Goal: Task Accomplishment & Management: Manage account settings

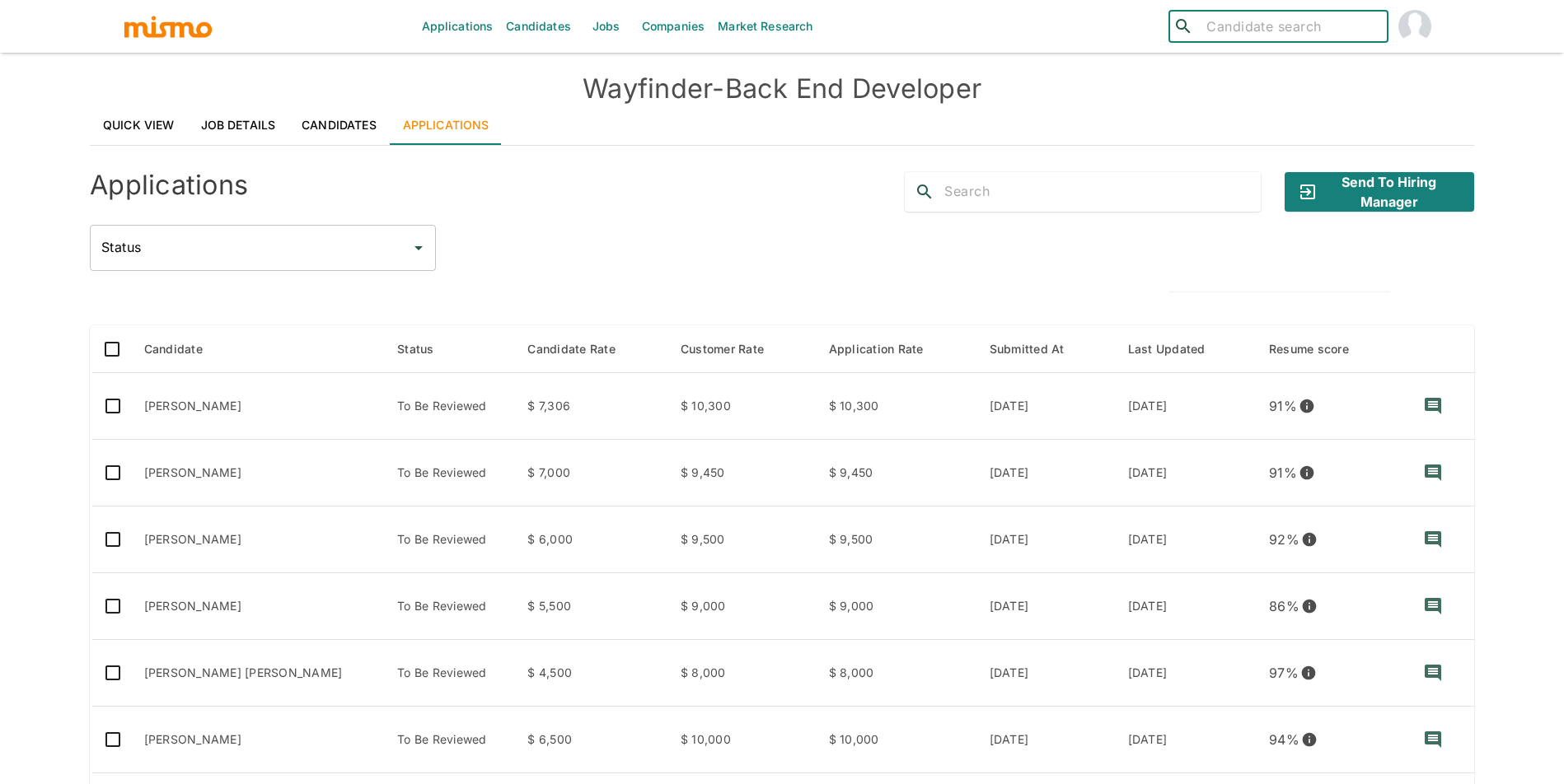
scroll to position [249, 0]
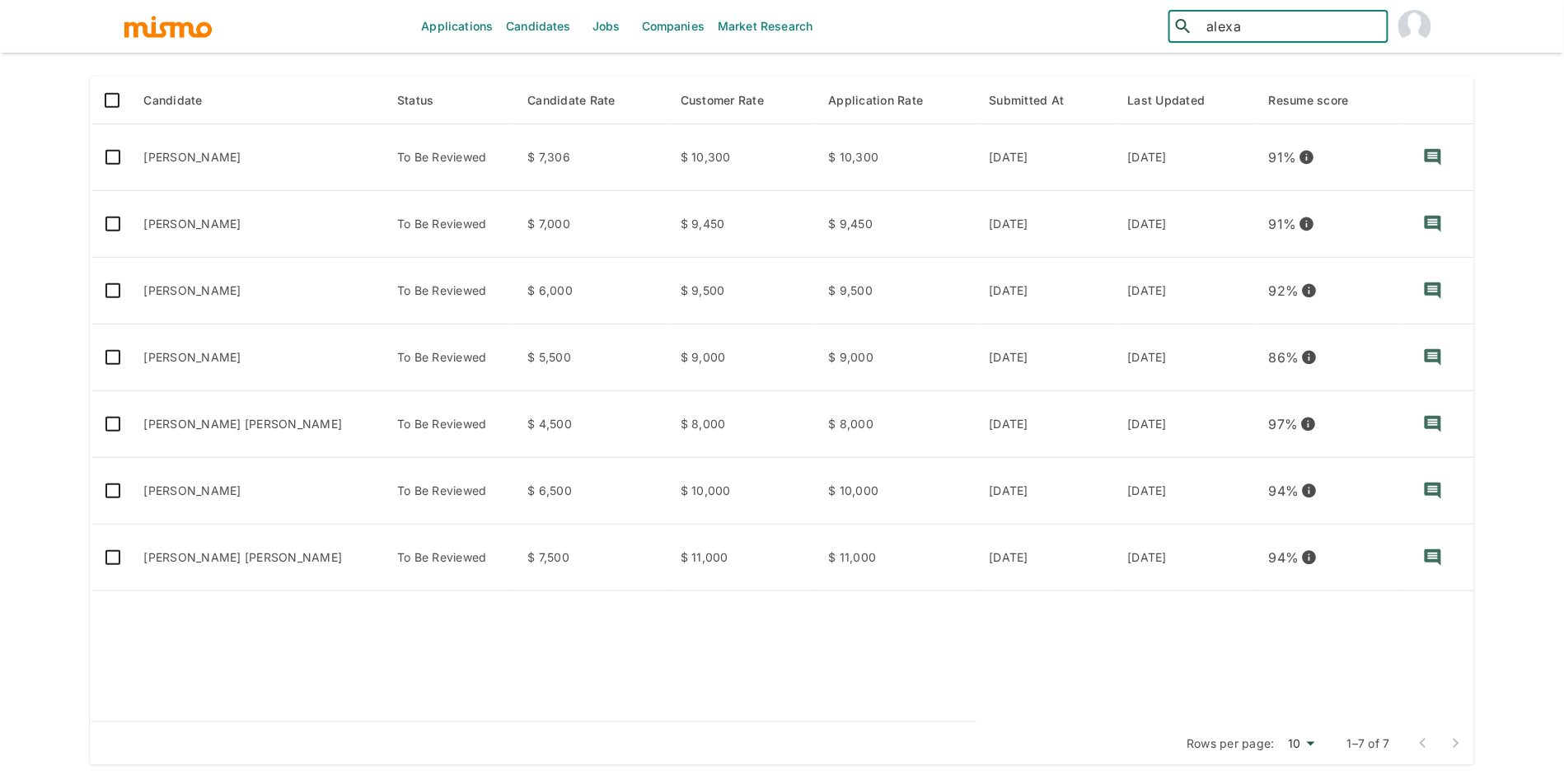
type input "alexan"
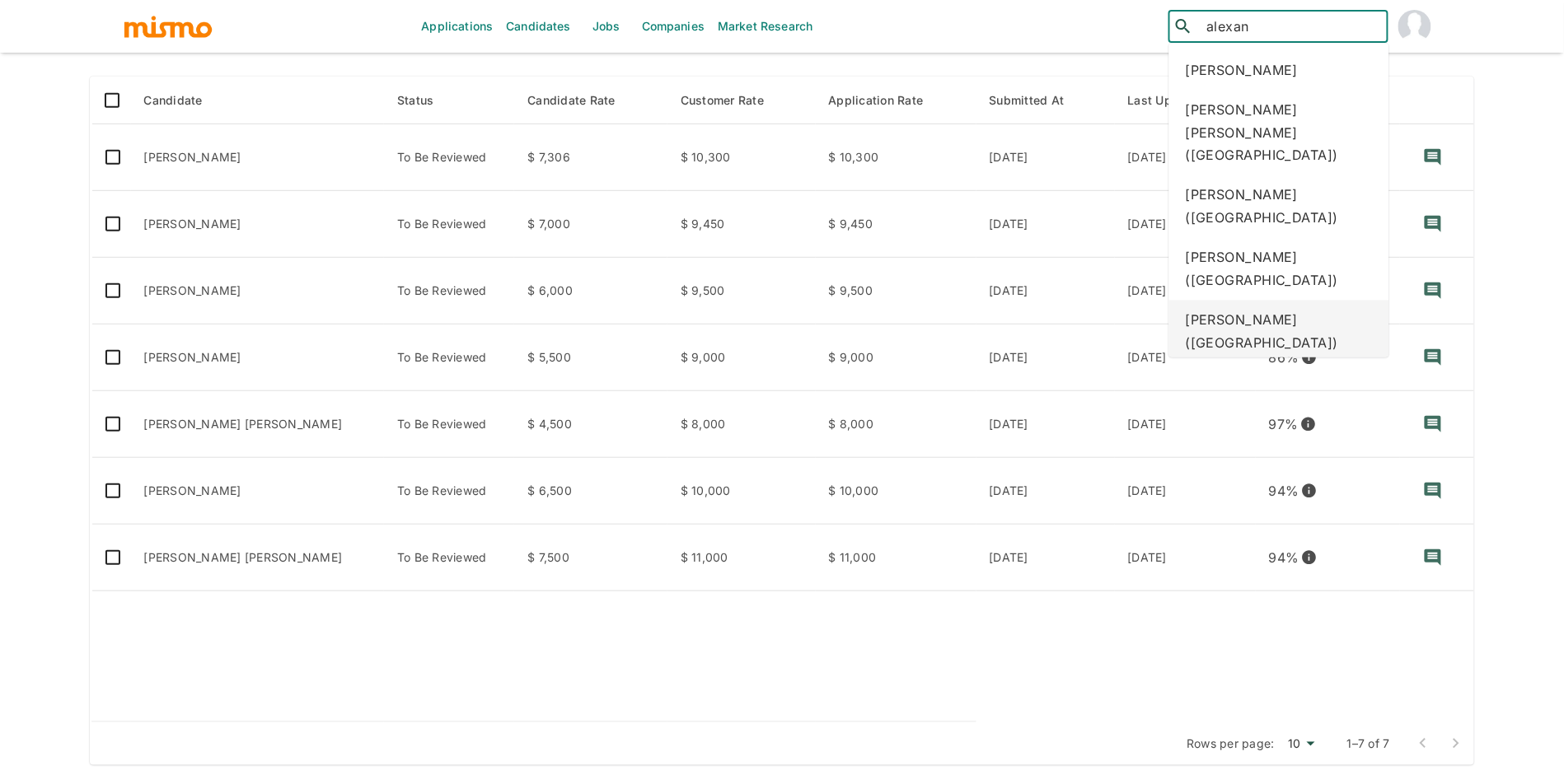
click at [1275, 301] on div "[PERSON_NAME] ([GEOGRAPHIC_DATA])" at bounding box center [1278, 332] width 220 height 62
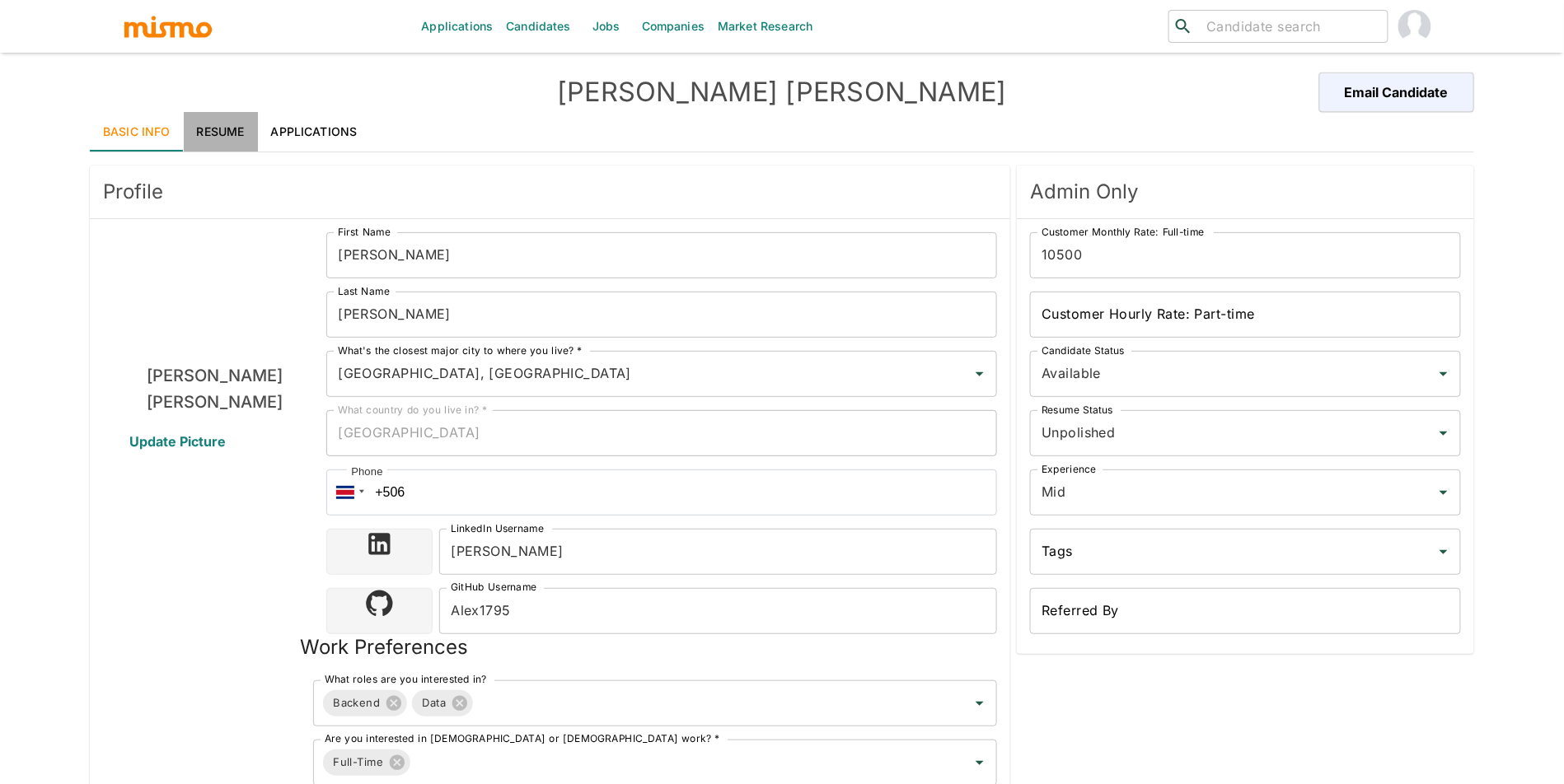
click at [201, 132] on link "Resume" at bounding box center [221, 131] width 74 height 40
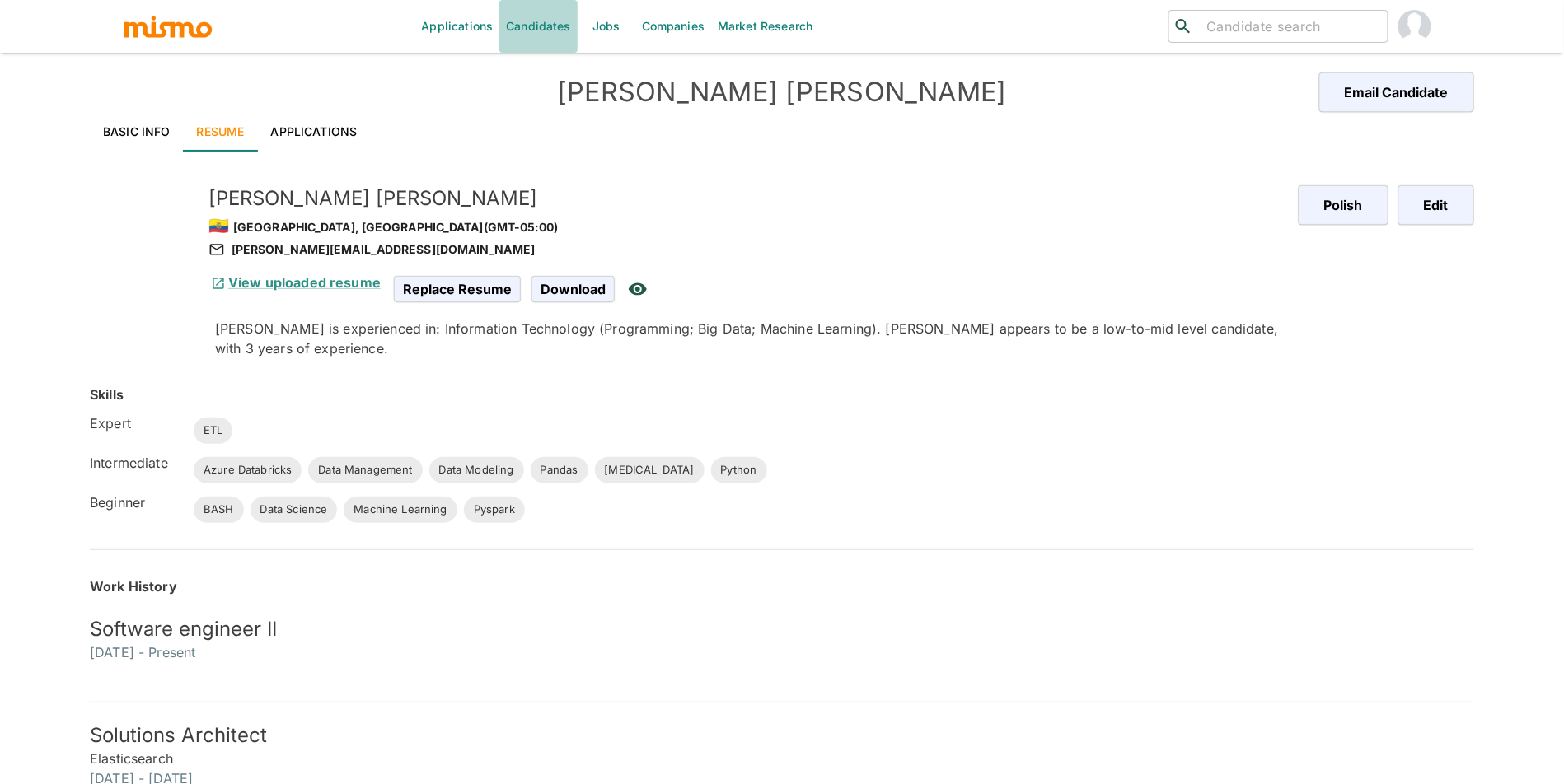
click at [549, 28] on link "Candidates" at bounding box center [538, 26] width 78 height 52
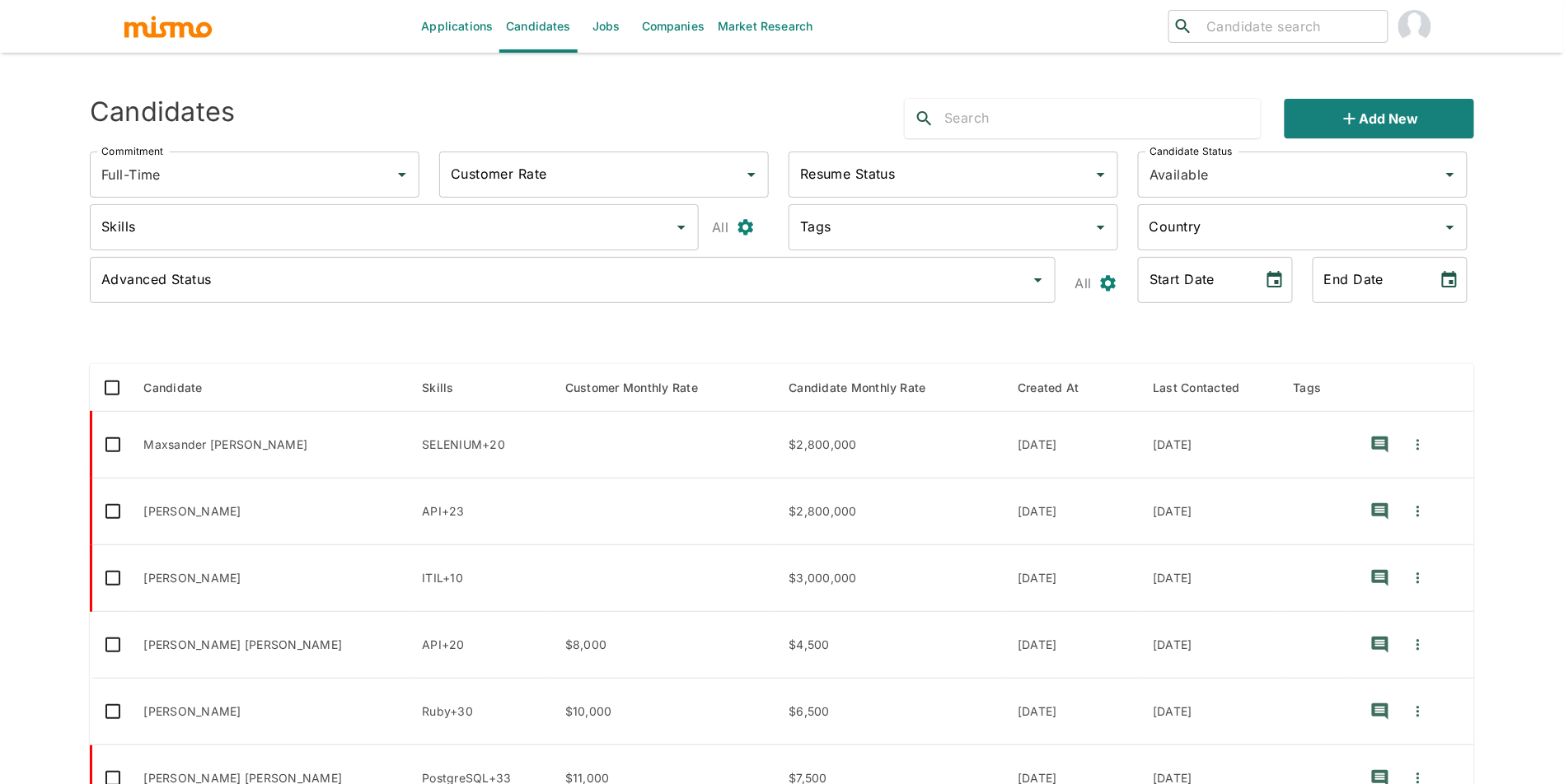
click at [1281, 34] on input "search" at bounding box center [1290, 26] width 181 height 23
click at [1082, 121] on input "text" at bounding box center [1102, 119] width 316 height 27
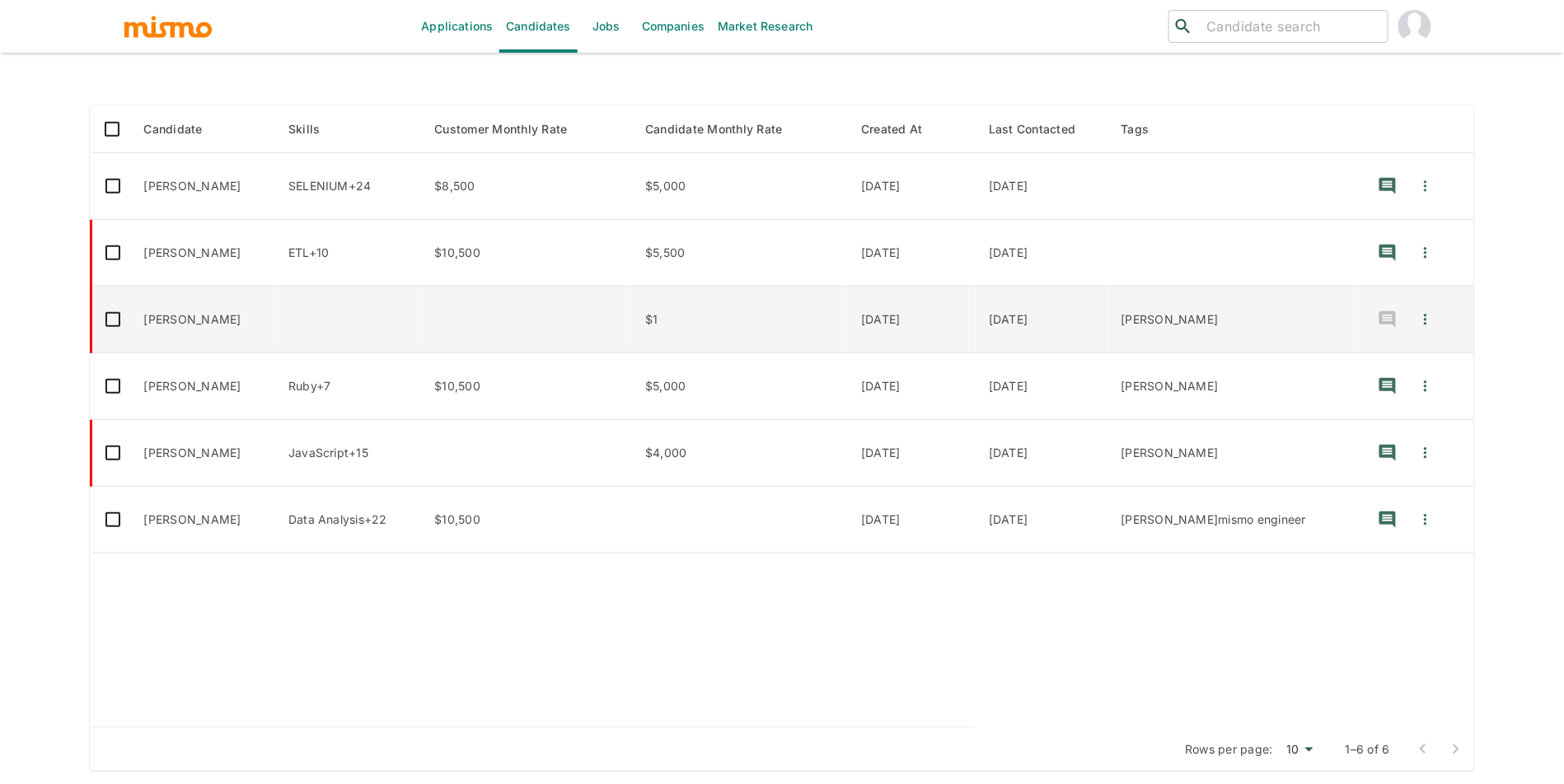
scroll to position [260, 0]
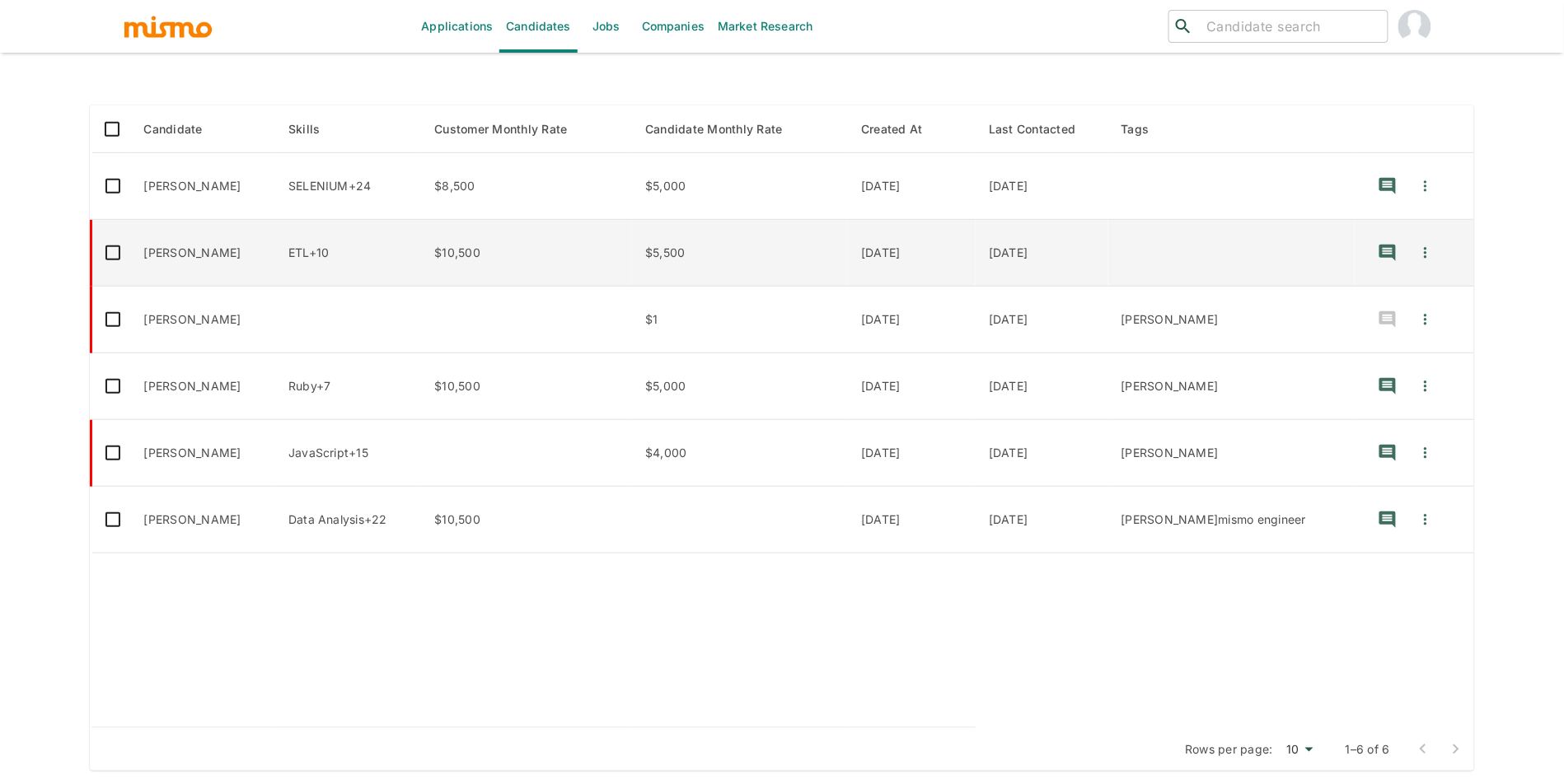
type input "davila"
click at [247, 259] on td "Alexander Davila" at bounding box center [202, 253] width 144 height 67
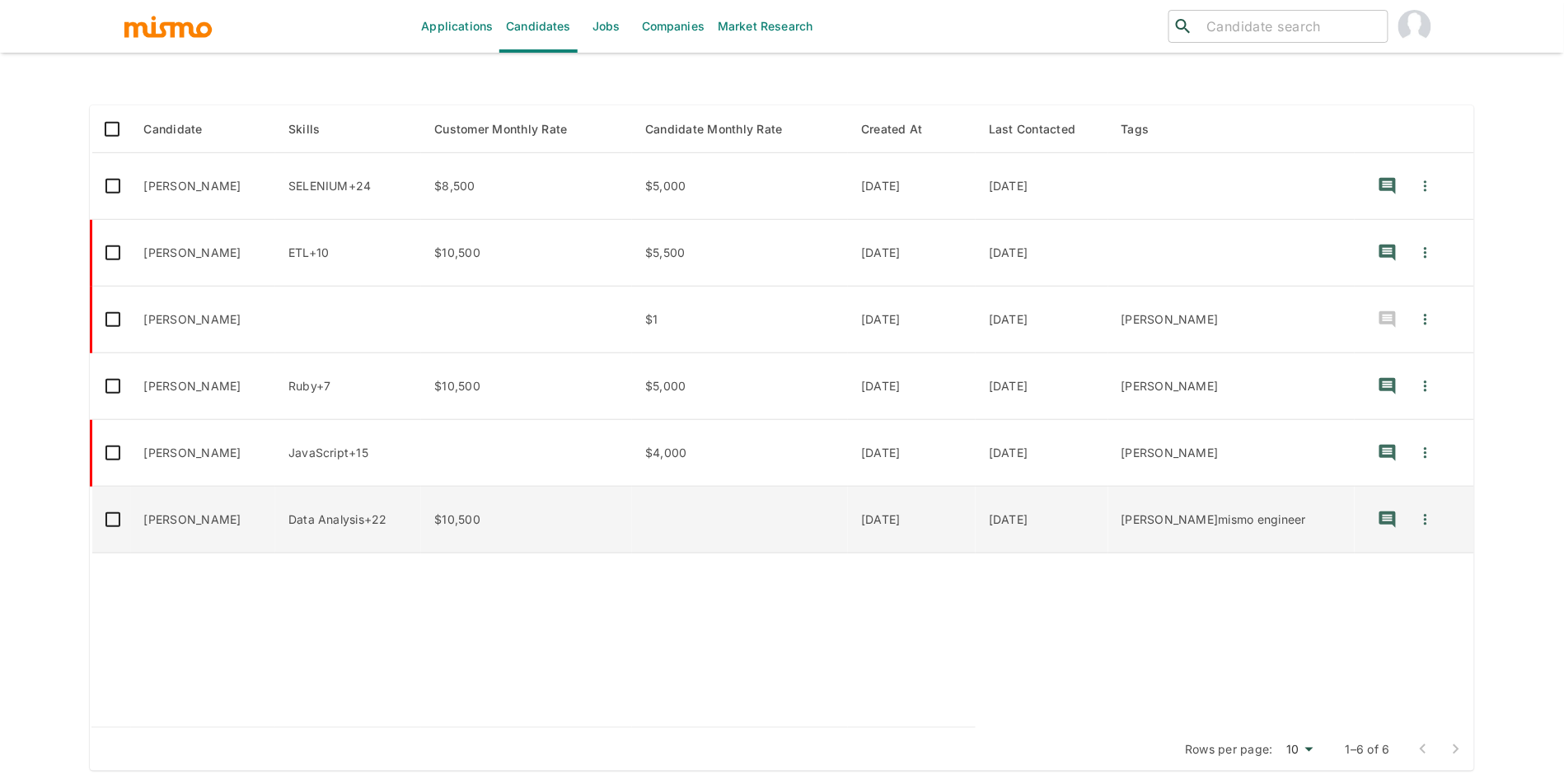
click at [166, 516] on td "Alexander Davila" at bounding box center [202, 520] width 144 height 67
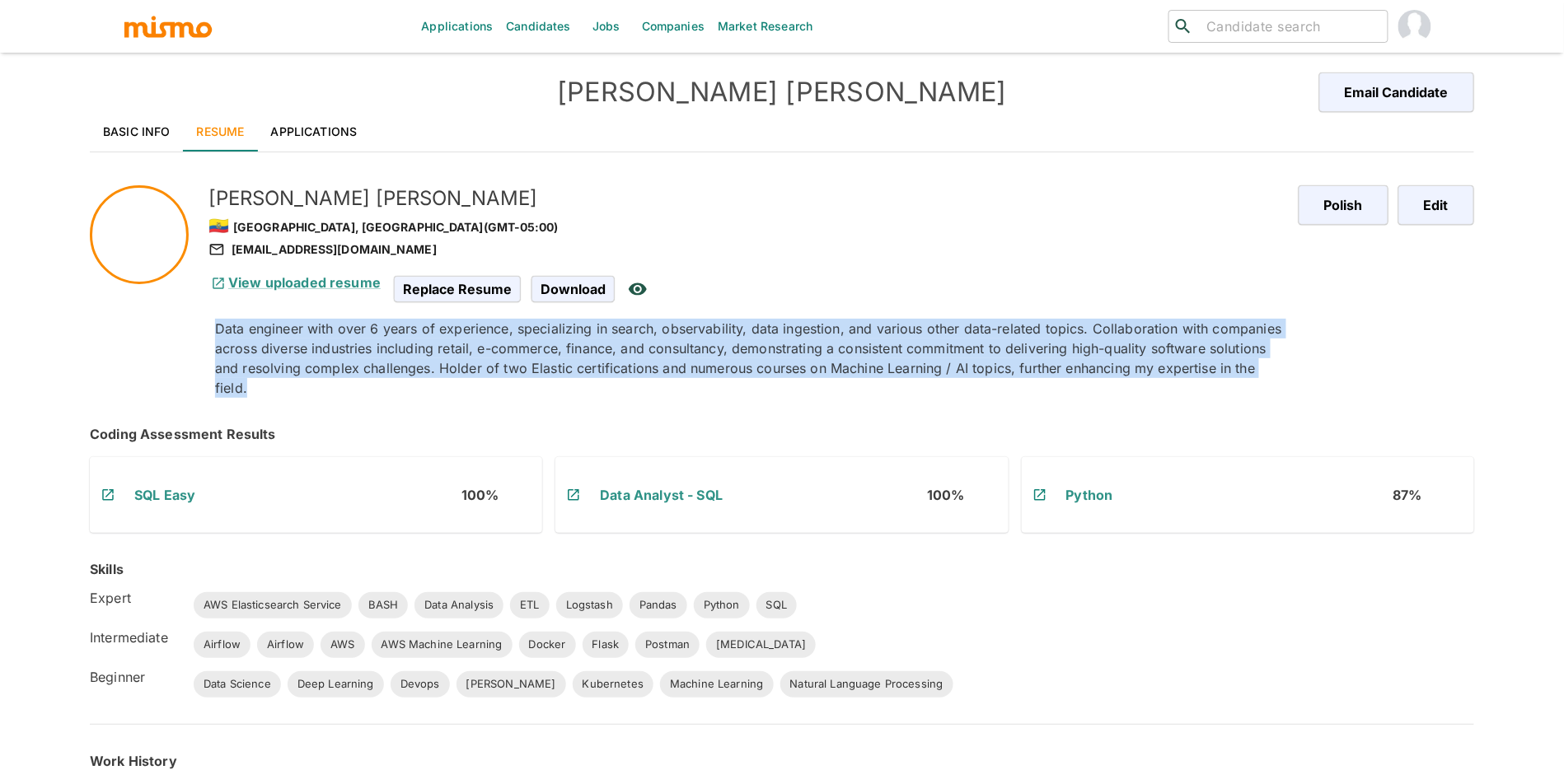
drag, startPoint x: 334, startPoint y: 392, endPoint x: 211, endPoint y: 320, distance: 142.5
click at [211, 320] on div "Data engineer with over 6 years of experience, specializing in search, observab…" at bounding box center [744, 351] width 1083 height 92
copy p "Data engineer with over 6 years of experience, specializing in search, observab…"
click at [1405, 214] on button "Edit" at bounding box center [1433, 205] width 81 height 40
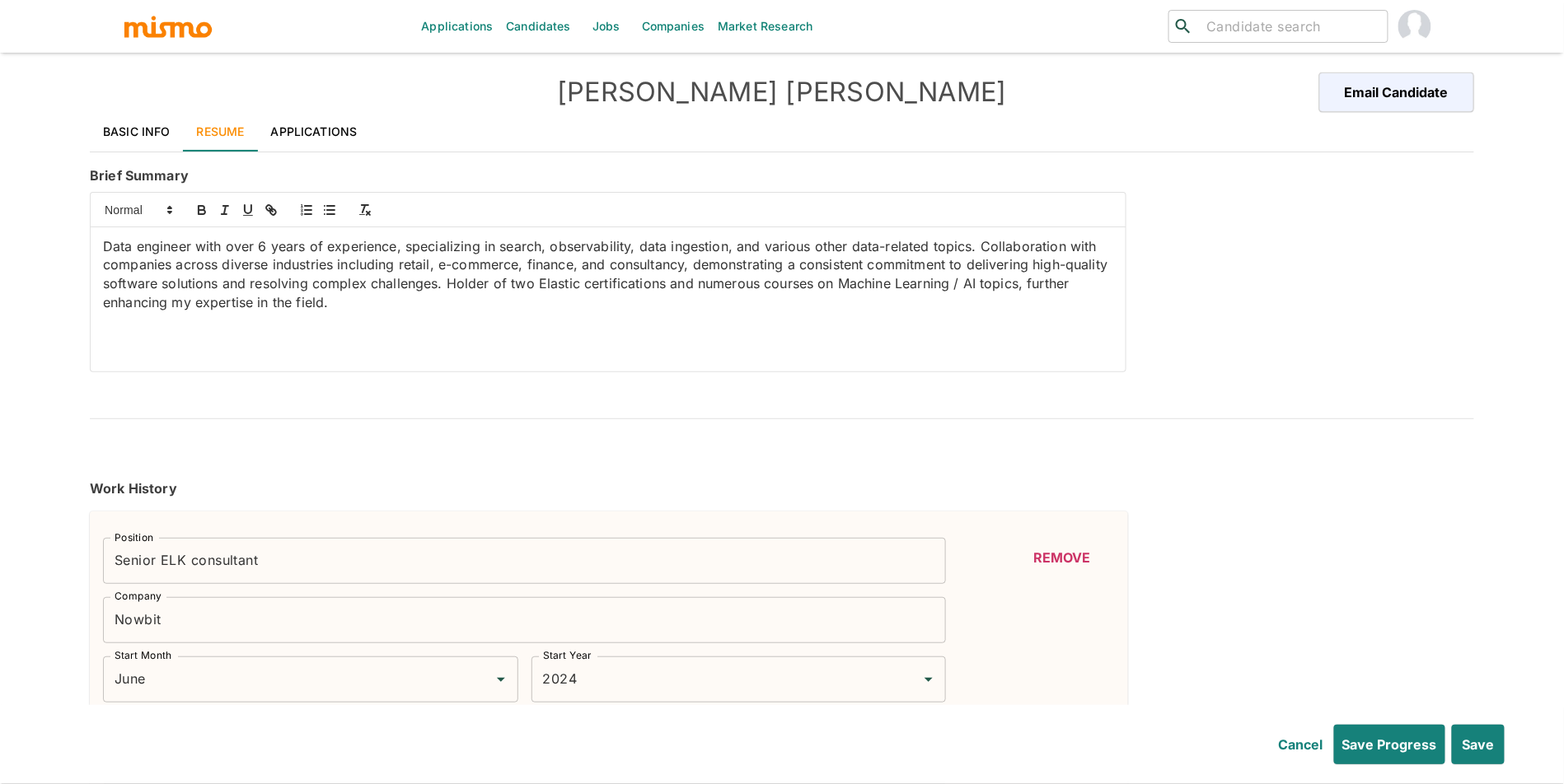
type input "June"
type input "2024"
type input "May"
type input "2022"
type input "May"
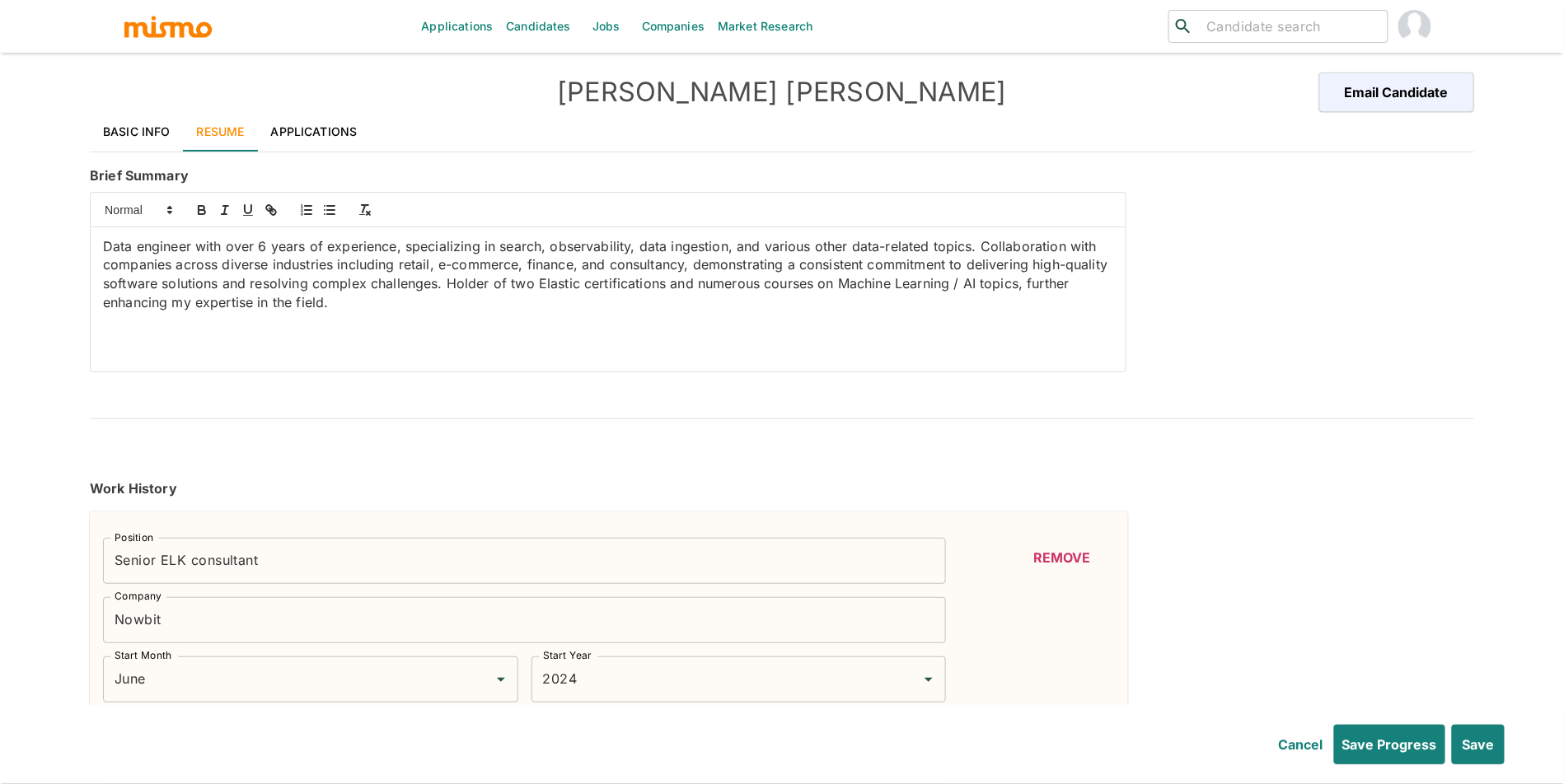
type input "2024"
type input "June"
type input "2021"
type input "April"
type input "2022"
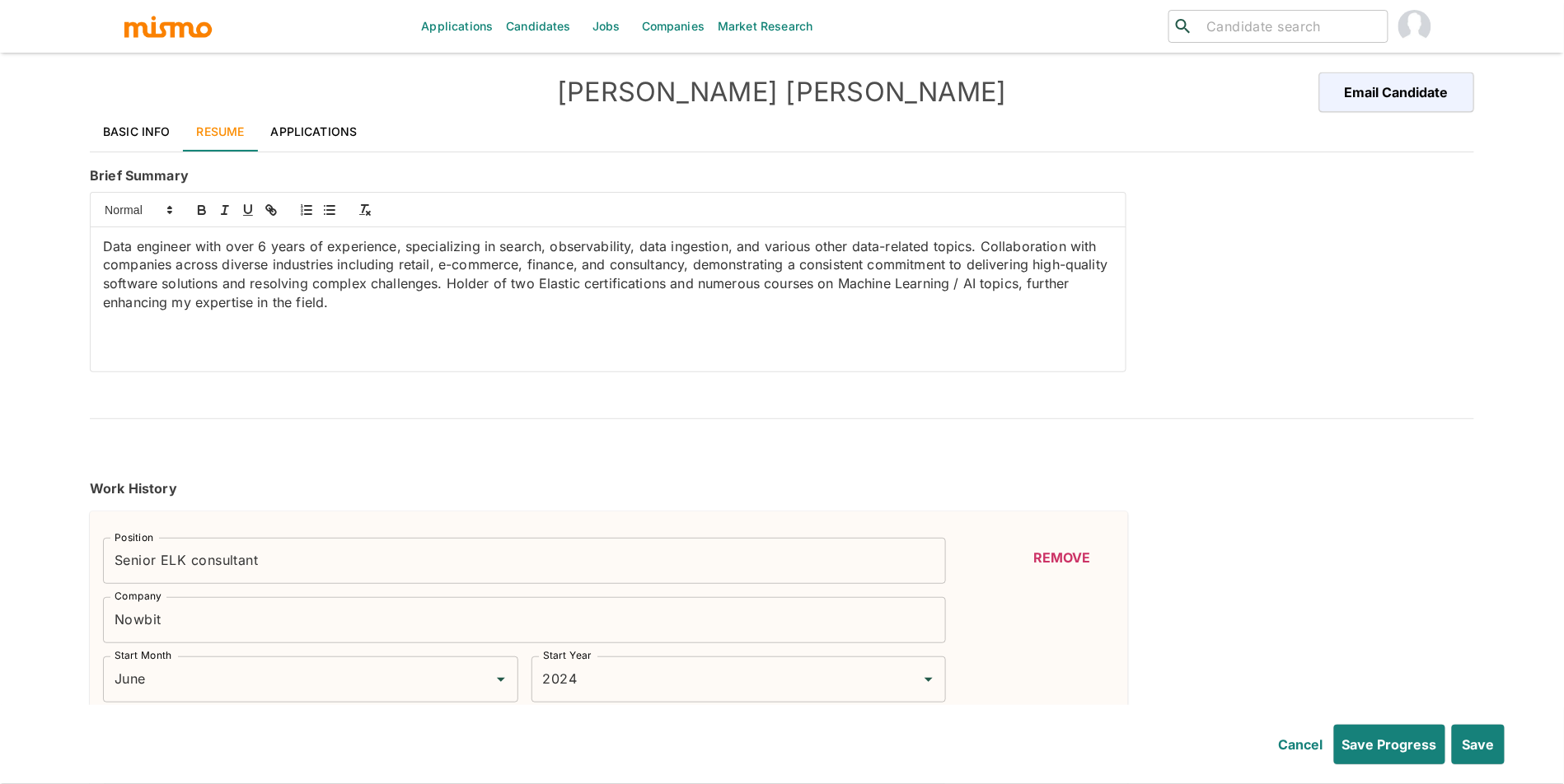
type input "October"
type input "2018"
type input "March"
type input "2021"
type input "April"
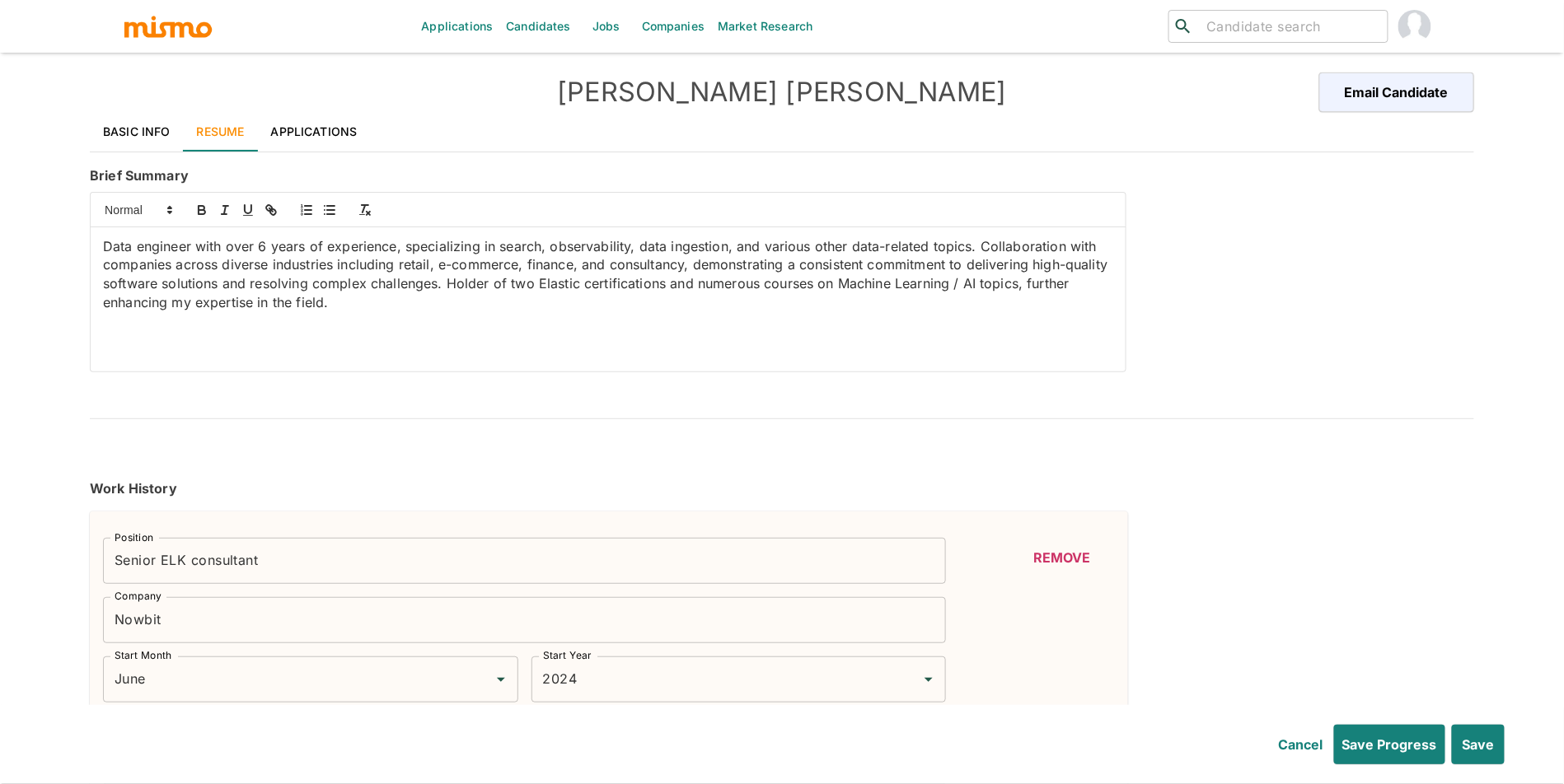
type input "2018"
type input "September"
type input "2018"
type input "October"
type input "2017"
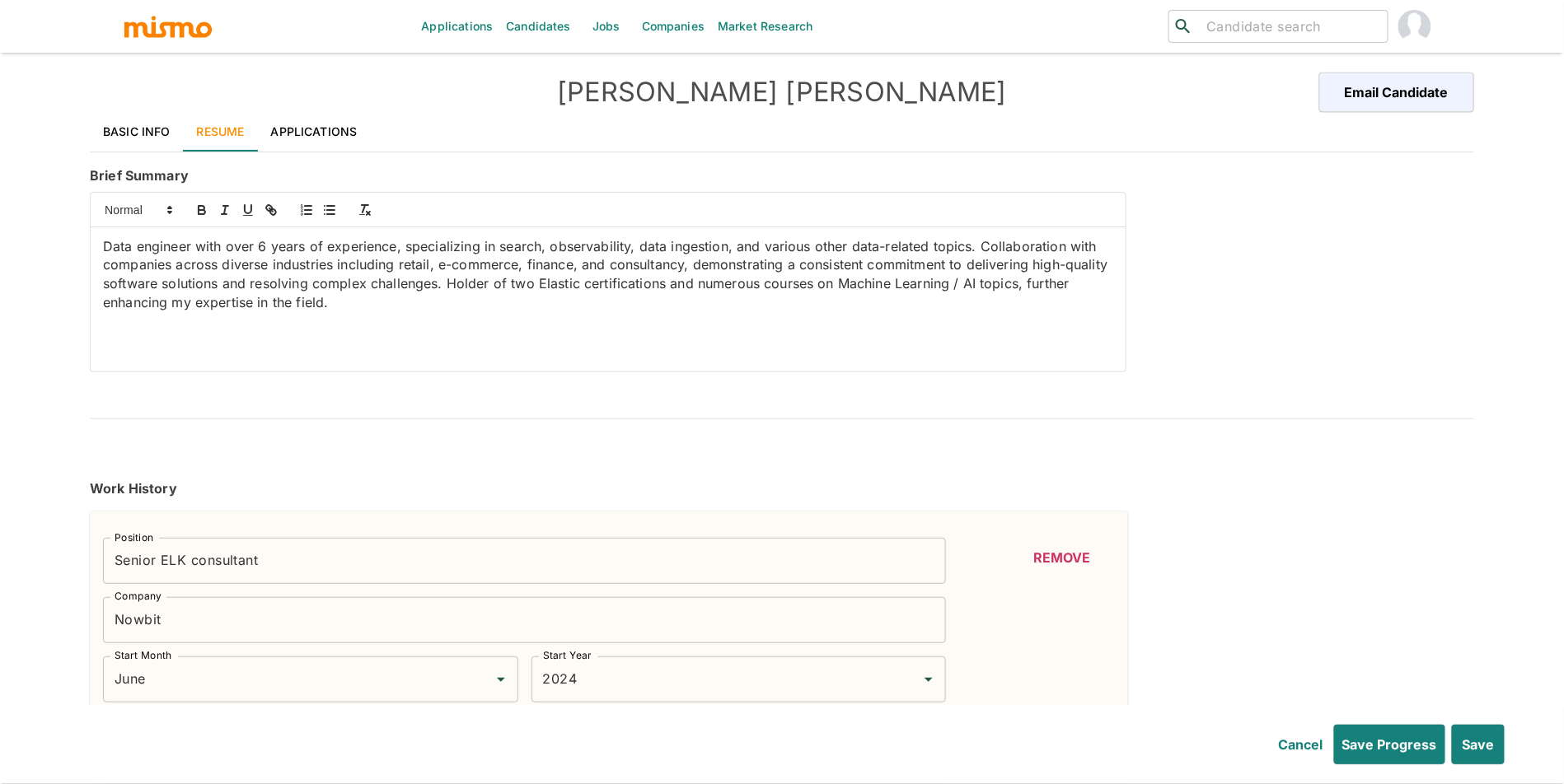
type input "March"
type input "2018"
type input "Data Analysis"
type input "Expert"
type input "6"
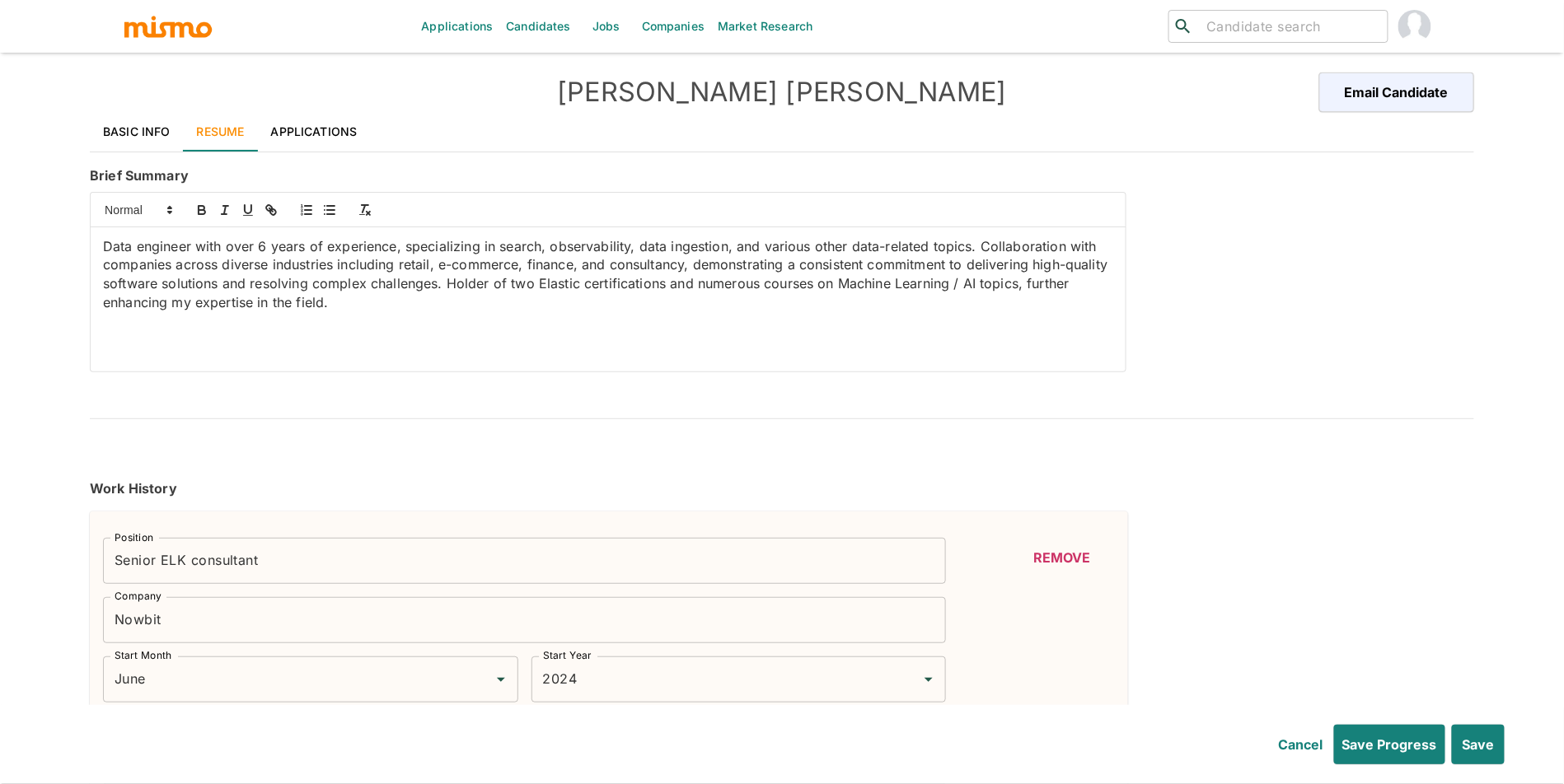
type input "AWS Elasticsearch Service"
type input "Expert"
type input "6"
type input "BASH"
type input "Expert"
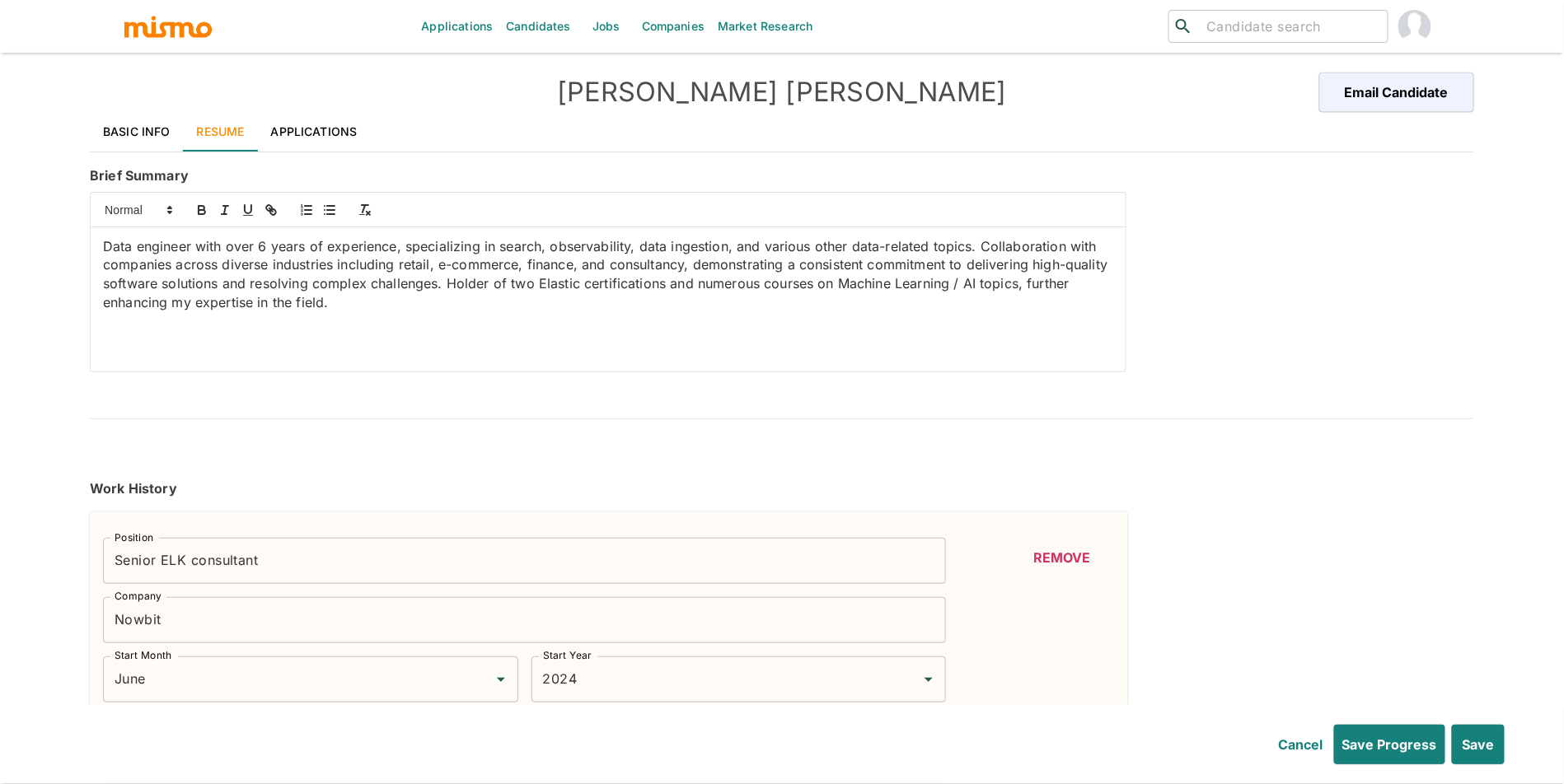
type input "6"
type input "Logstash"
type input "Expert"
type input "6"
type input "Python"
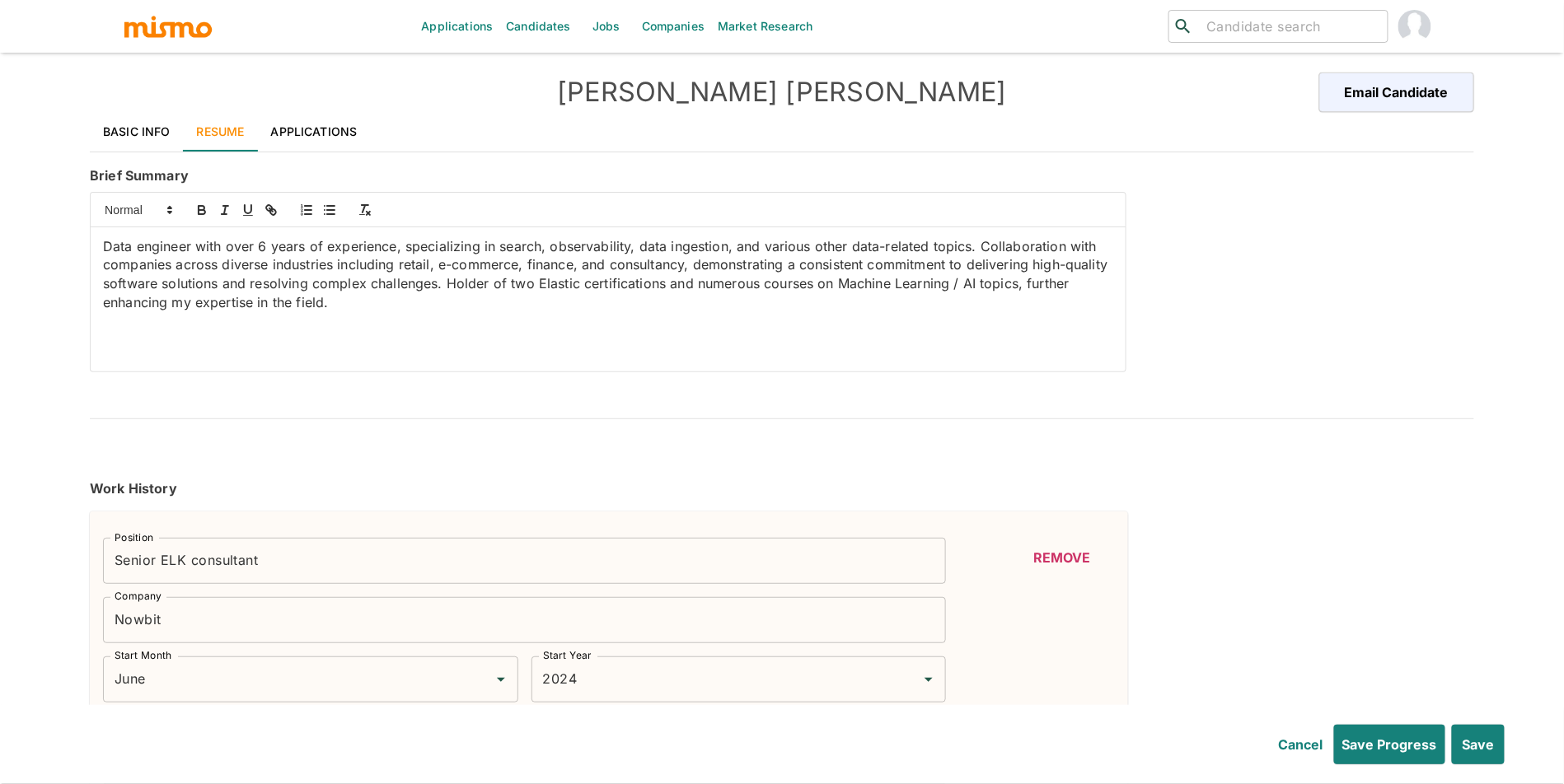
type input "Expert"
type input "6"
type input "Pandas"
type input "Expert"
type input "5"
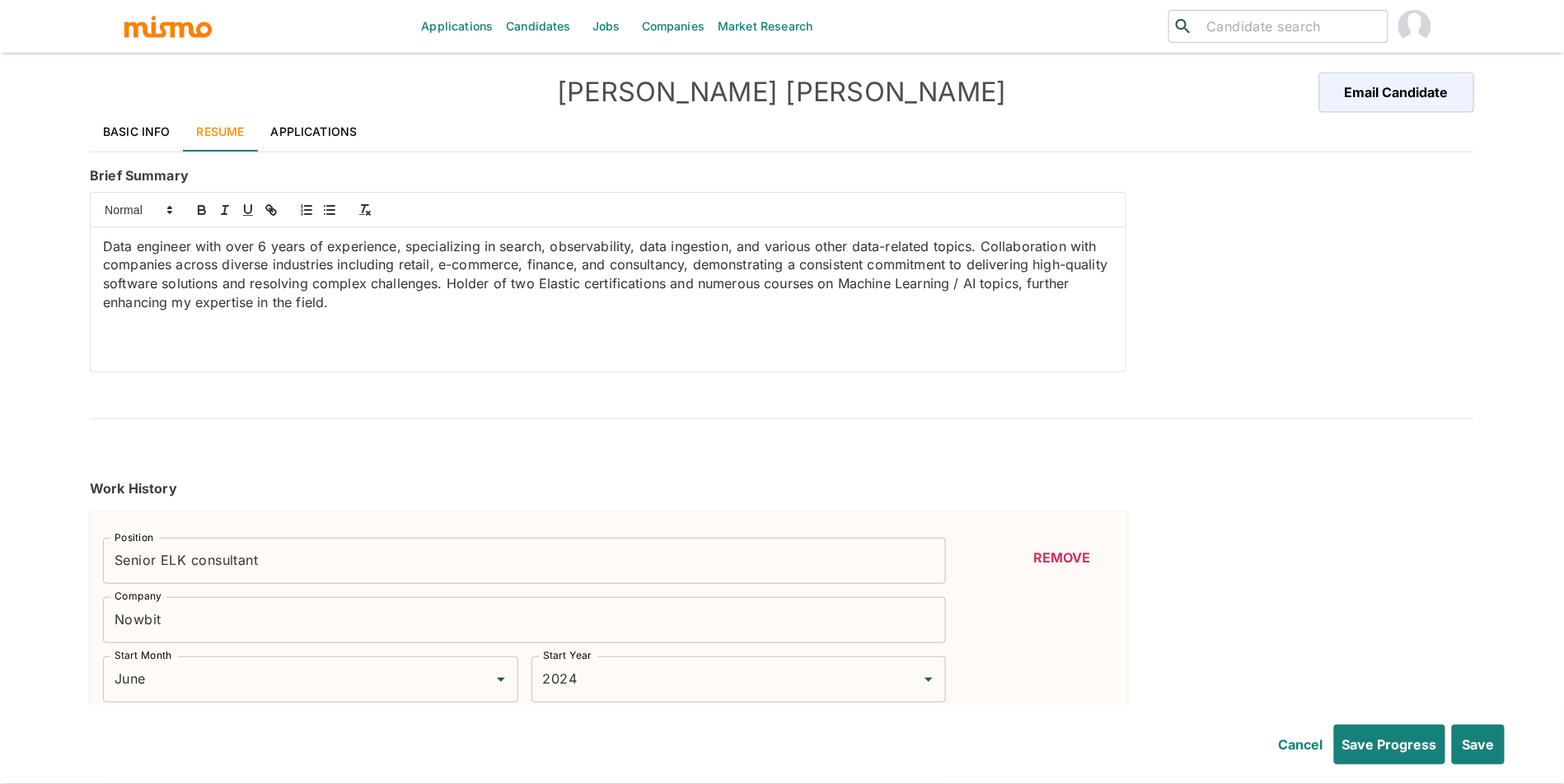
type input "SQL"
type input "Expert"
type input "4"
type input "ETL"
type input "Expert"
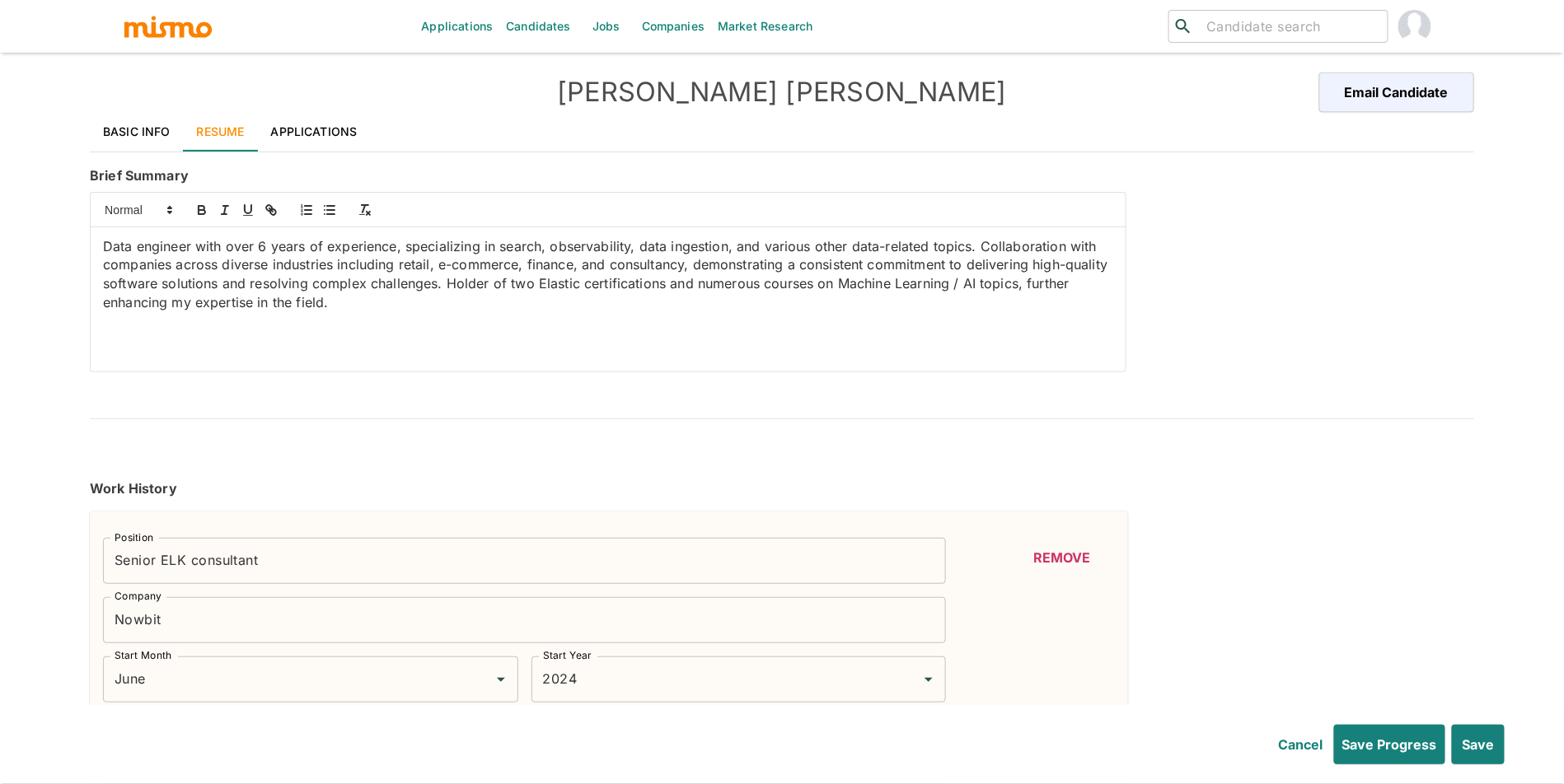
type input "3"
type input "Flask"
type input "Intermediate"
type input "2"
type input "Docker"
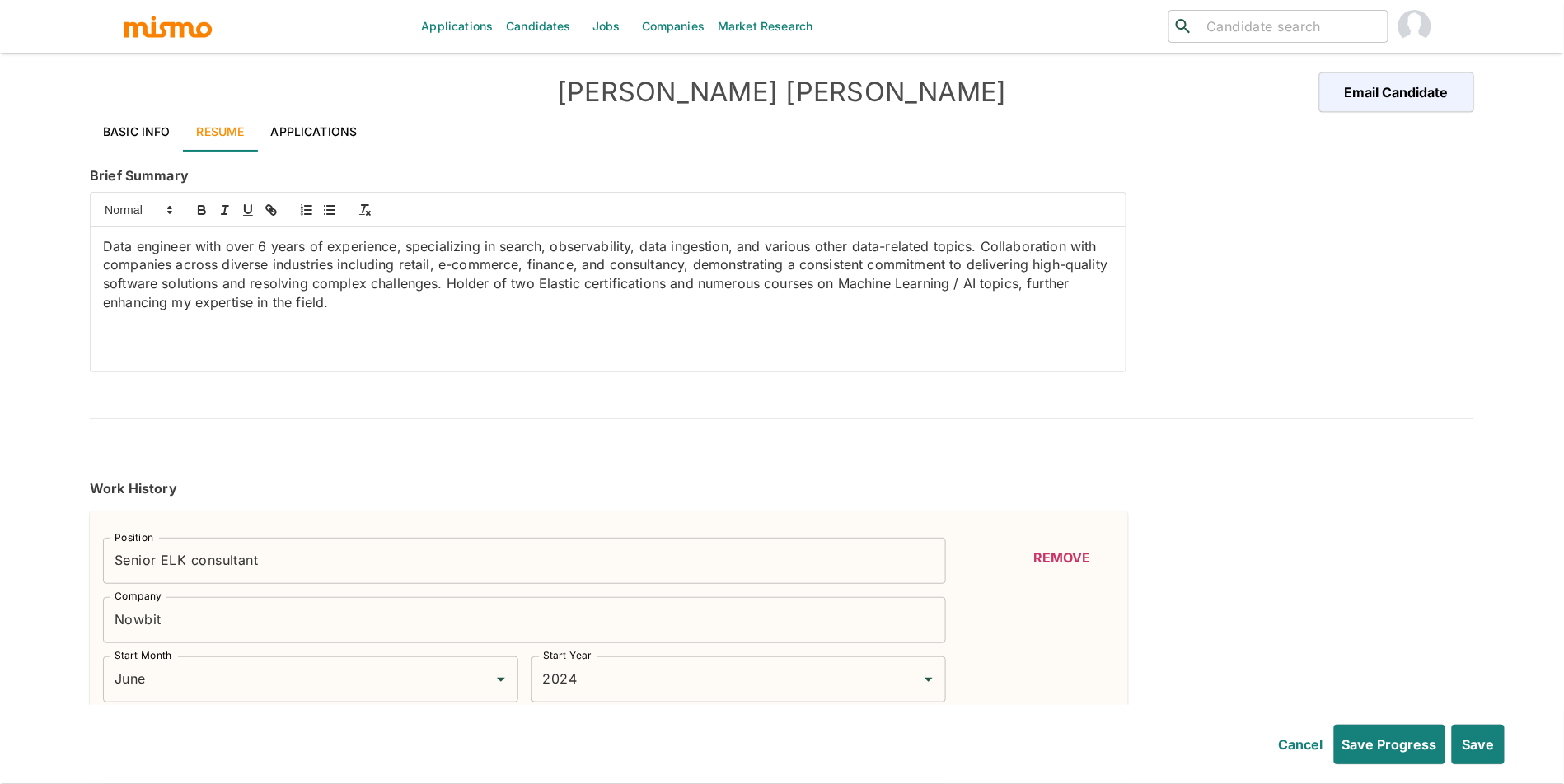
type input "Intermediate"
type input "2"
type input "Airflow"
type input "Intermediate"
type input "2"
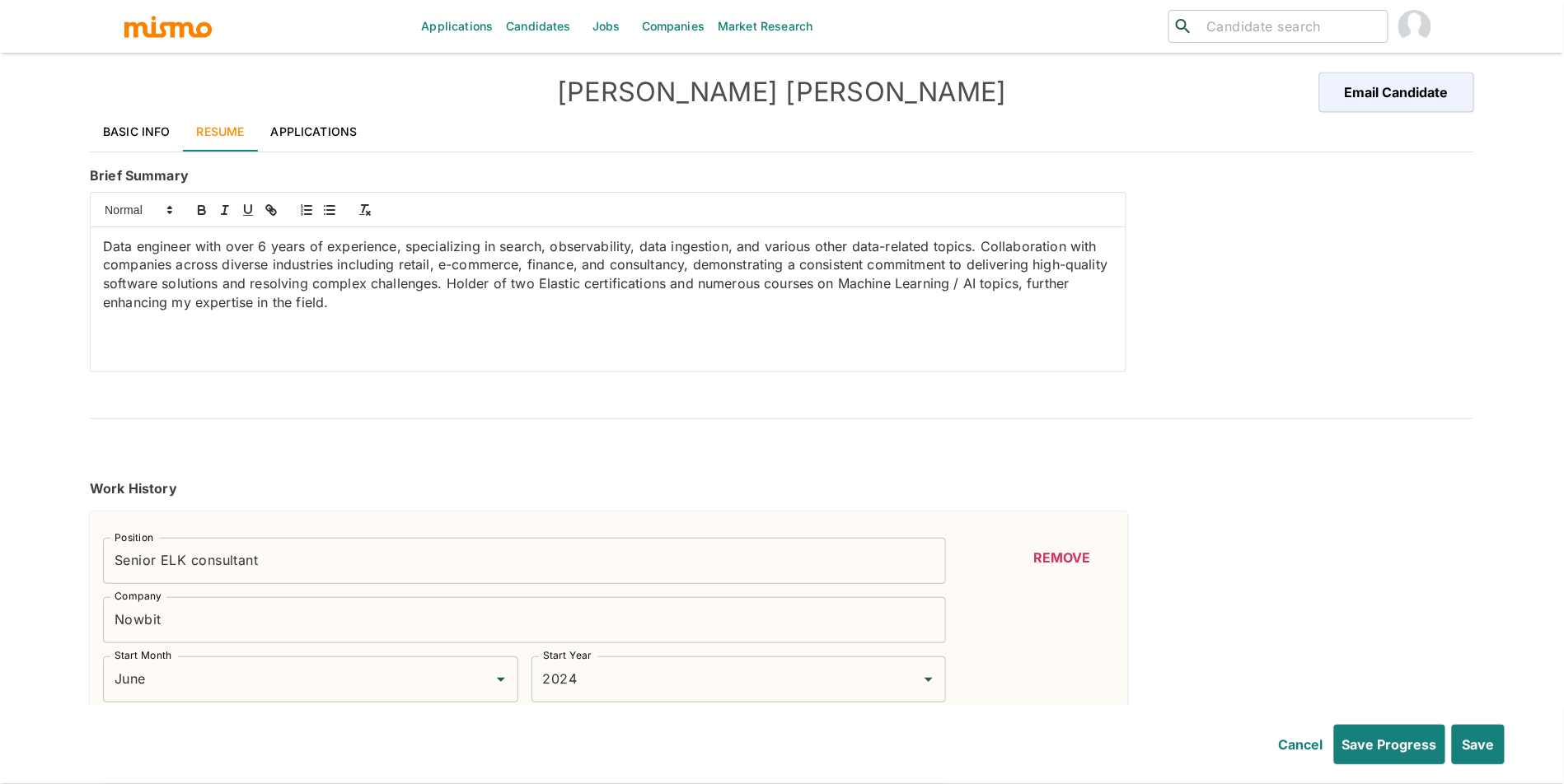
type input "Postman"
type input "Intermediate"
type input "2"
type input "Pytest"
type input "Intermediate"
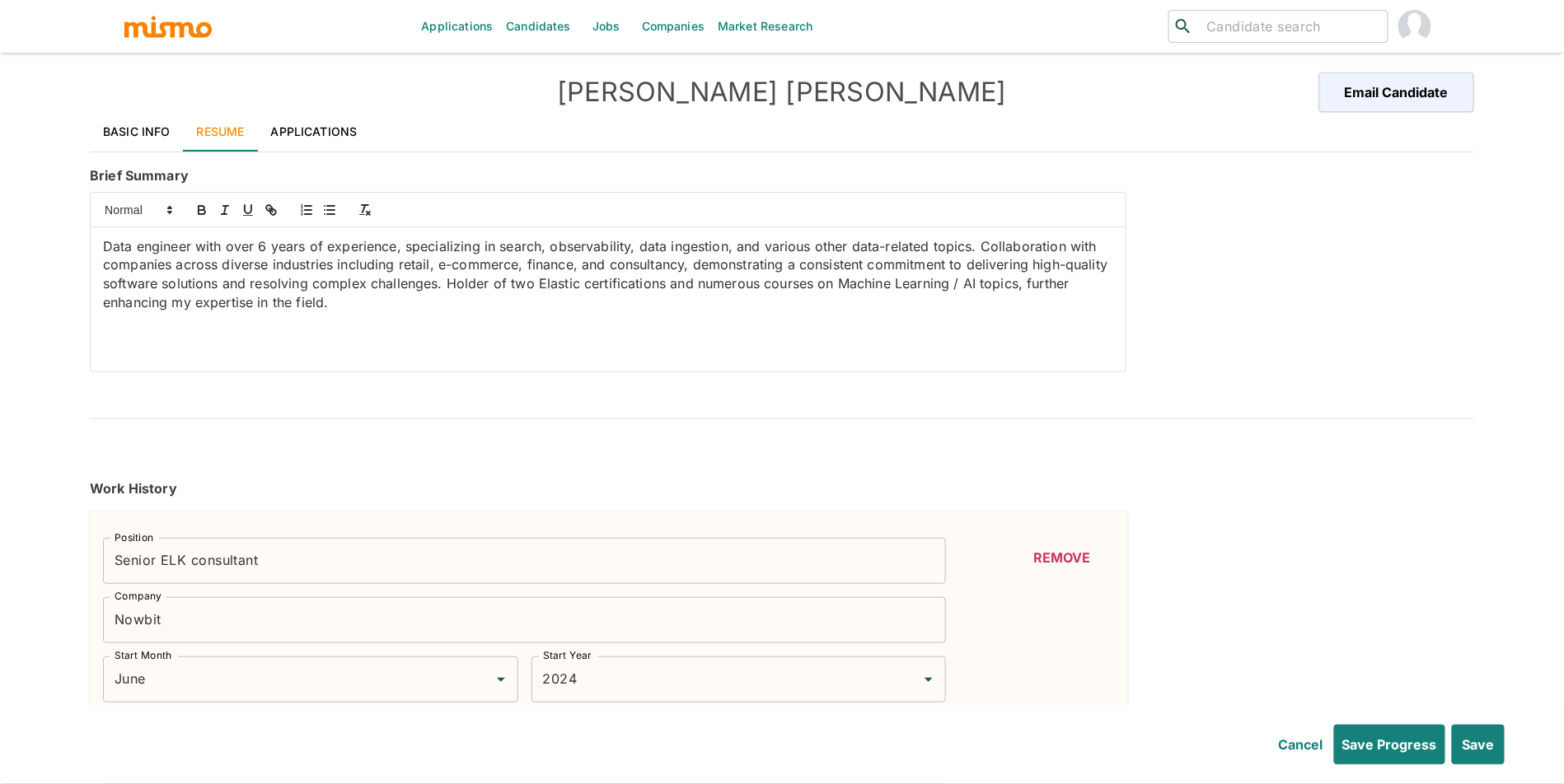
type input "2"
type input "Airflow"
type input "Intermediate"
type input "2"
type input "AWS Machine Learning"
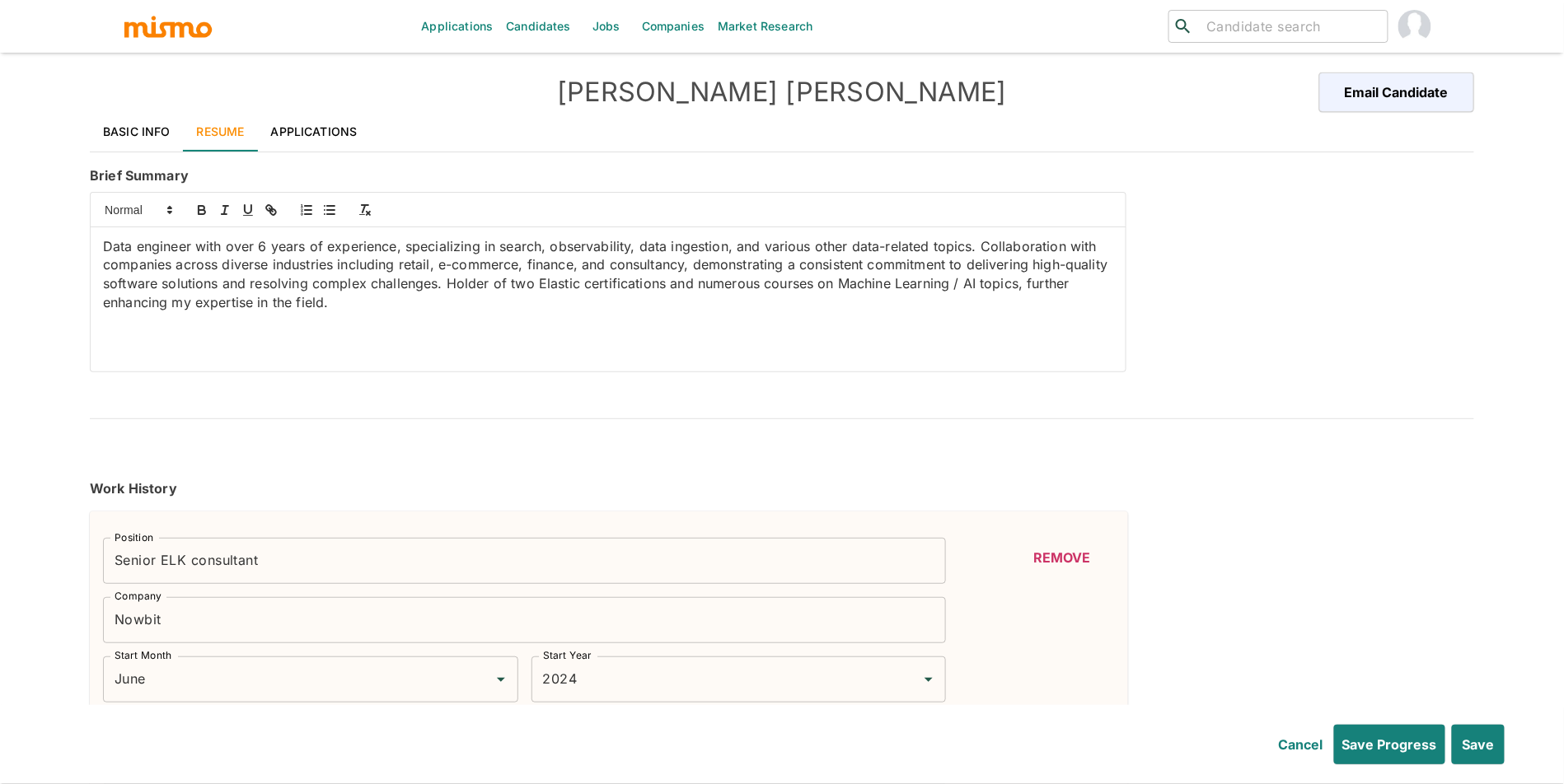
type input "Intermediate"
type input "2"
type input "AWS"
type input "Intermediate"
type input "2"
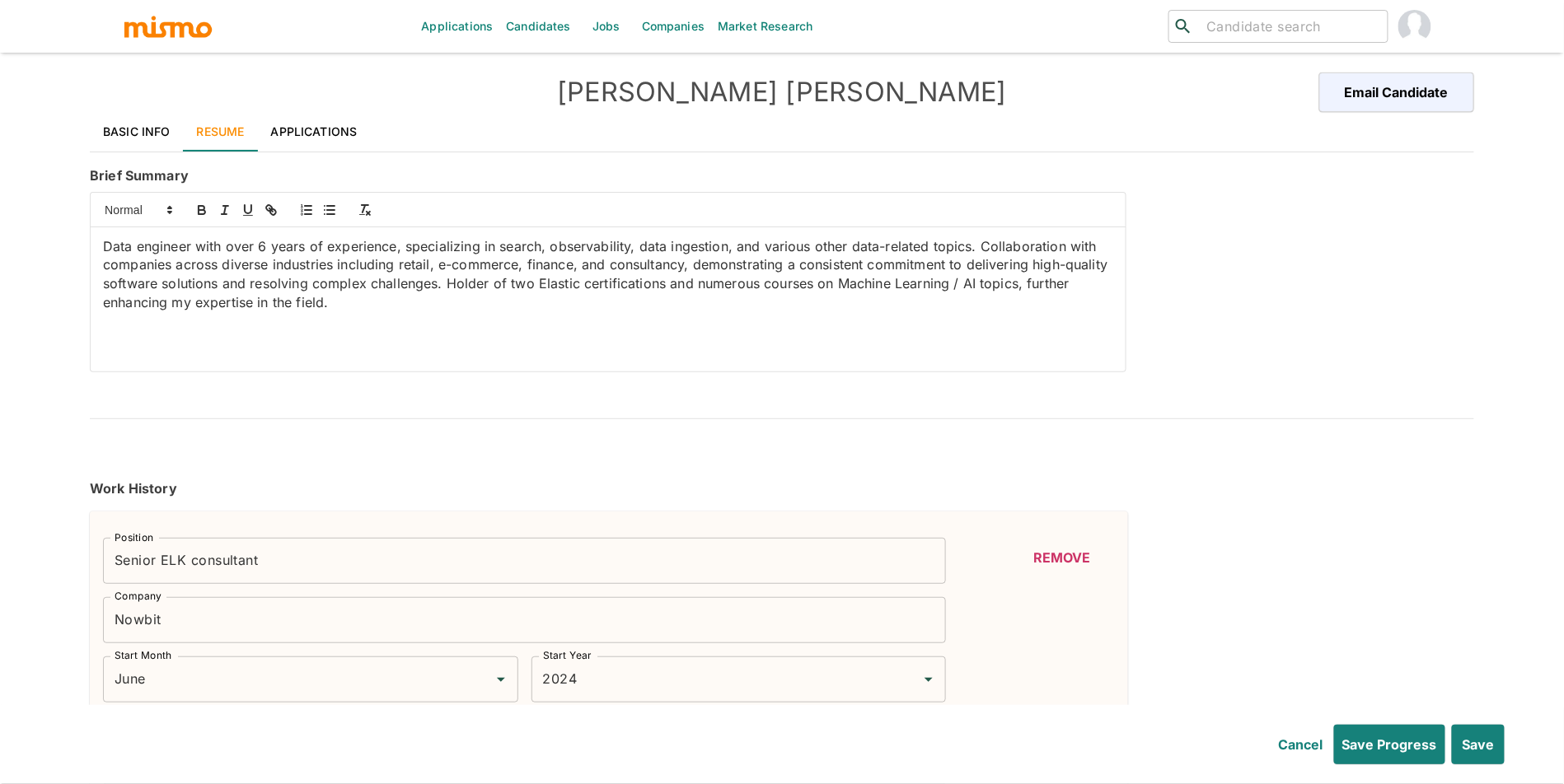
type input "Kafka"
type input "Beginner"
type input "1"
type input "Kubernetes"
type input "Beginner"
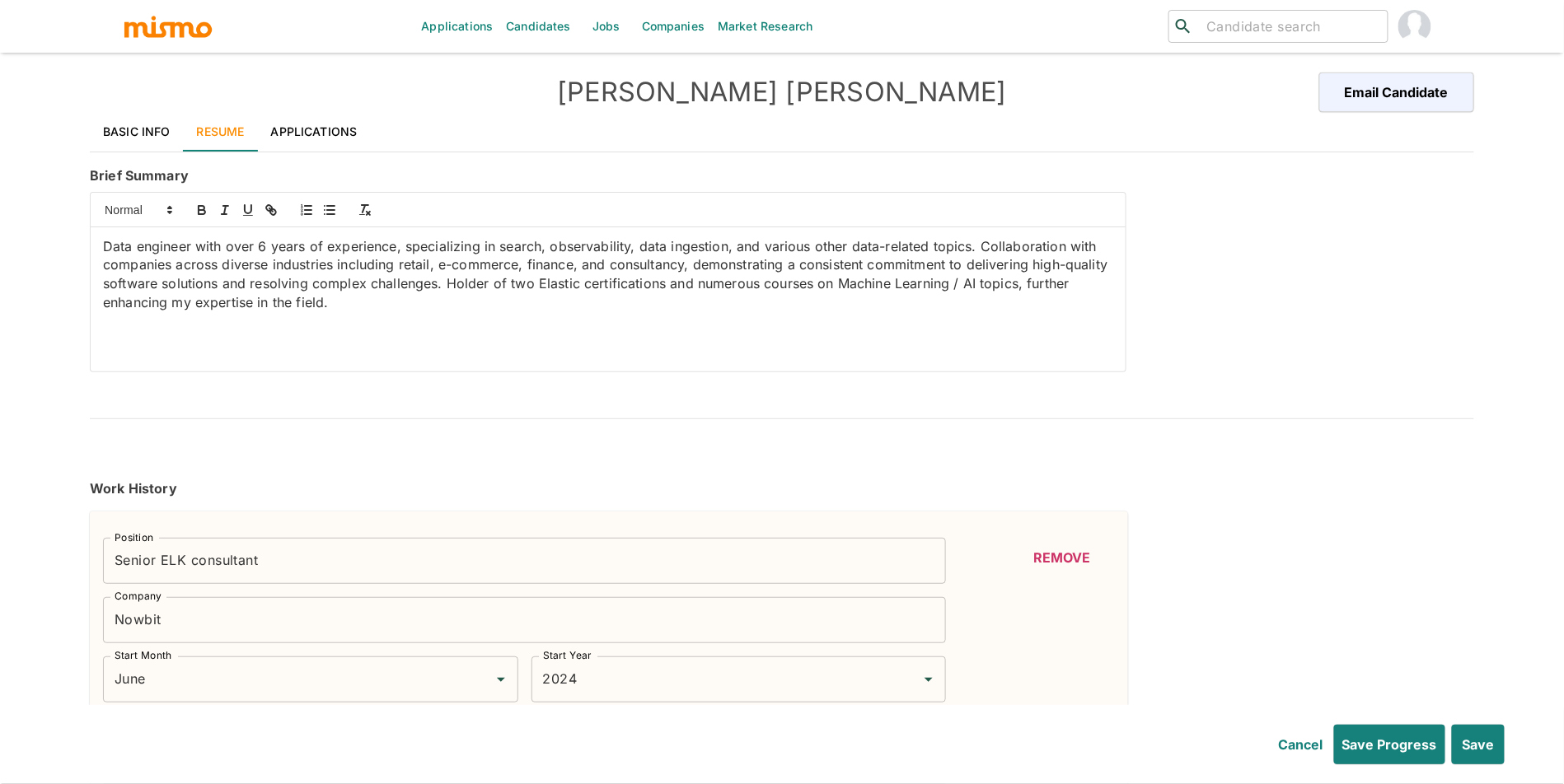
type input "1"
type input "Deep Learning"
type input "Beginner"
type input "1"
type input "Devops"
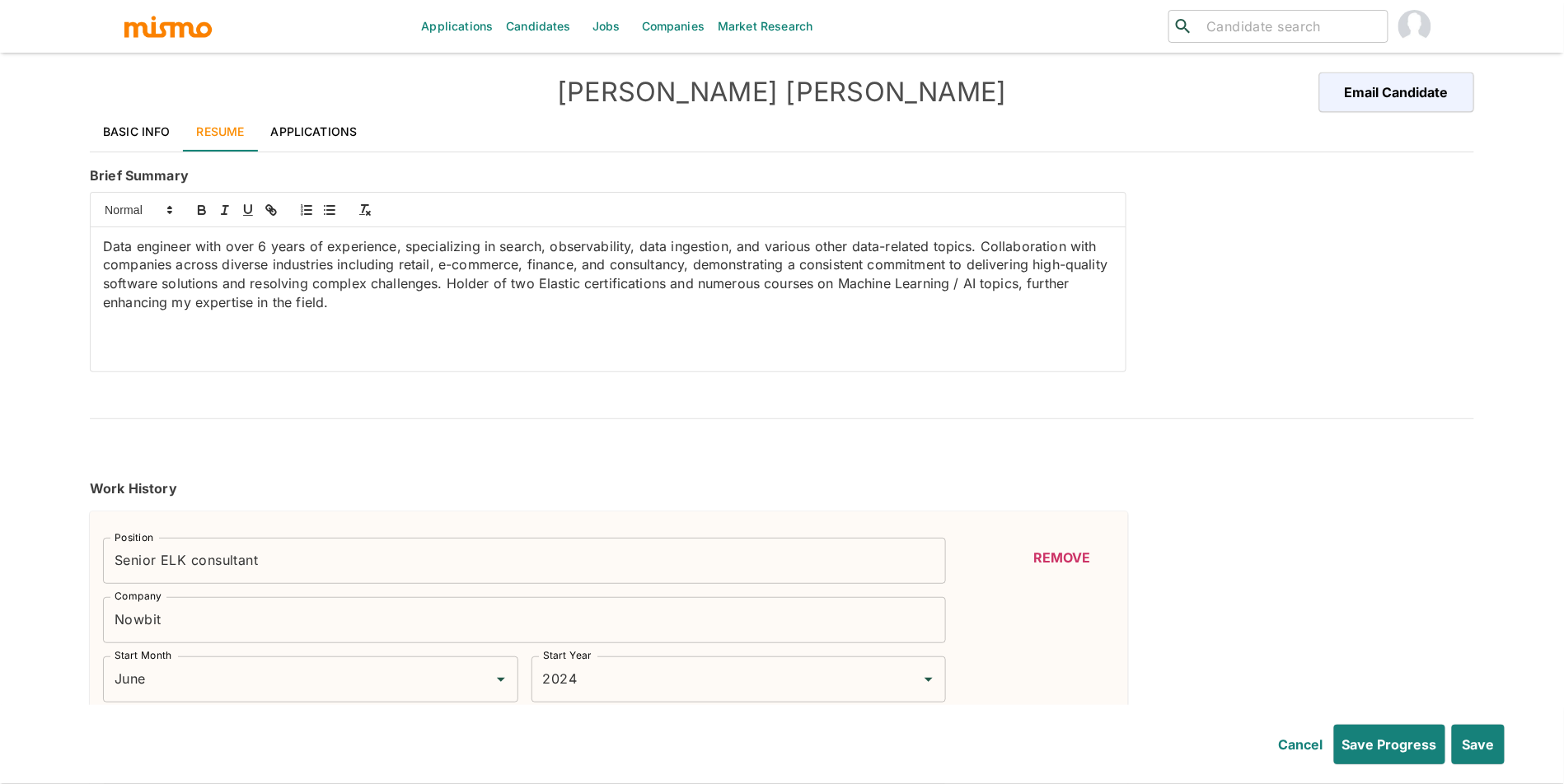
type input "Beginner"
type input "1"
type input "Natural Language Processing"
type input "Beginner"
type input "1"
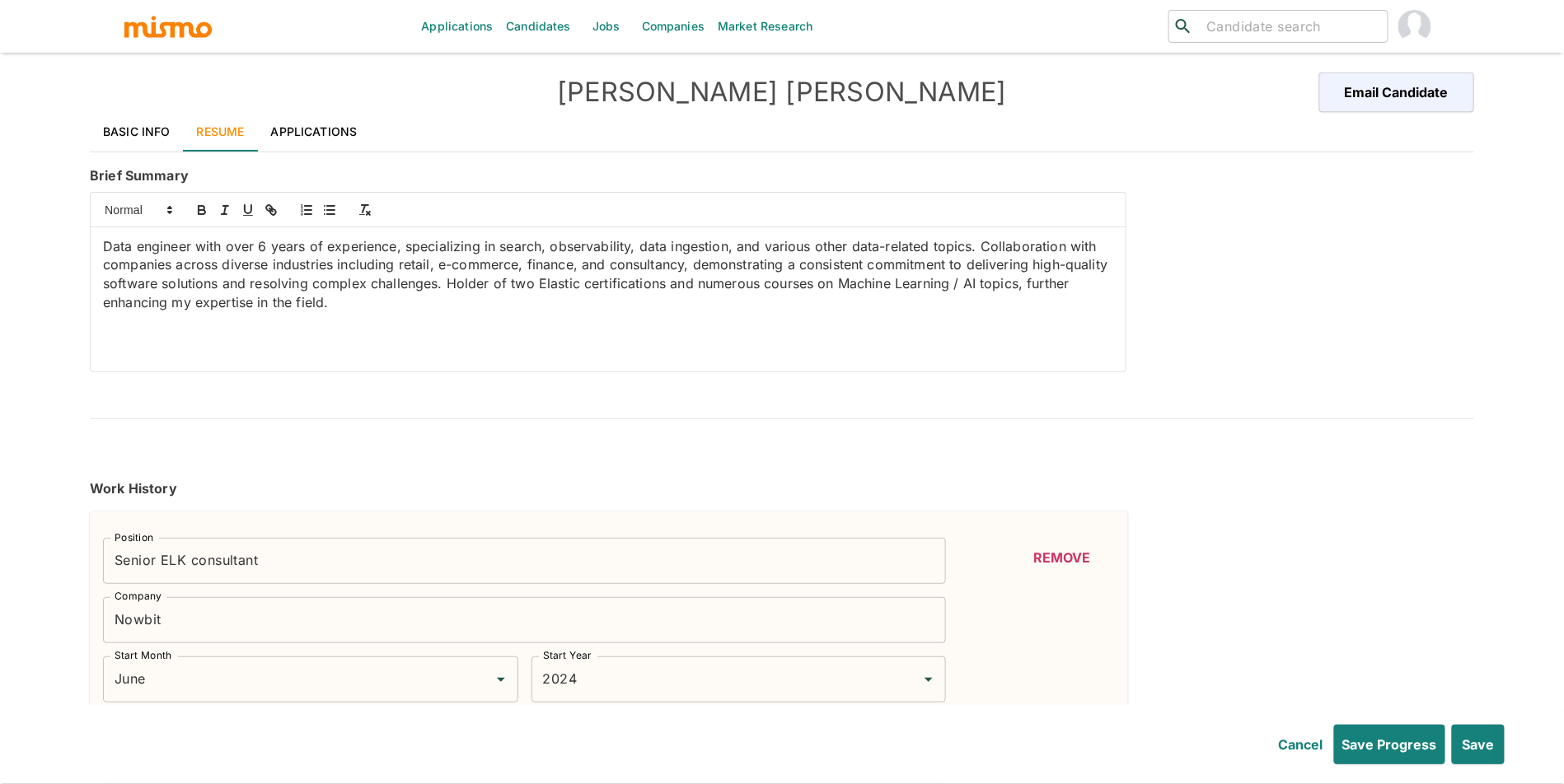
type input "Machine Learning"
type input "Beginner"
type input "1"
type input "Data Science"
type input "Beginner"
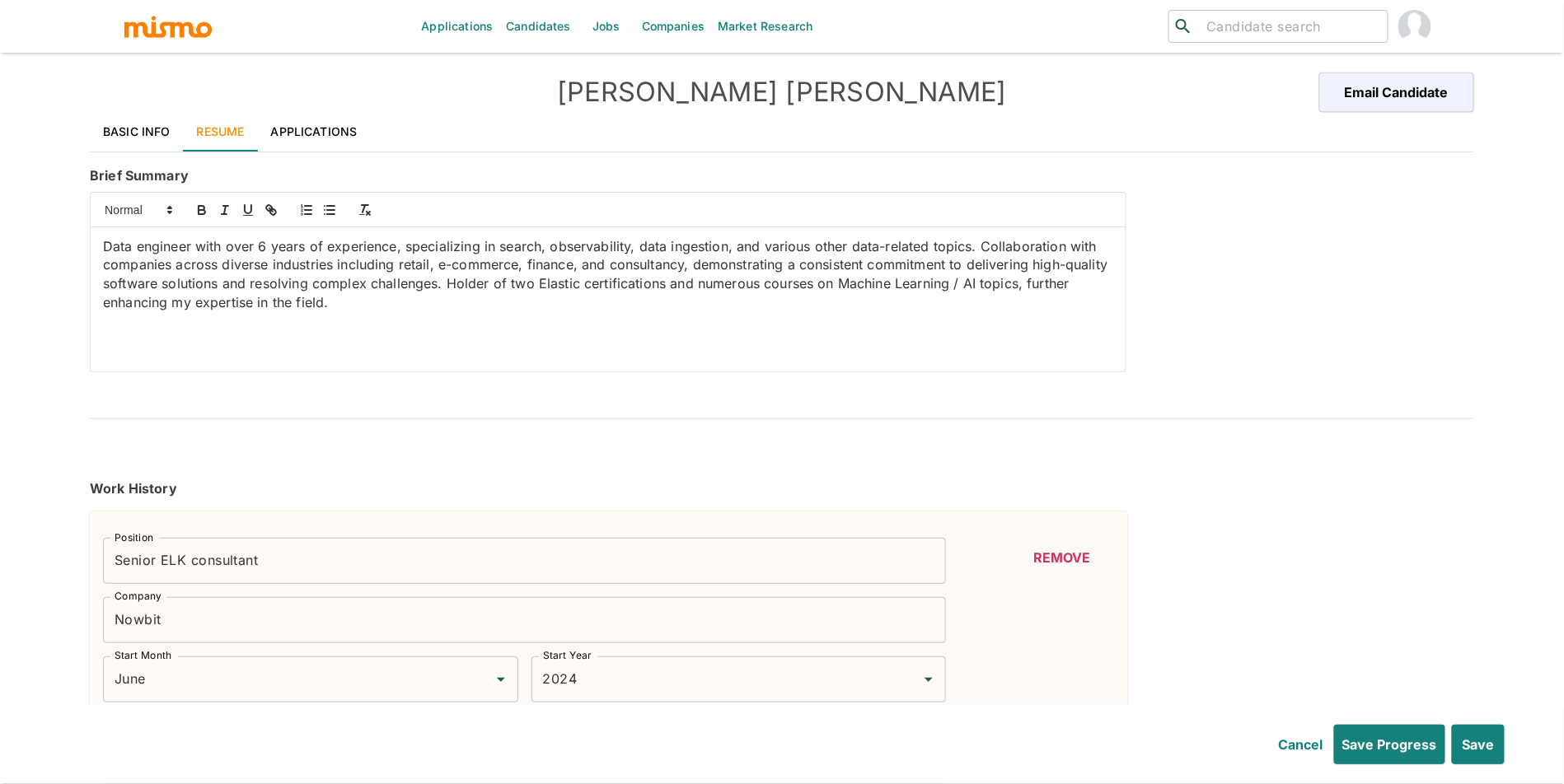
type input "1"
type input "2022"
type input "2024"
type input "October"
type input "2021"
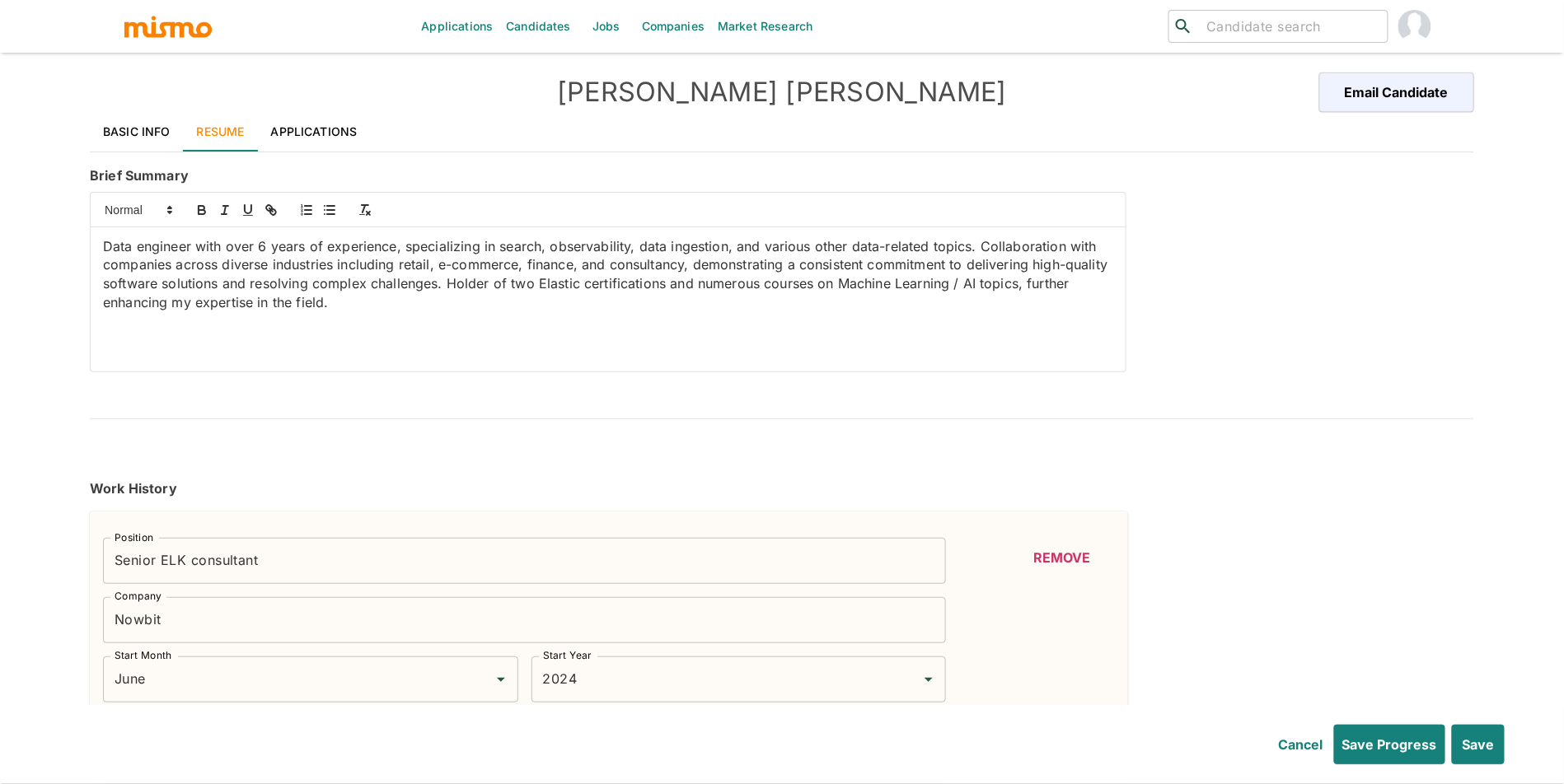
type input "October"
type input "2019"
type input "May"
type input "2017"
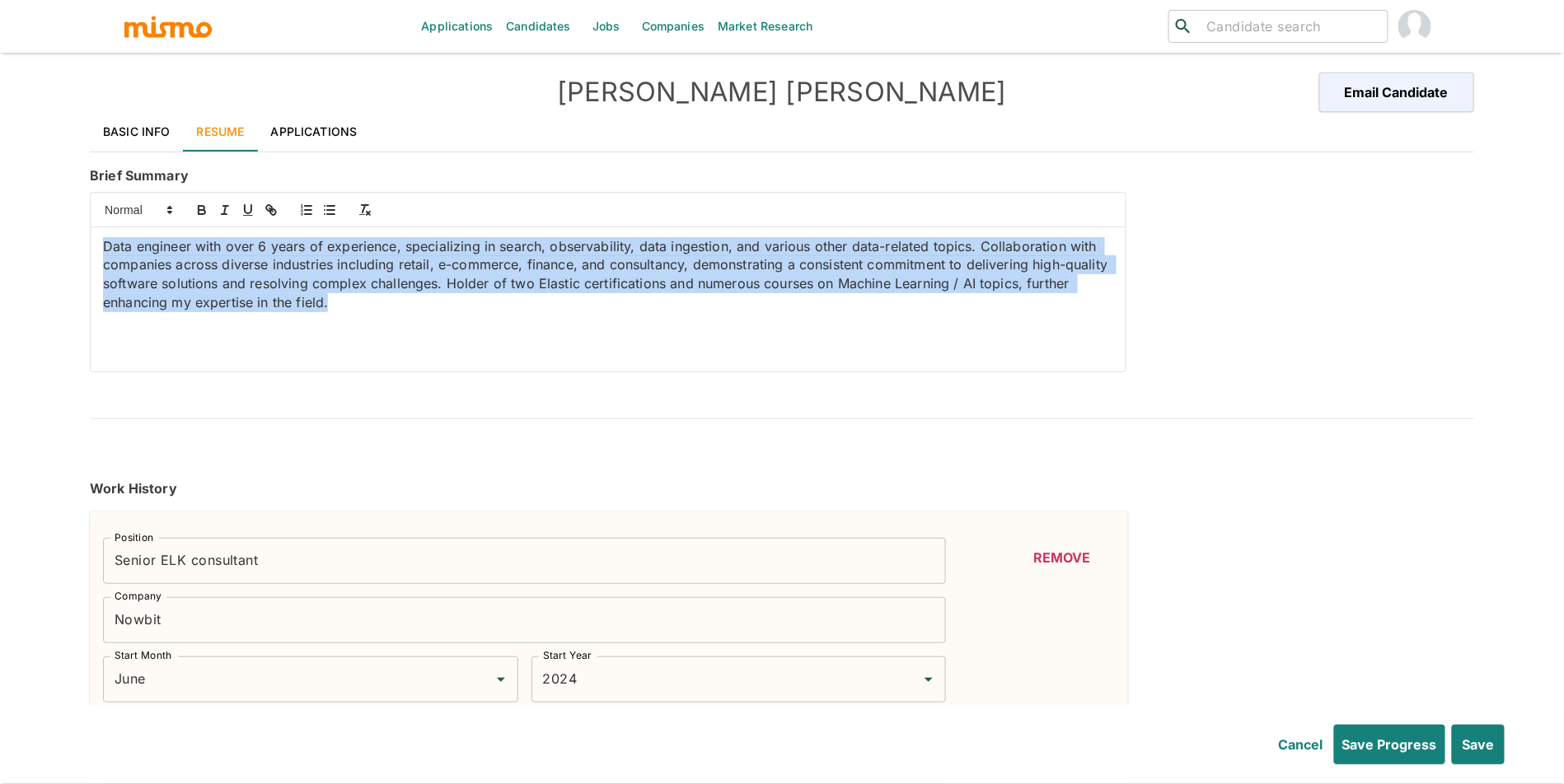
click at [75, 208] on div "Applications Candidates Jobs Companies Market Research ​ ​ Alexander Davila Ema…" at bounding box center [782, 412] width 1564 height 824
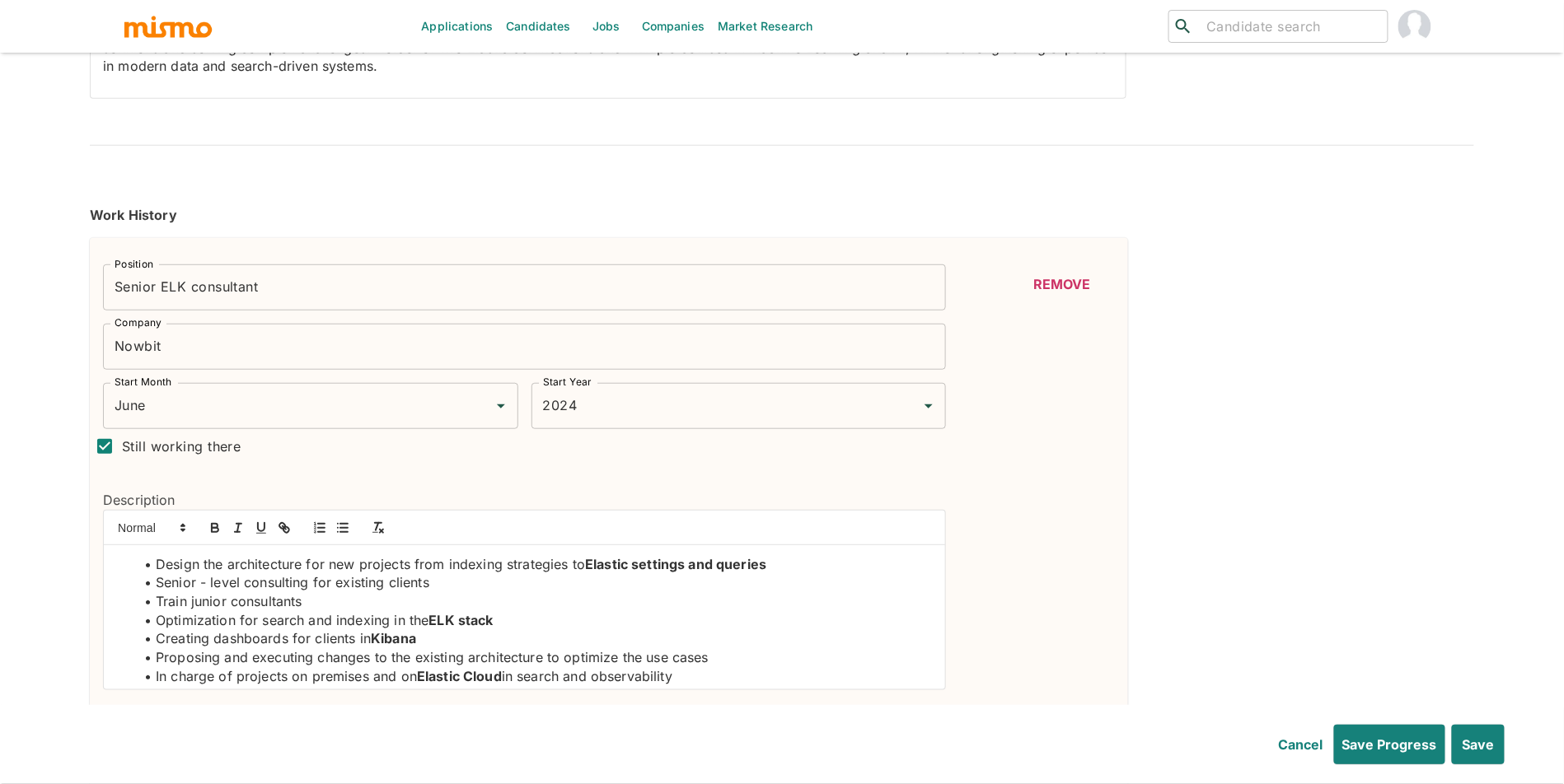
scroll to position [290, 0]
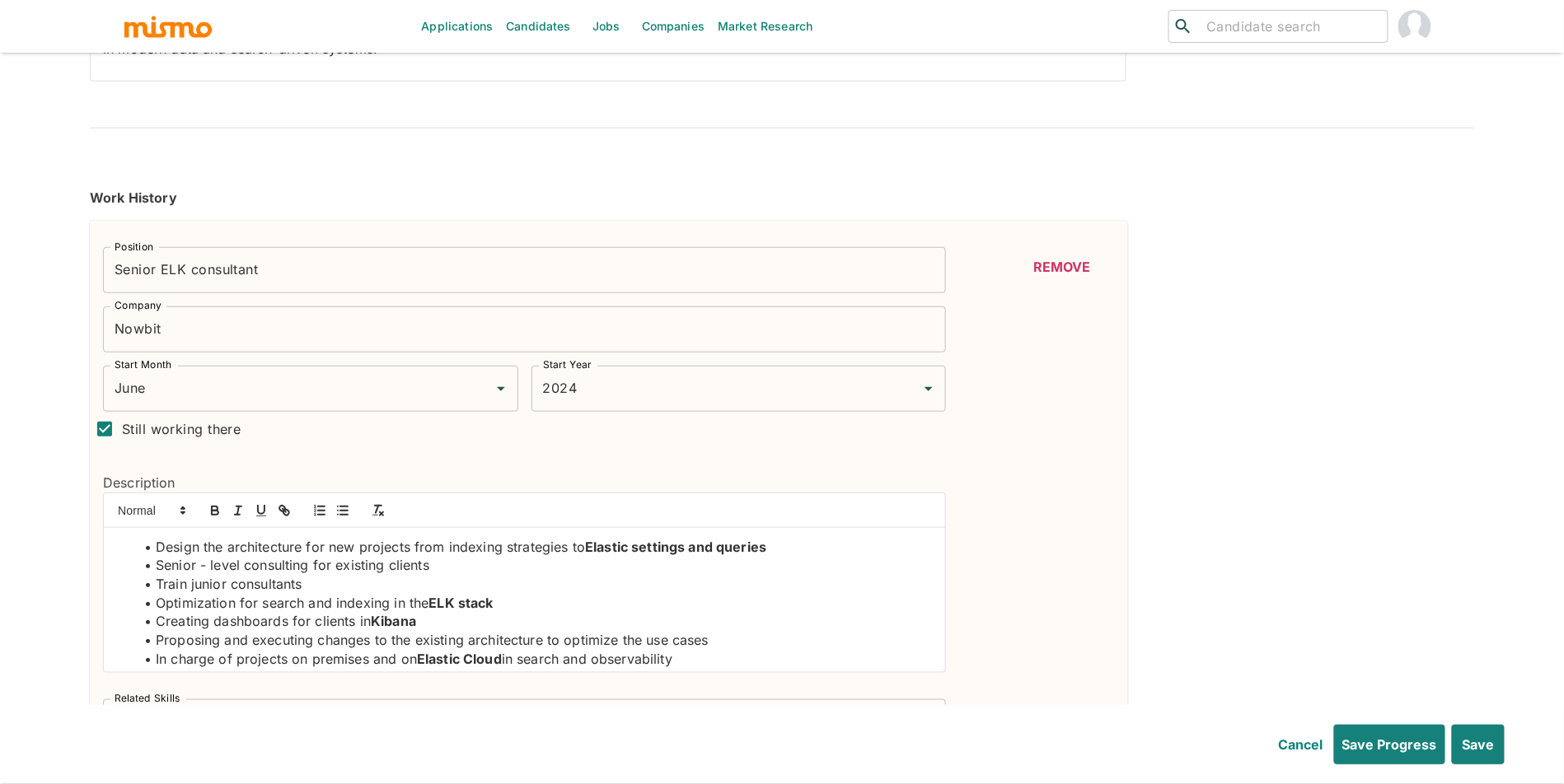
click at [102, 426] on input "Still working there" at bounding box center [105, 429] width 35 height 35
checkbox input "false"
click at [612, 393] on div "End Month End Month" at bounding box center [632, 389] width 201 height 46
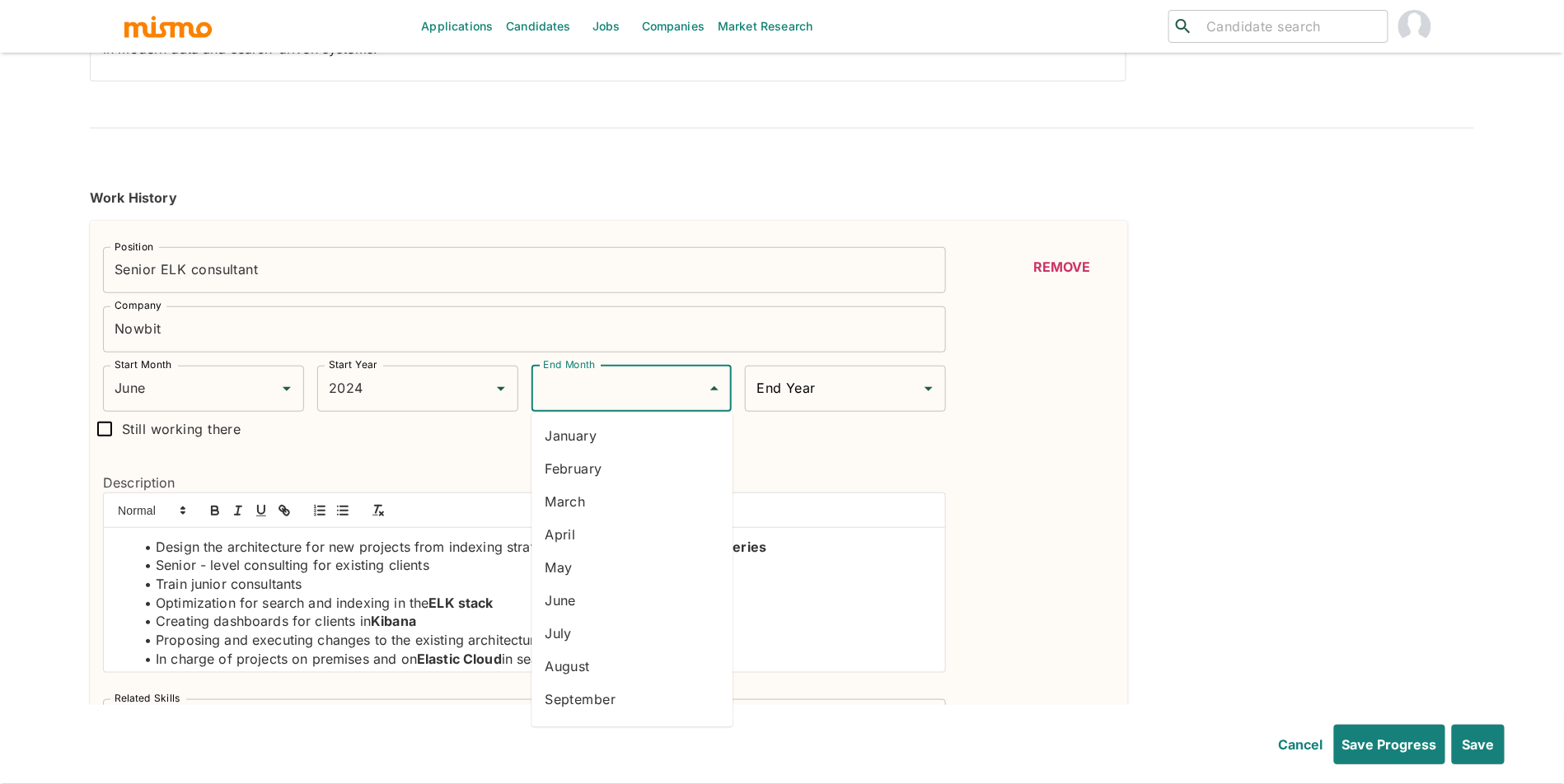
scroll to position [58, 0]
click at [660, 674] on li "October" at bounding box center [632, 676] width 201 height 33
type input "October"
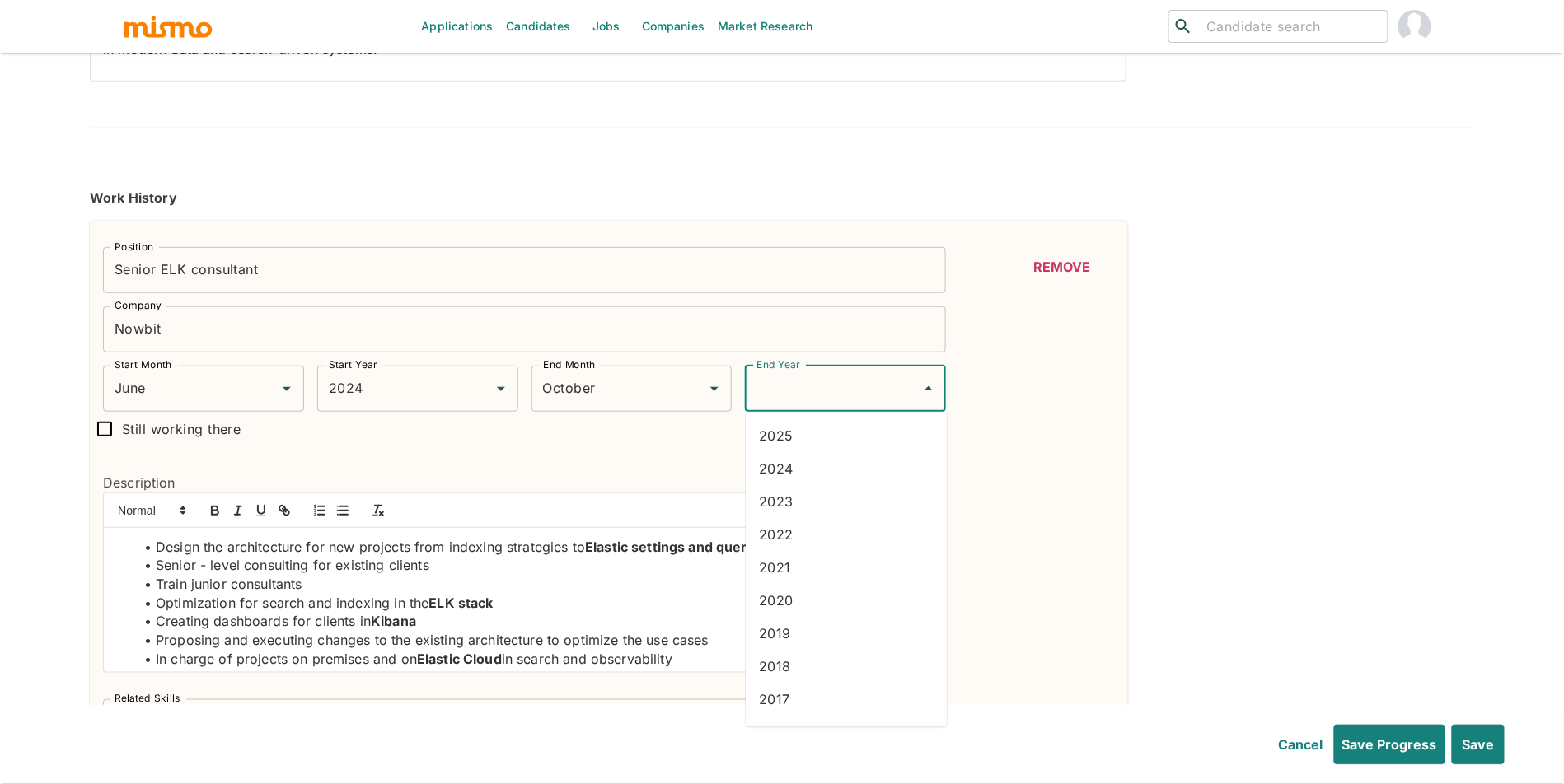
click at [829, 403] on input "End Year" at bounding box center [833, 389] width 162 height 31
click at [801, 462] on li "2024" at bounding box center [846, 470] width 201 height 33
type input "2024"
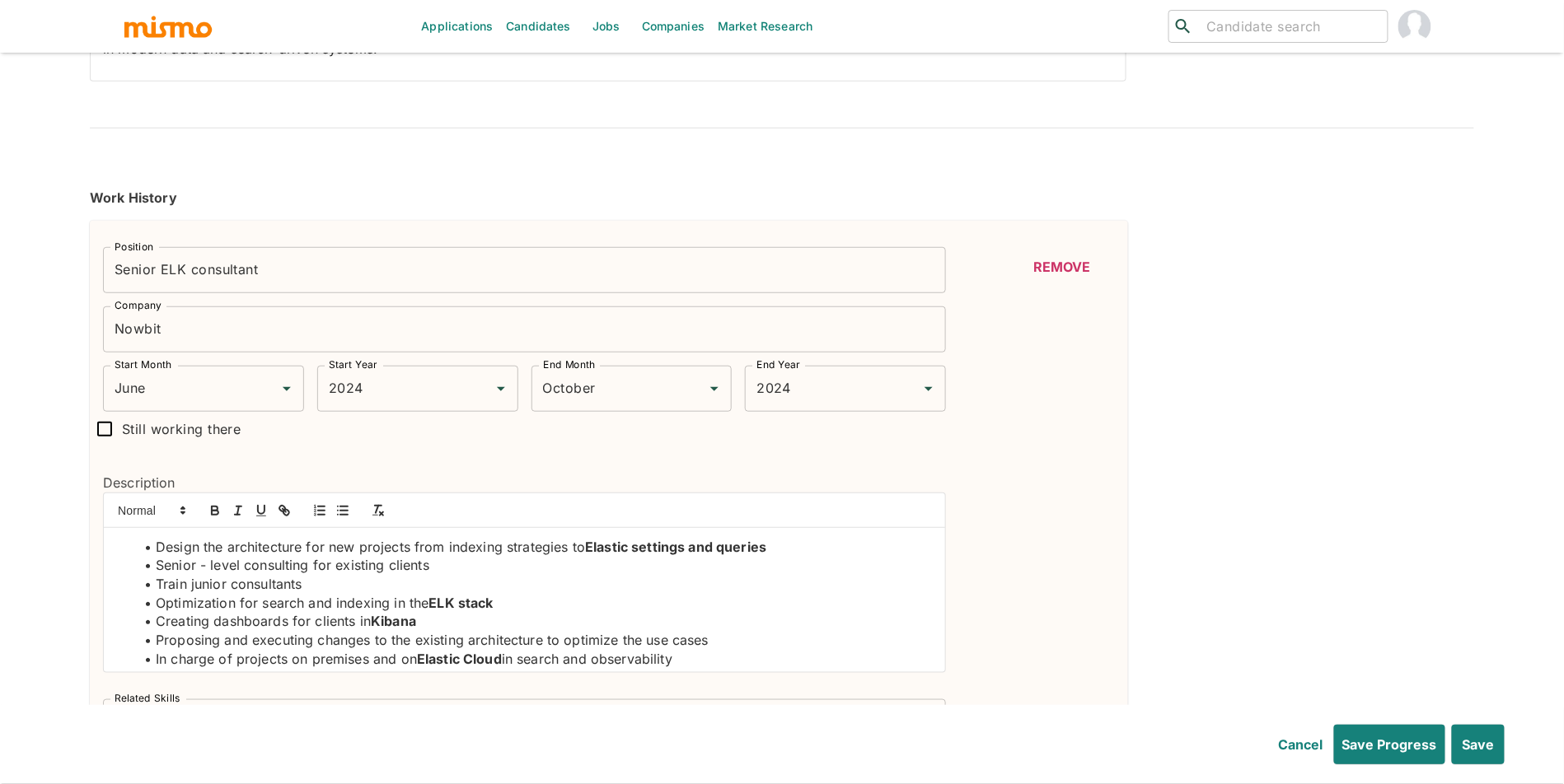
scroll to position [25, 0]
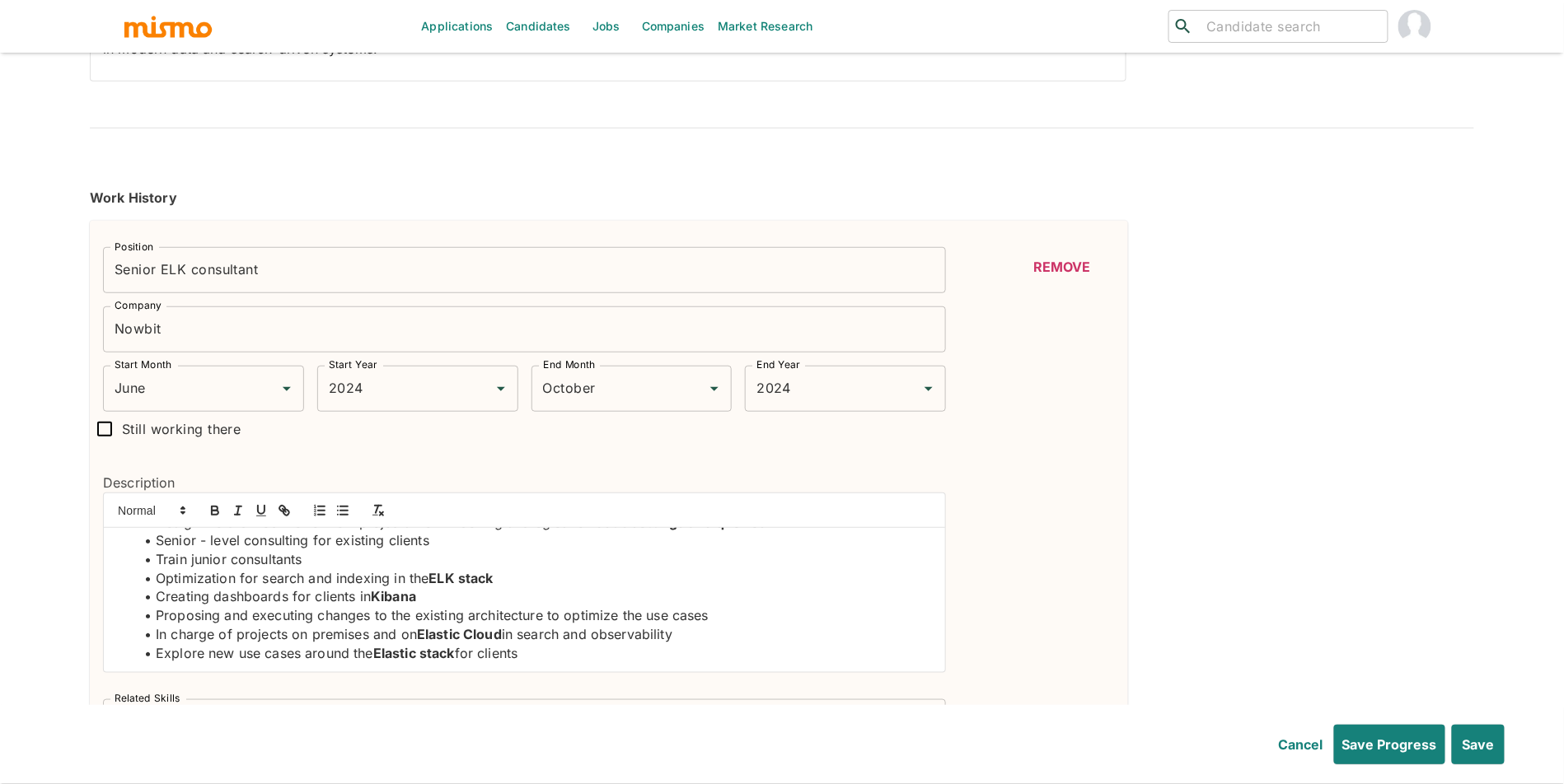
drag, startPoint x: 139, startPoint y: 550, endPoint x: 588, endPoint y: 730, distance: 483.7
copy ul "Design the architecture for new projects from indexing strategies to Elastic se…"
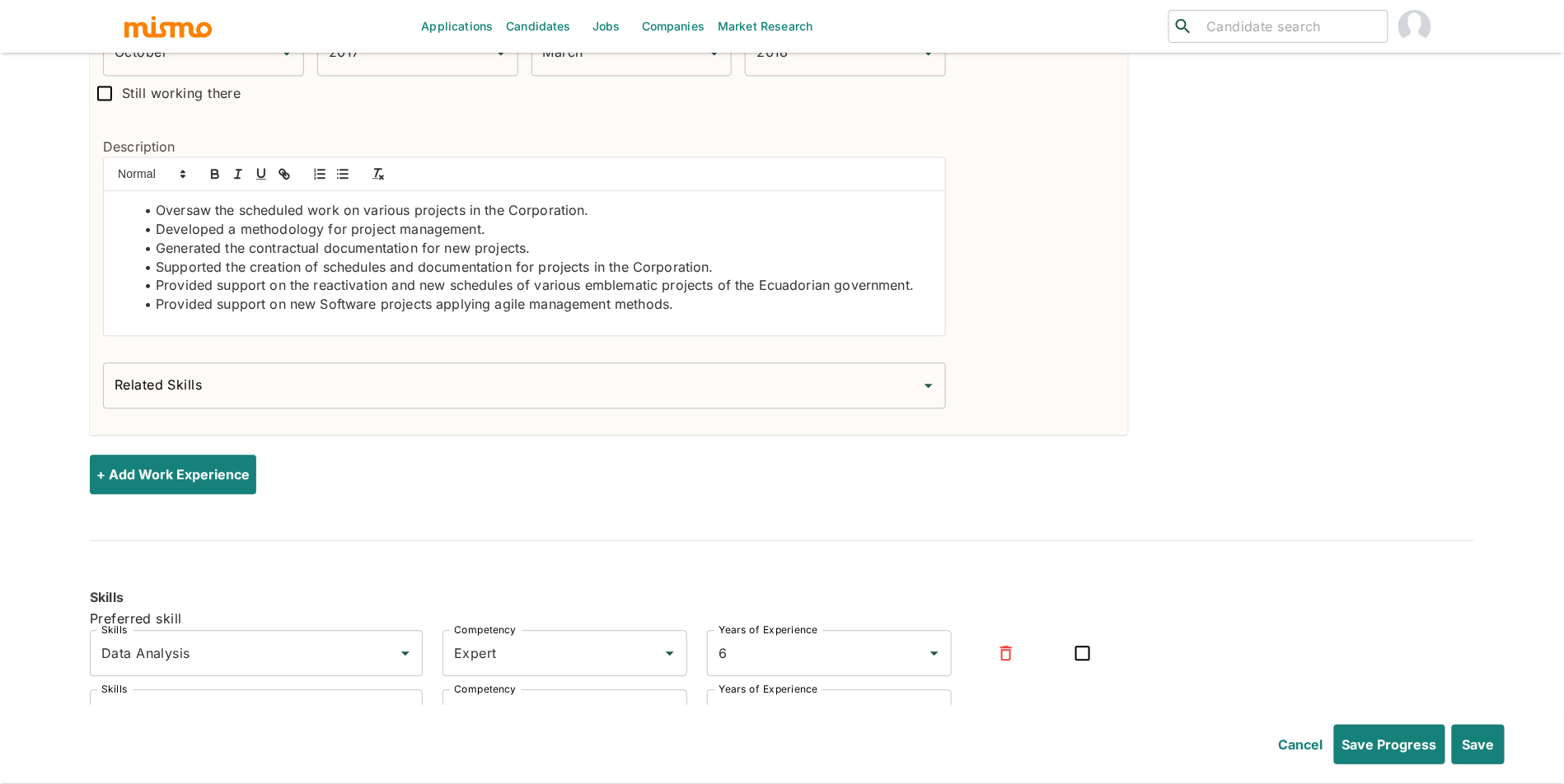
scroll to position [3789, 0]
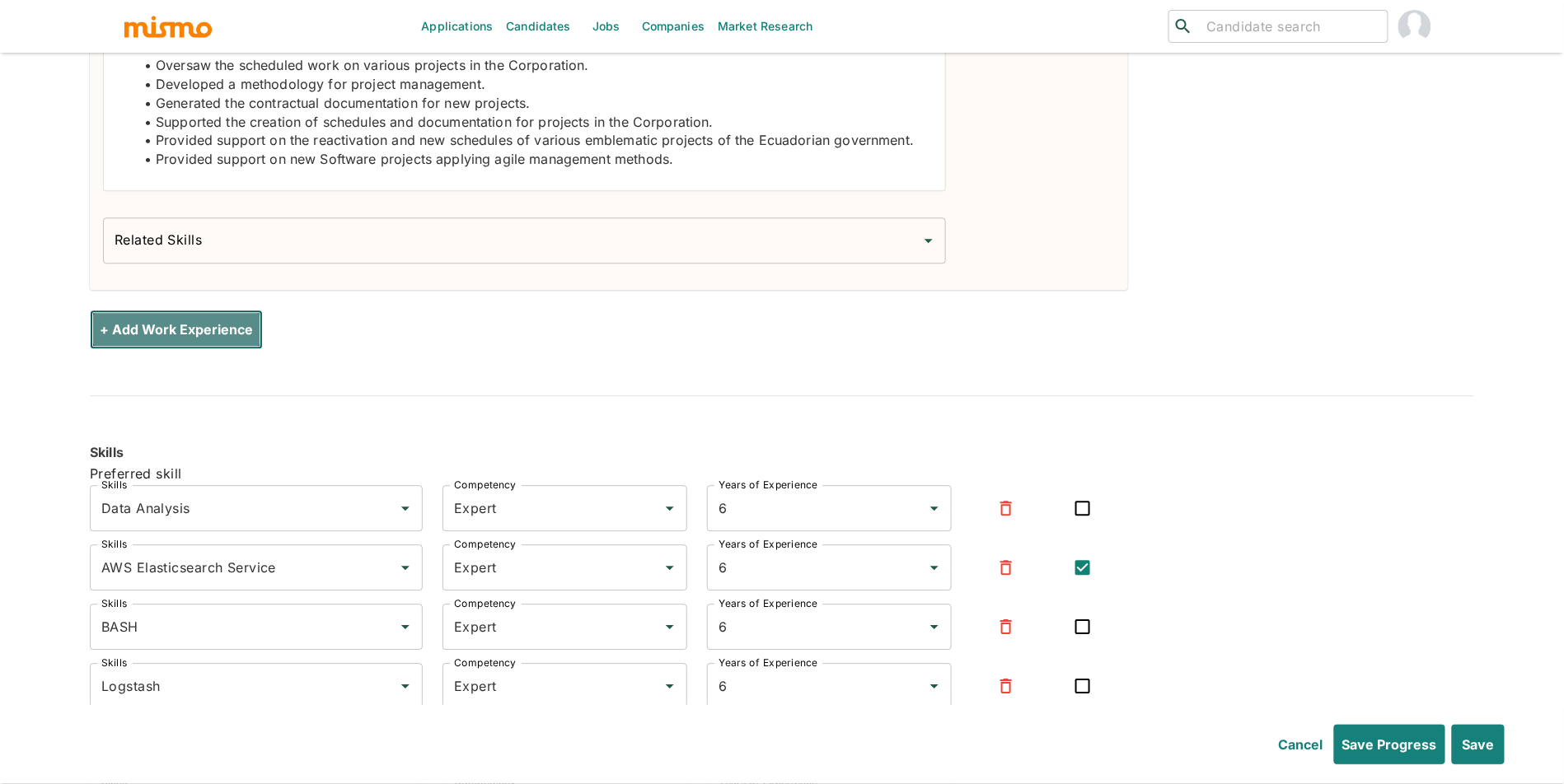
click at [239, 335] on button "+ Add Work Experience" at bounding box center [177, 329] width 173 height 40
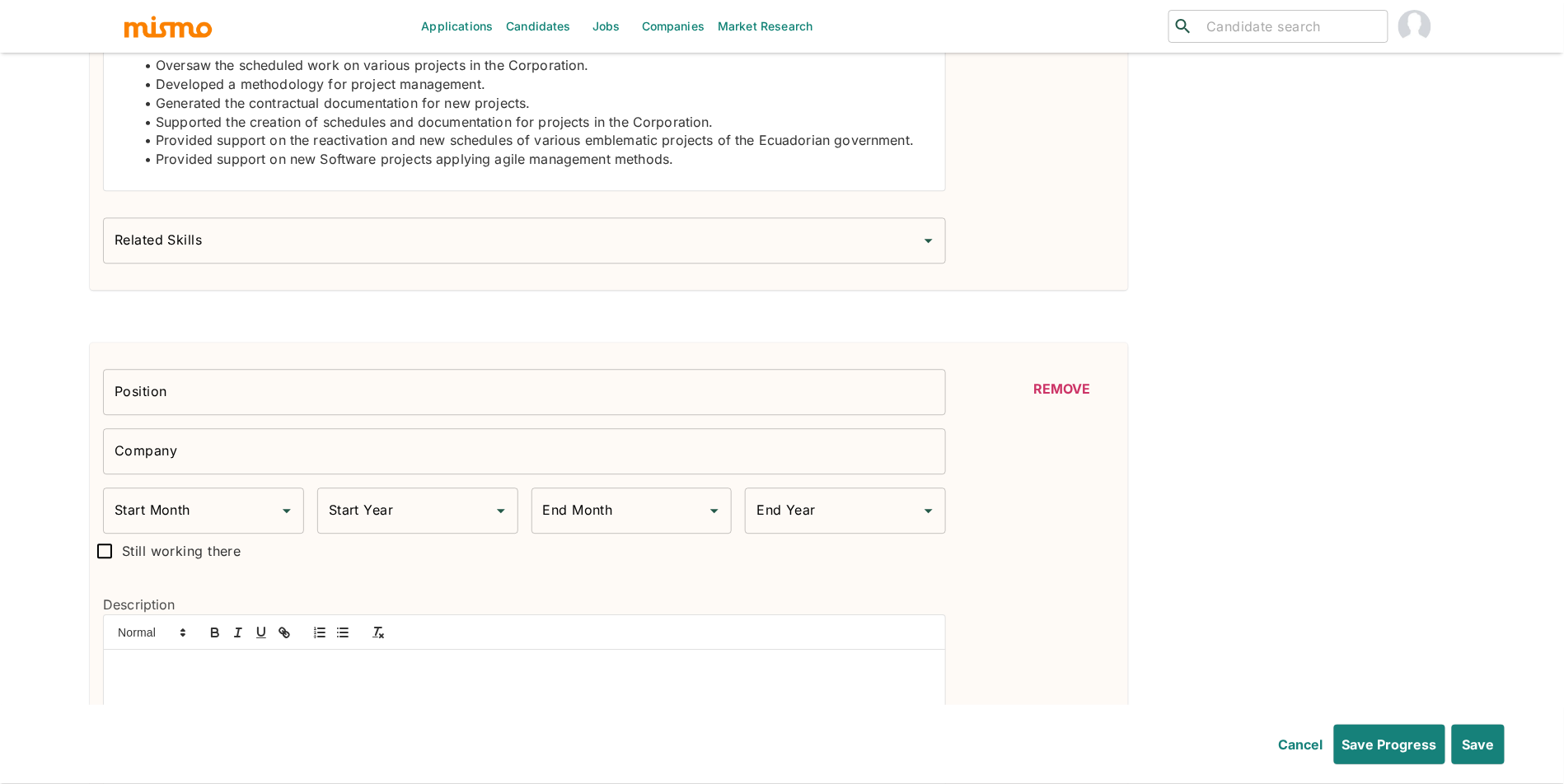
click at [267, 691] on div at bounding box center [524, 722] width 841 height 144
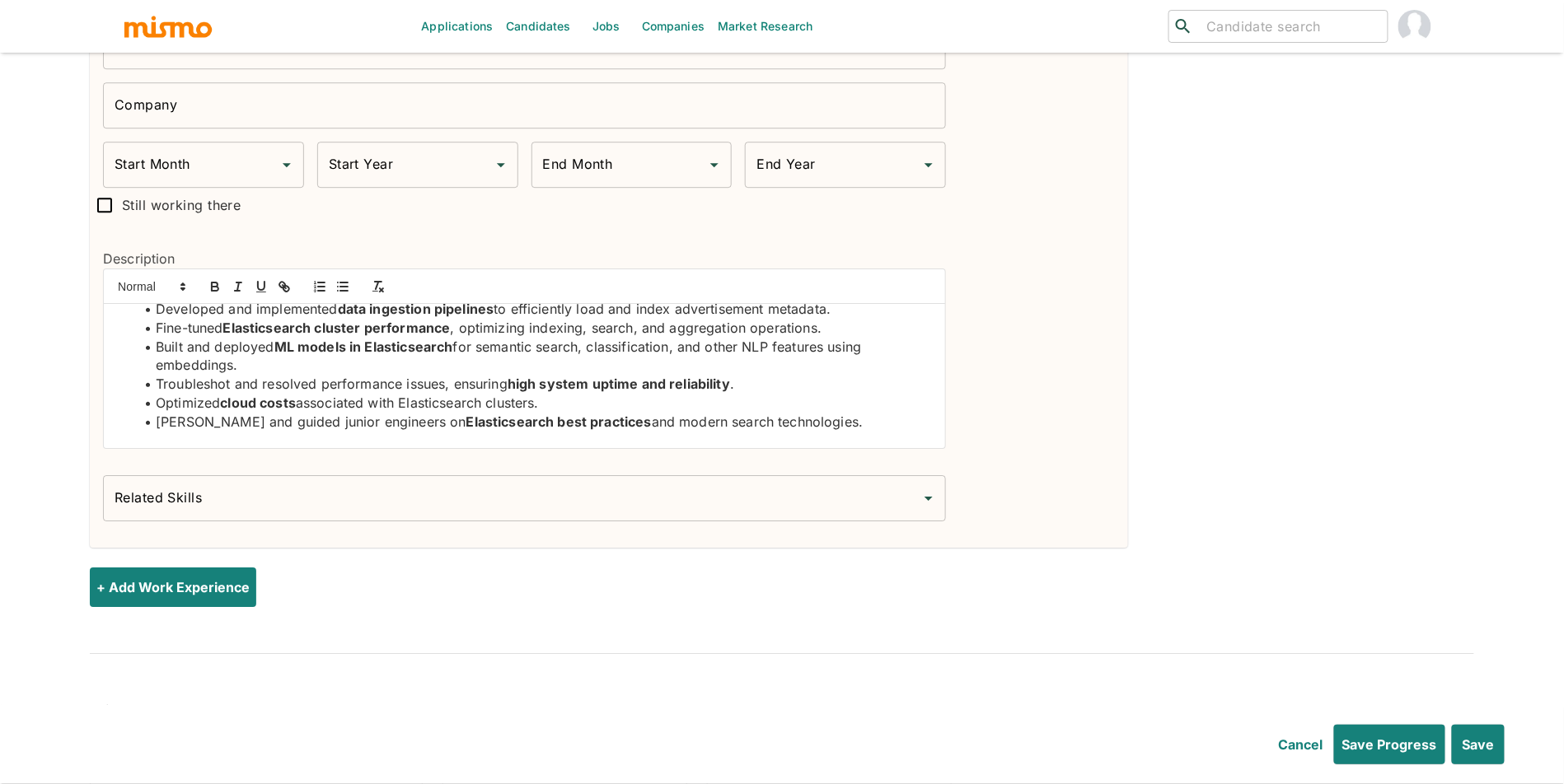
scroll to position [4091, 0]
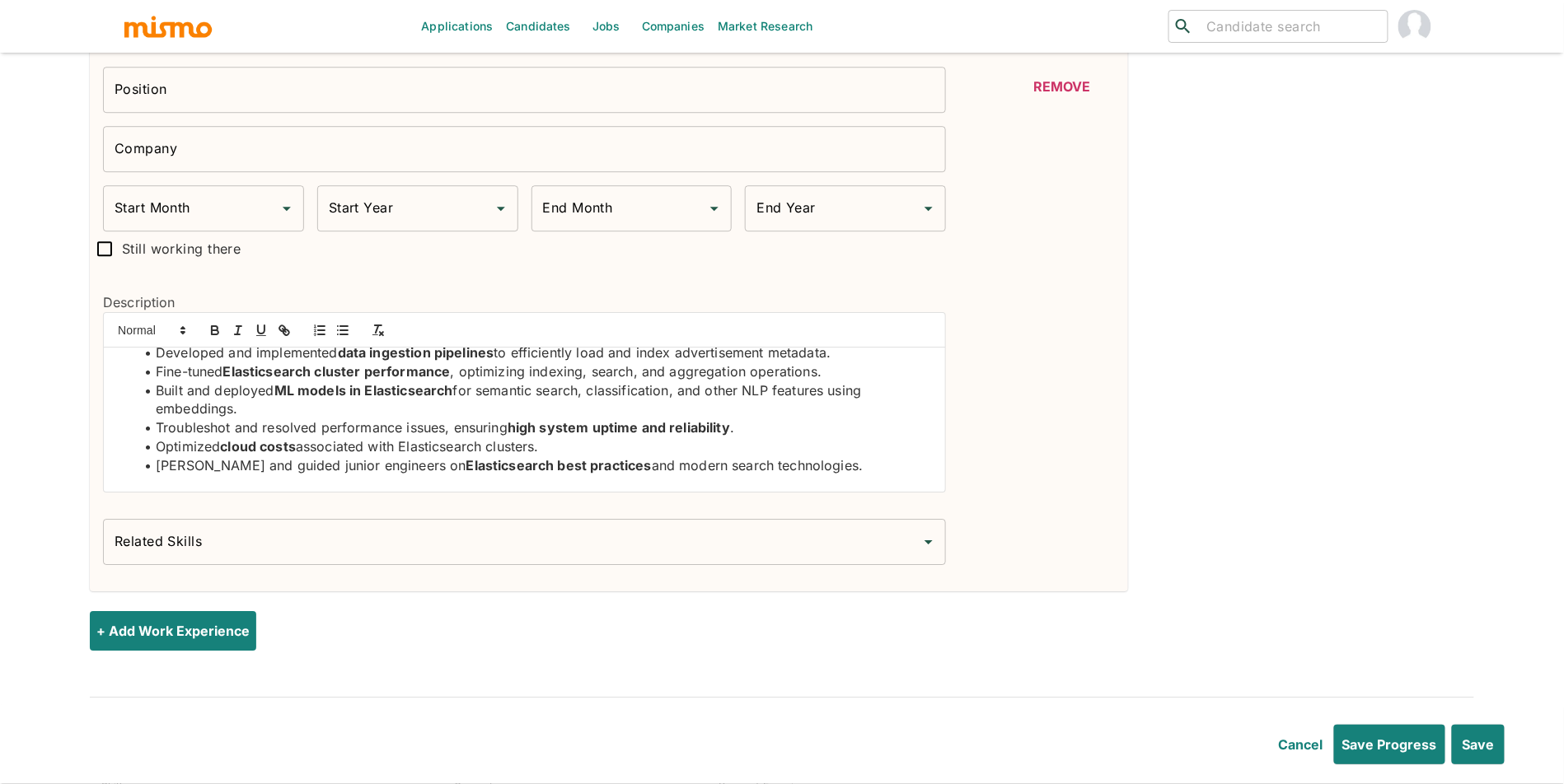
click at [256, 122] on div "Company Company" at bounding box center [518, 142] width 856 height 60
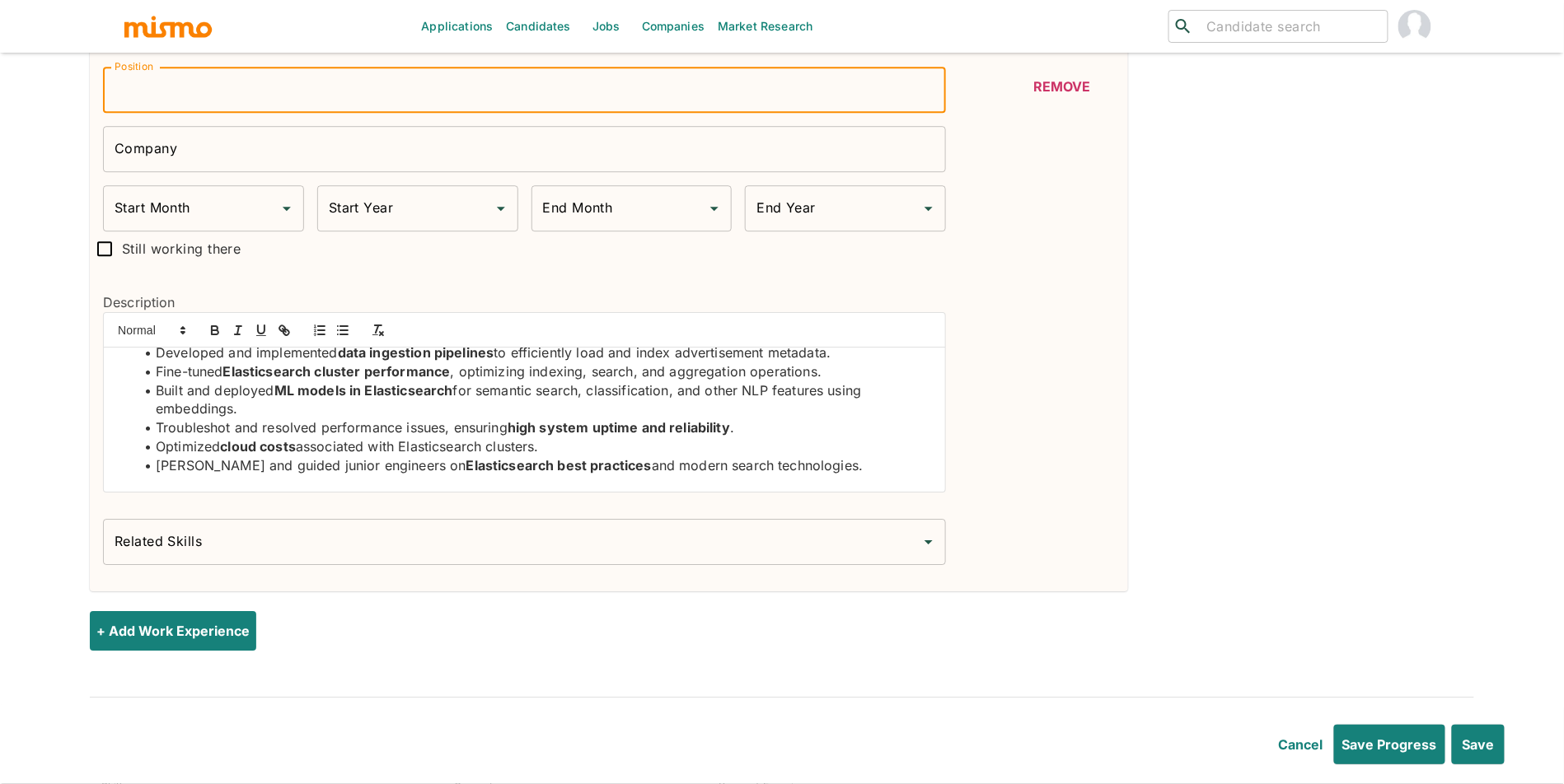
click at [256, 101] on input "Position" at bounding box center [524, 90] width 843 height 46
paste input "Elasticsearch Architect"
type input "Elasticsearch Architect"
click at [202, 161] on input "Company" at bounding box center [524, 149] width 843 height 46
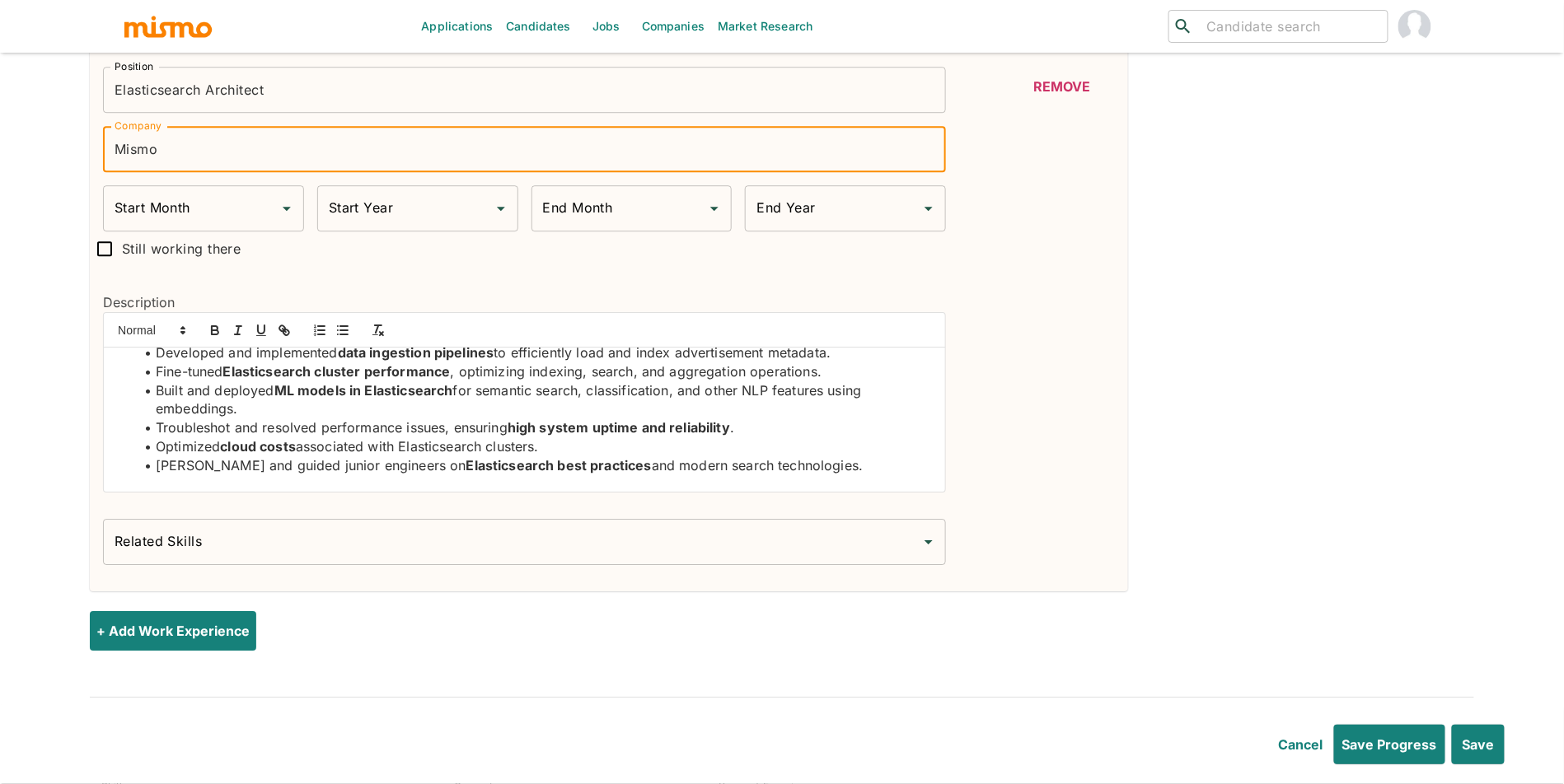
type input "Mismo"
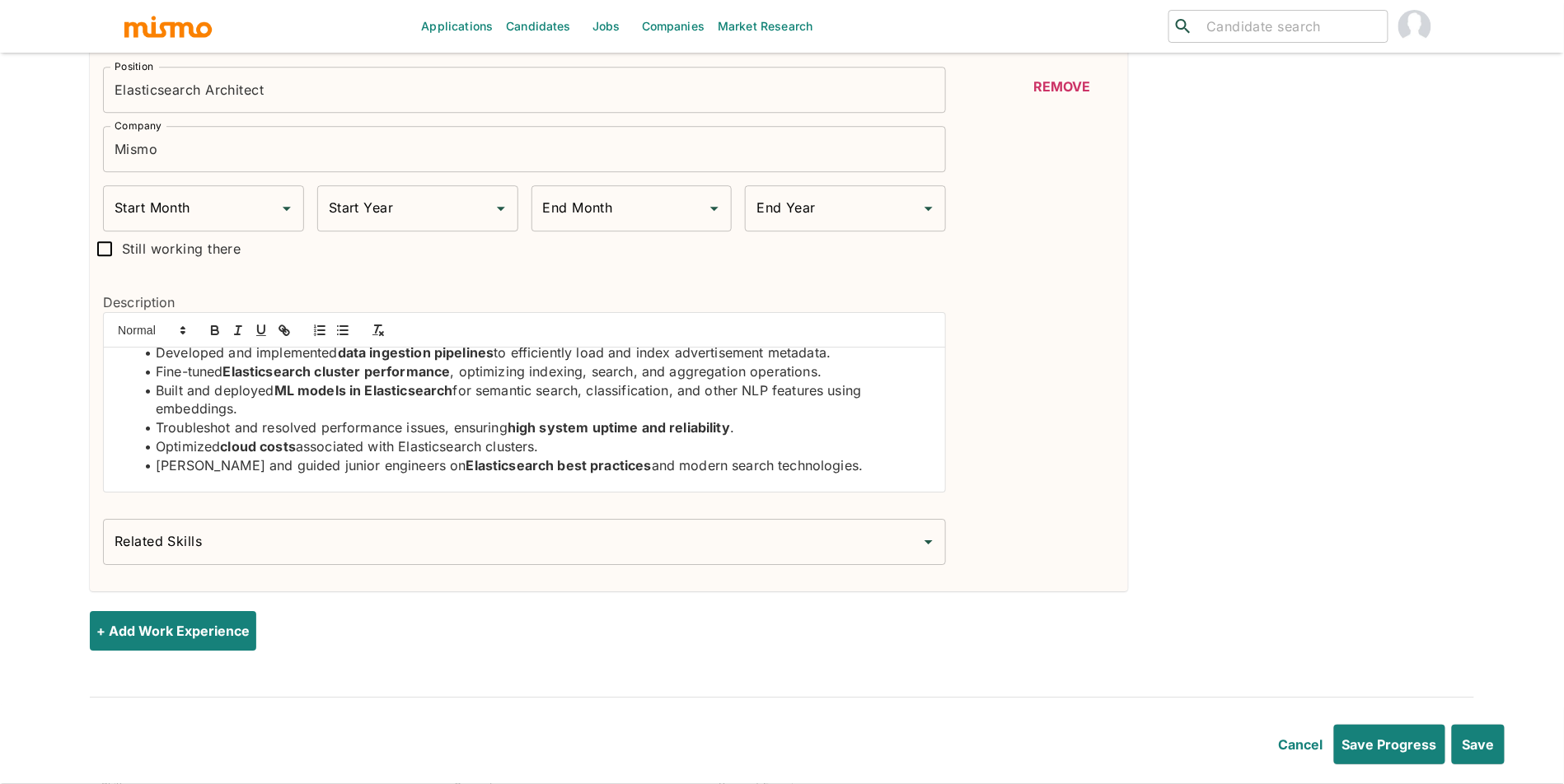
click at [162, 260] on span "Still working there" at bounding box center [181, 248] width 119 height 23
click at [122, 260] on input "Still working there" at bounding box center [105, 249] width 35 height 35
checkbox input "true"
click at [185, 218] on div "Start Month Start Month" at bounding box center [311, 209] width 416 height 46
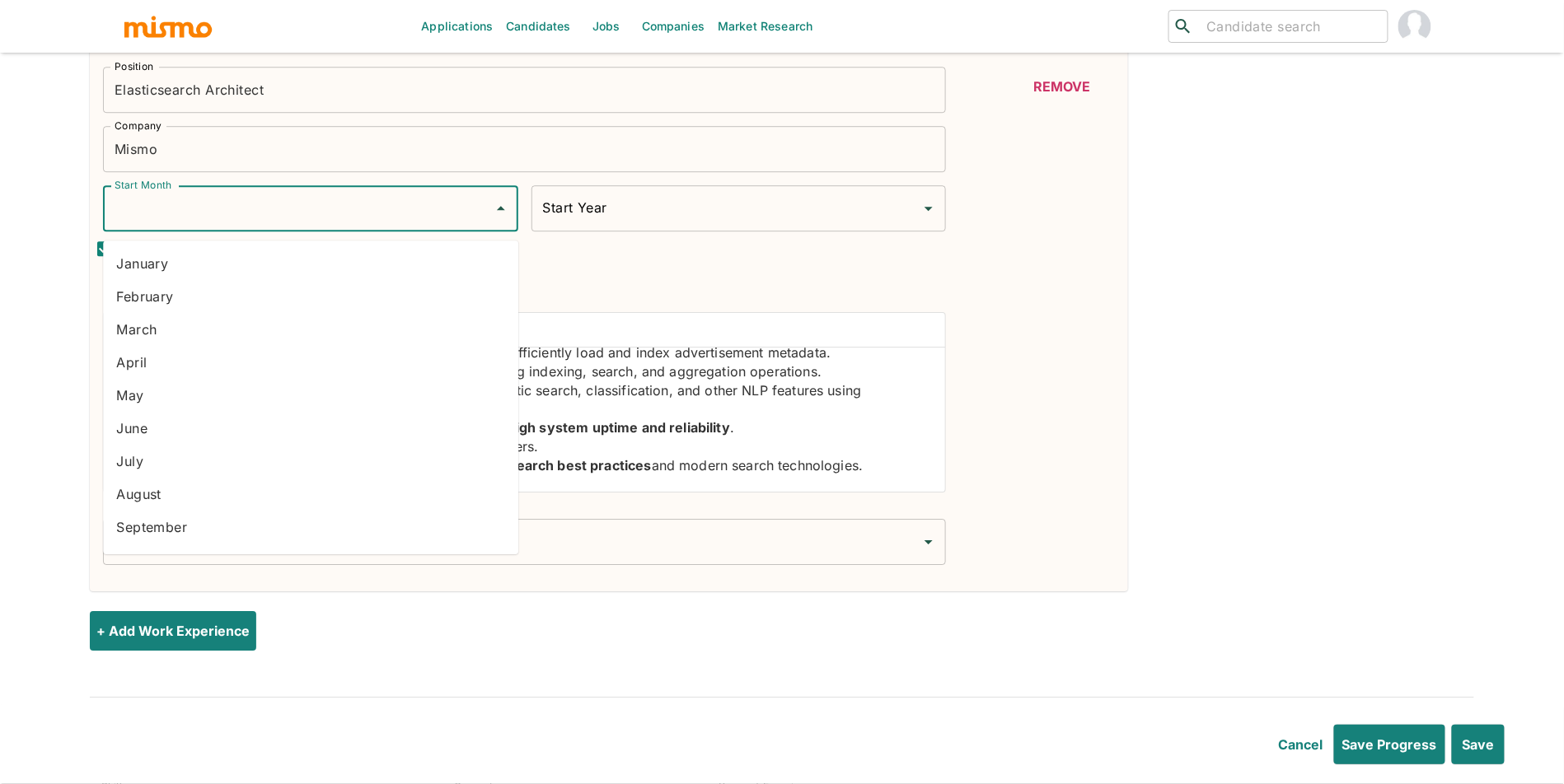
click at [392, 543] on li "October" at bounding box center [311, 560] width 416 height 33
type input "October"
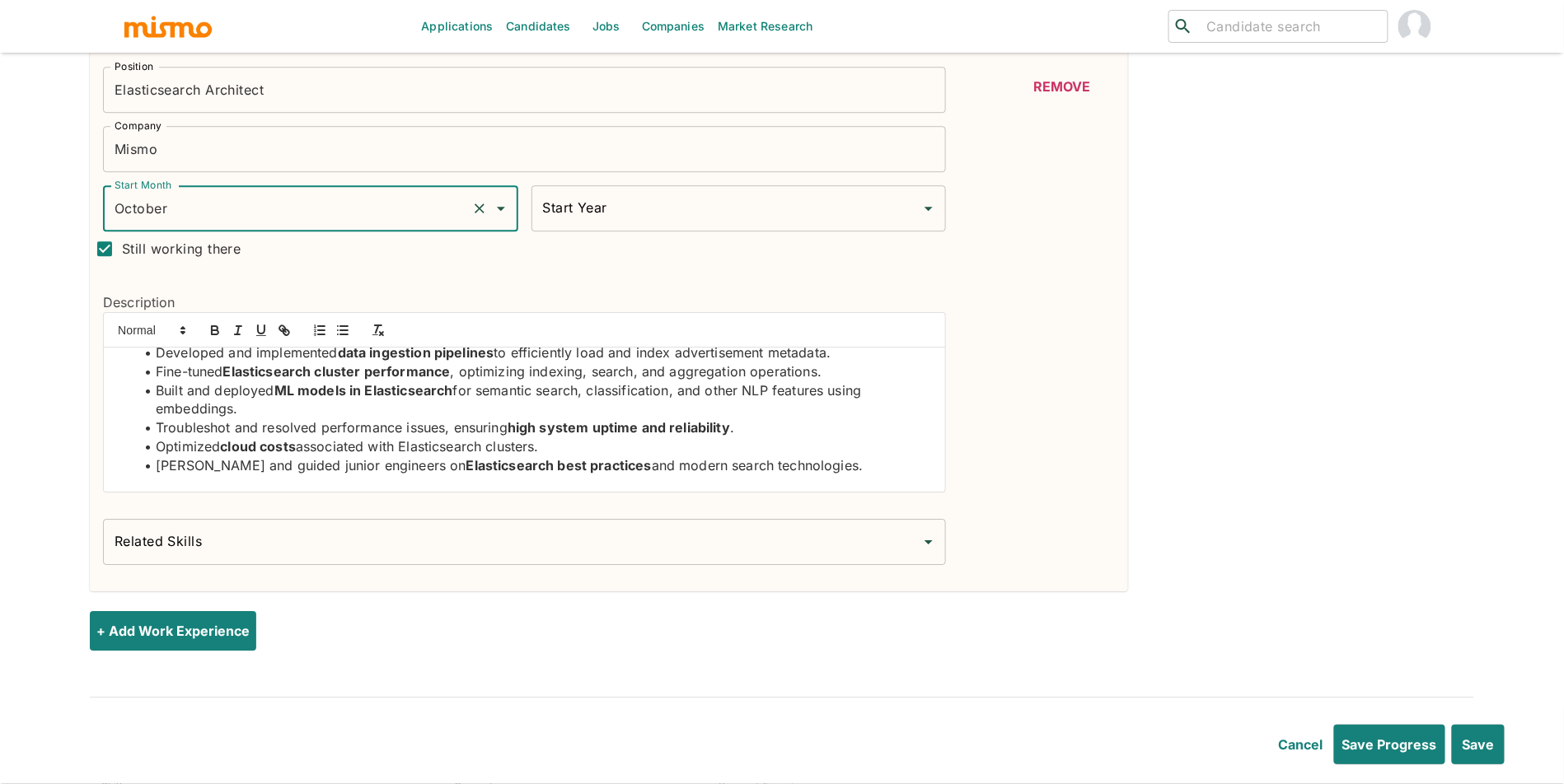
click at [632, 222] on input "Start Year" at bounding box center [726, 209] width 376 height 31
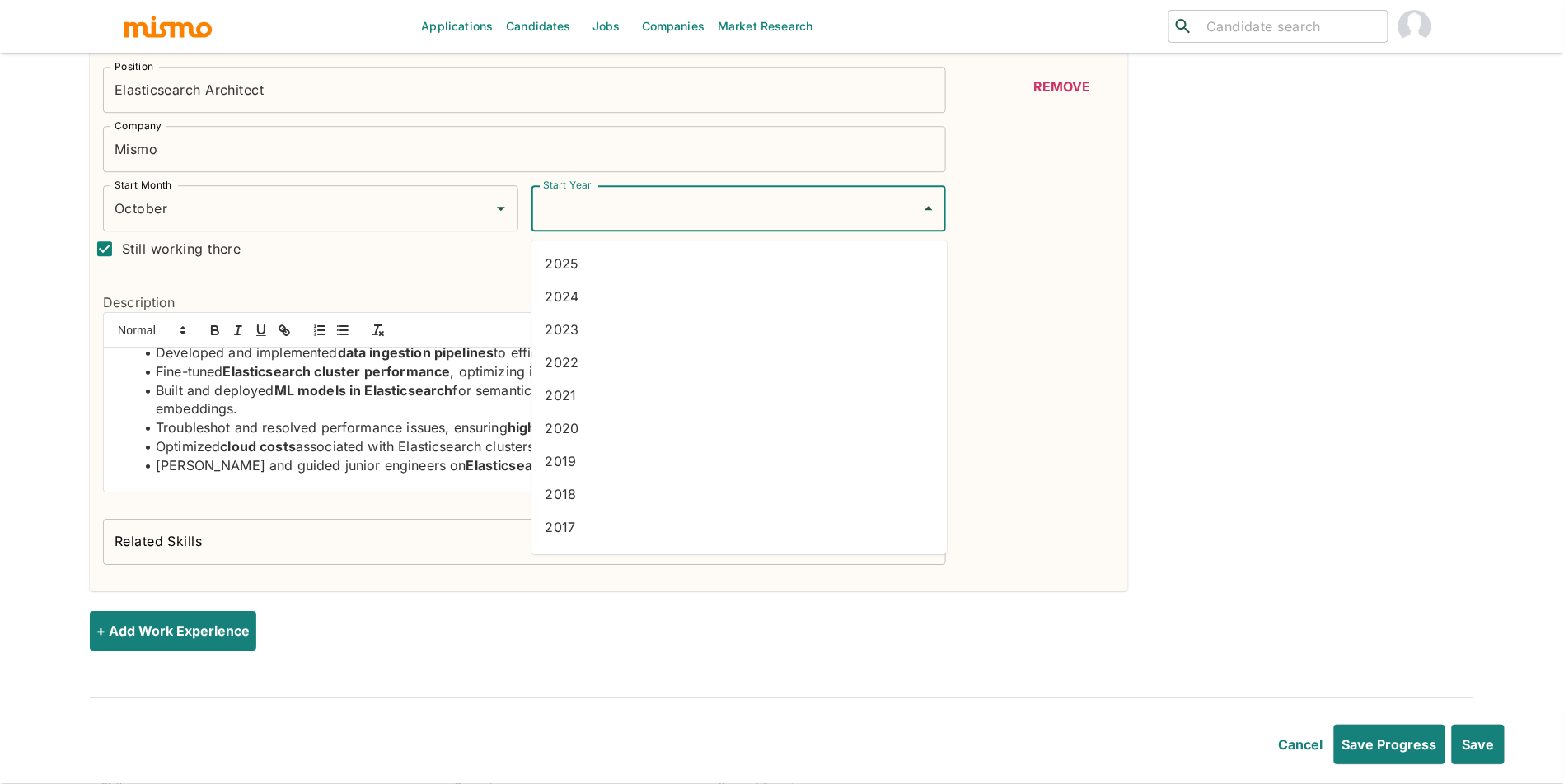
click at [604, 299] on li "2024" at bounding box center [739, 297] width 416 height 33
type input "2024"
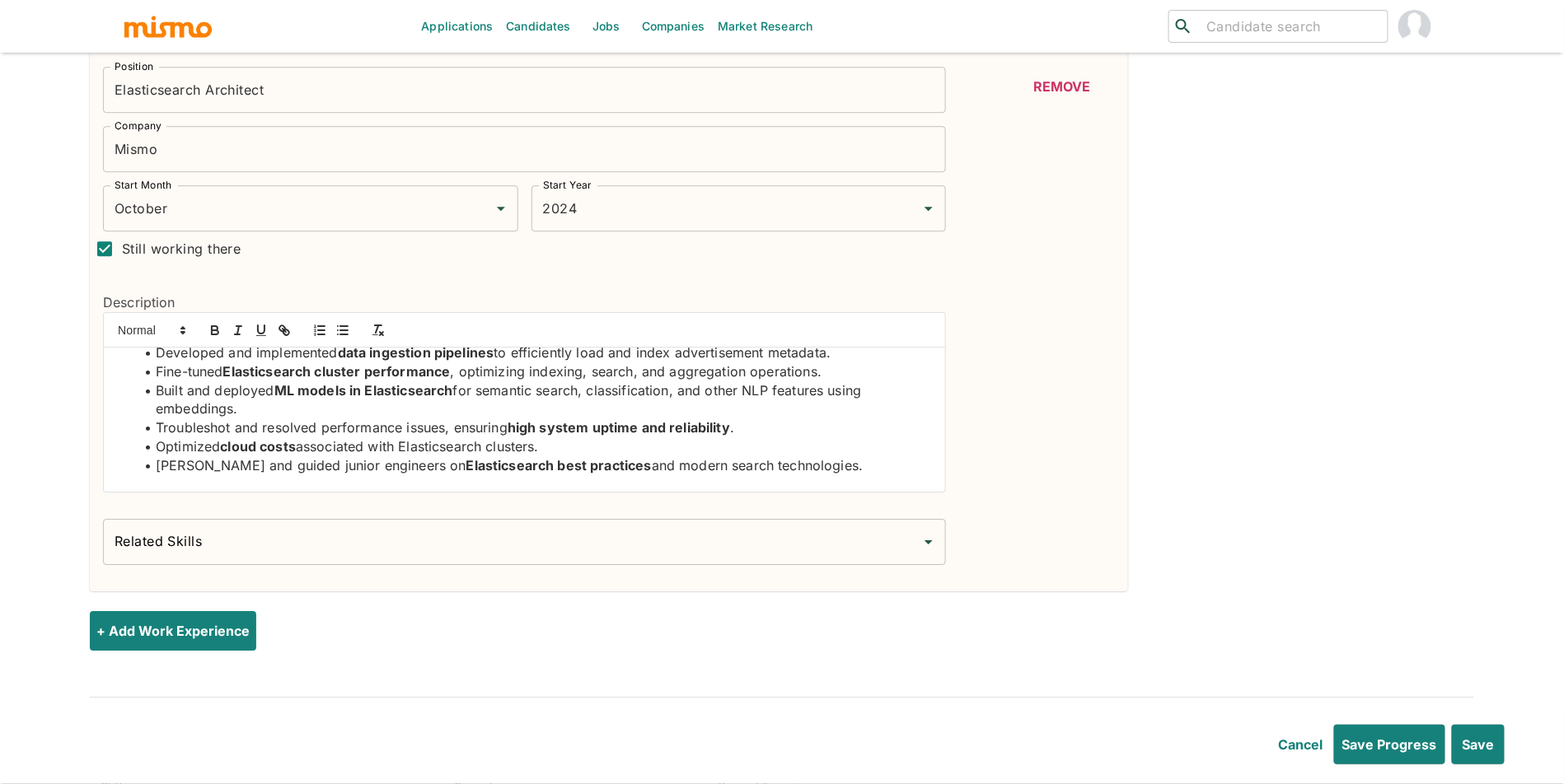
scroll to position [0, 0]
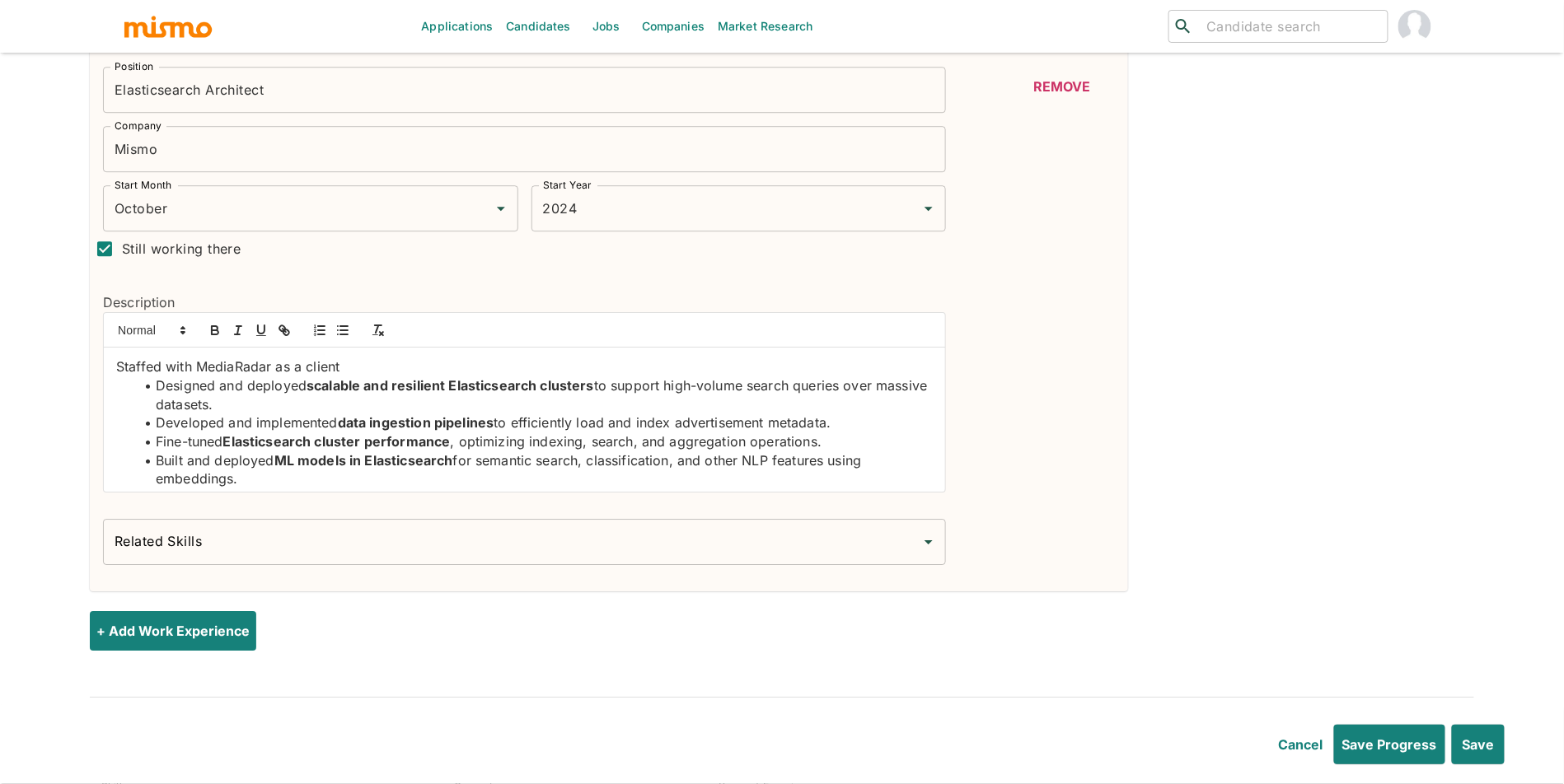
click at [495, 558] on input "Related Skills" at bounding box center [512, 542] width 804 height 31
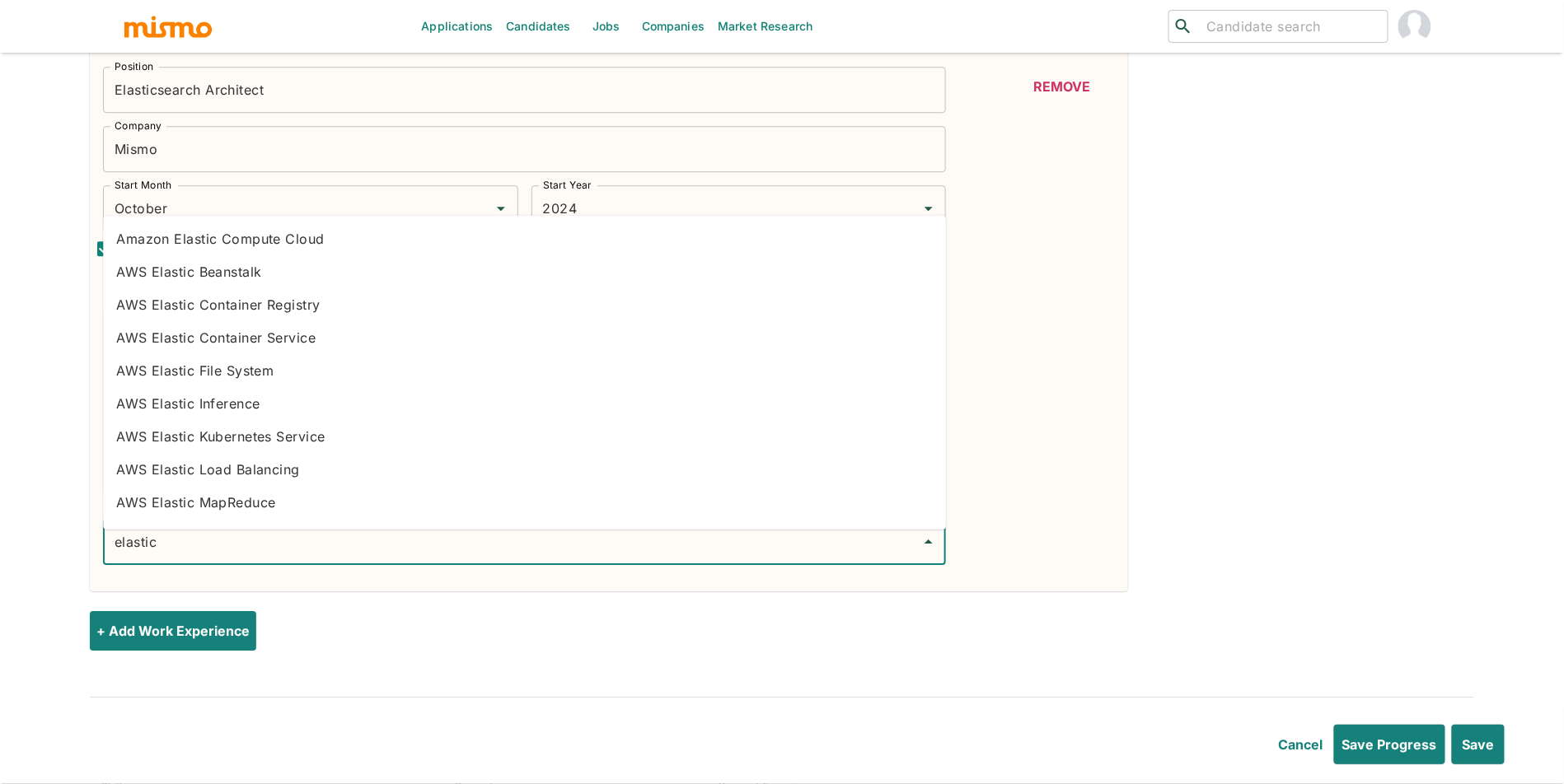
type input "elastics"
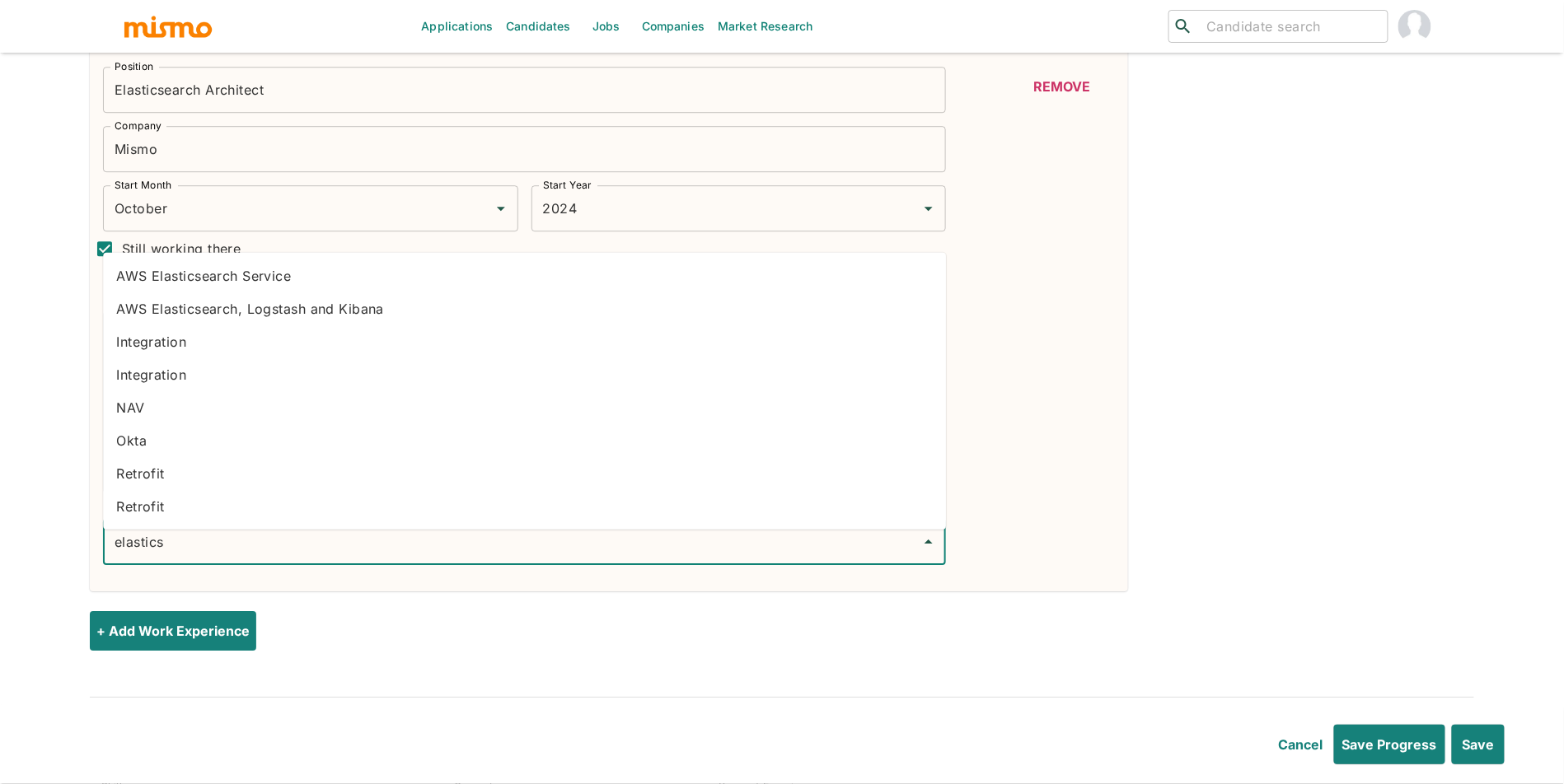
click at [320, 276] on li "AWS Elasticsearch Service" at bounding box center [524, 276] width 843 height 33
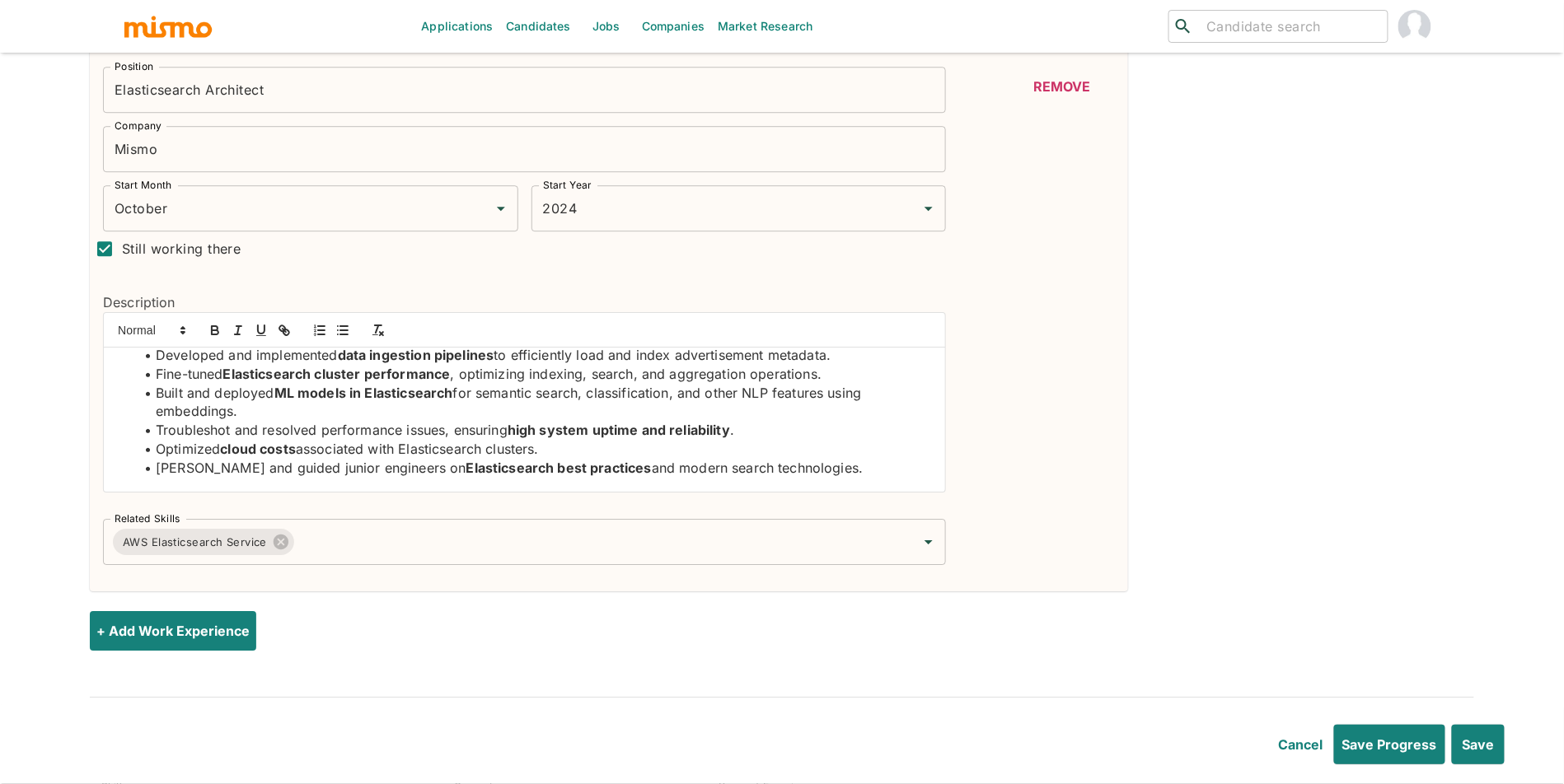
scroll to position [81, 0]
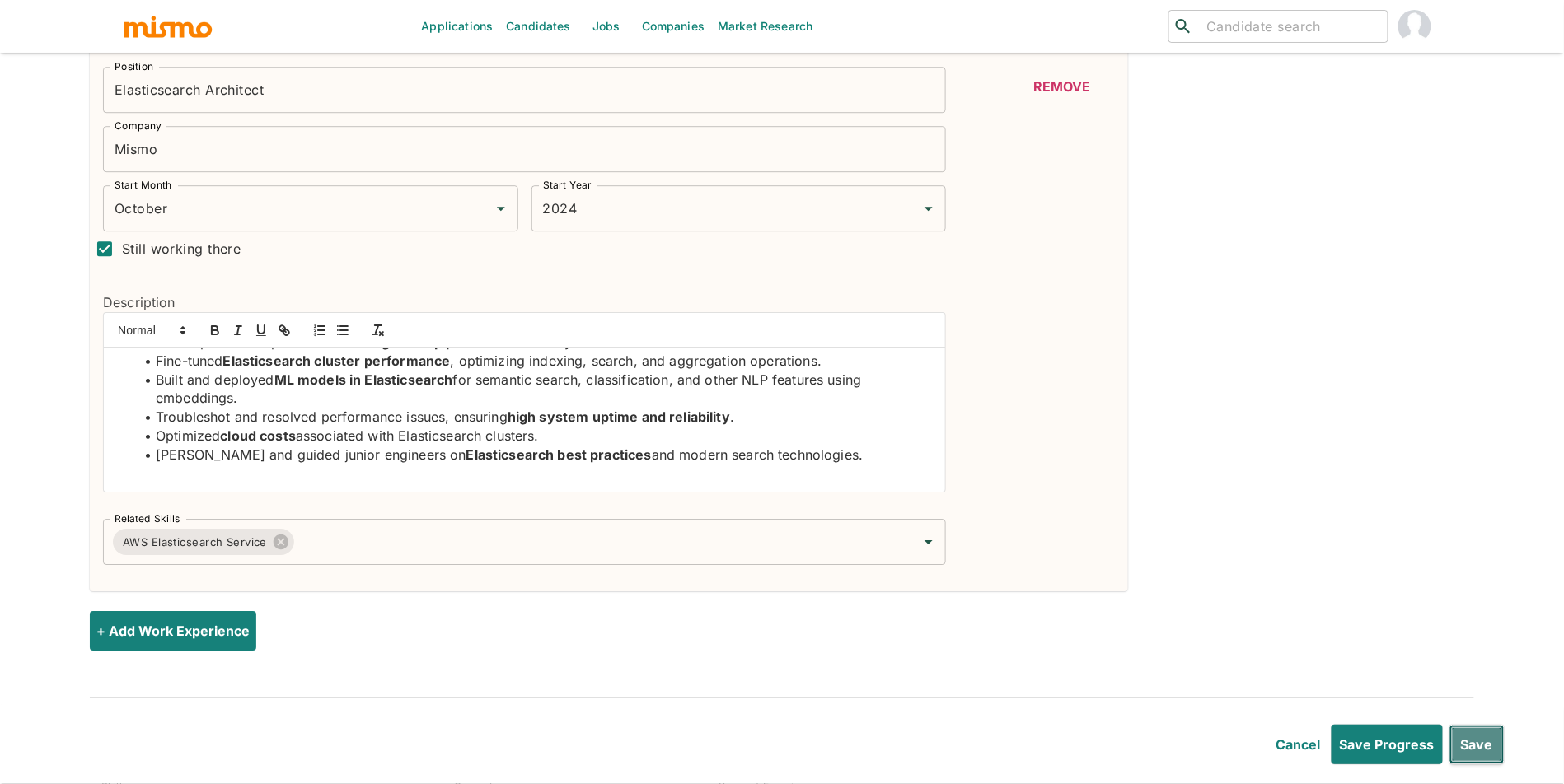
click at [1488, 736] on button "Save" at bounding box center [1477, 744] width 55 height 40
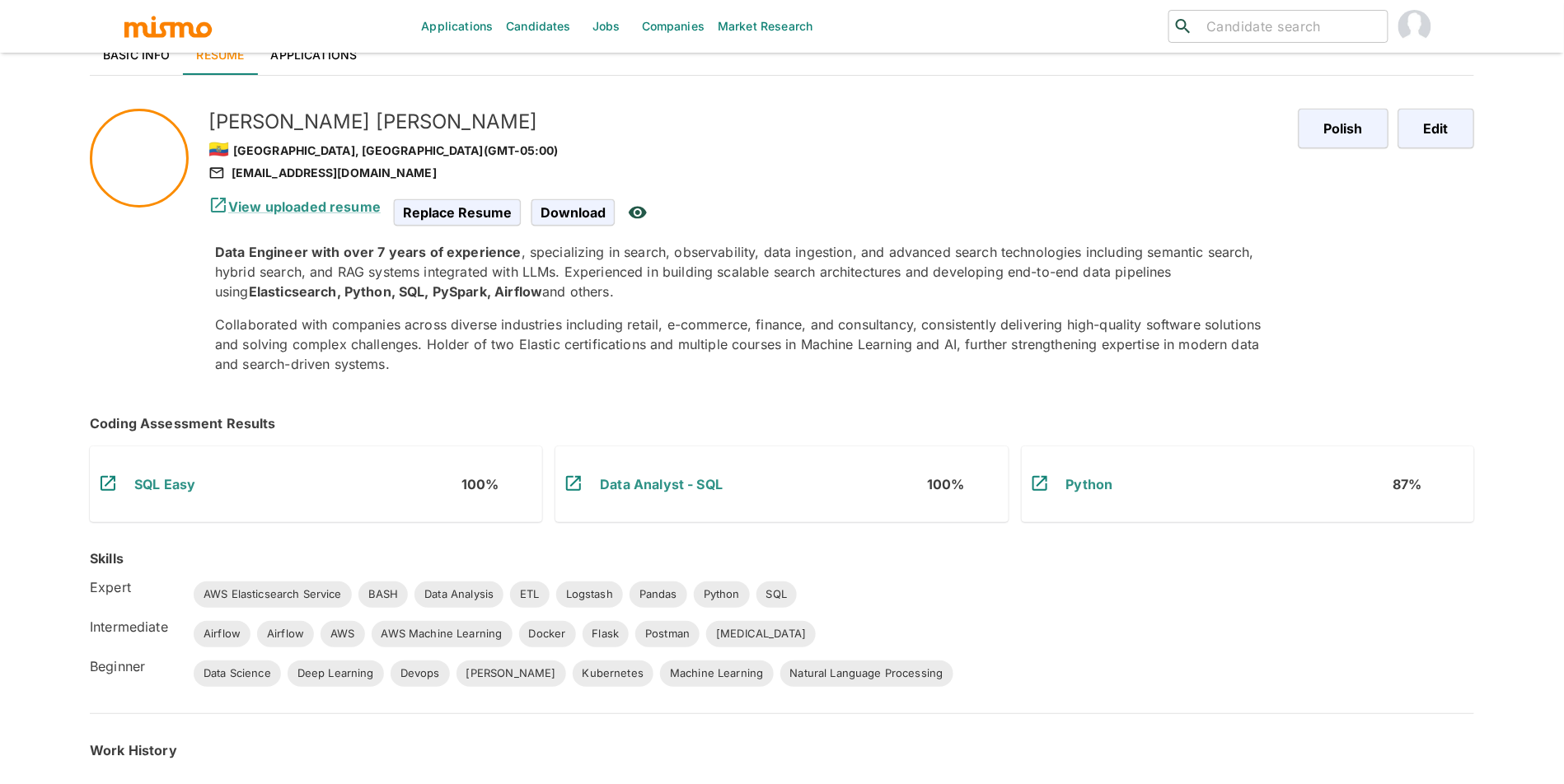
scroll to position [0, 0]
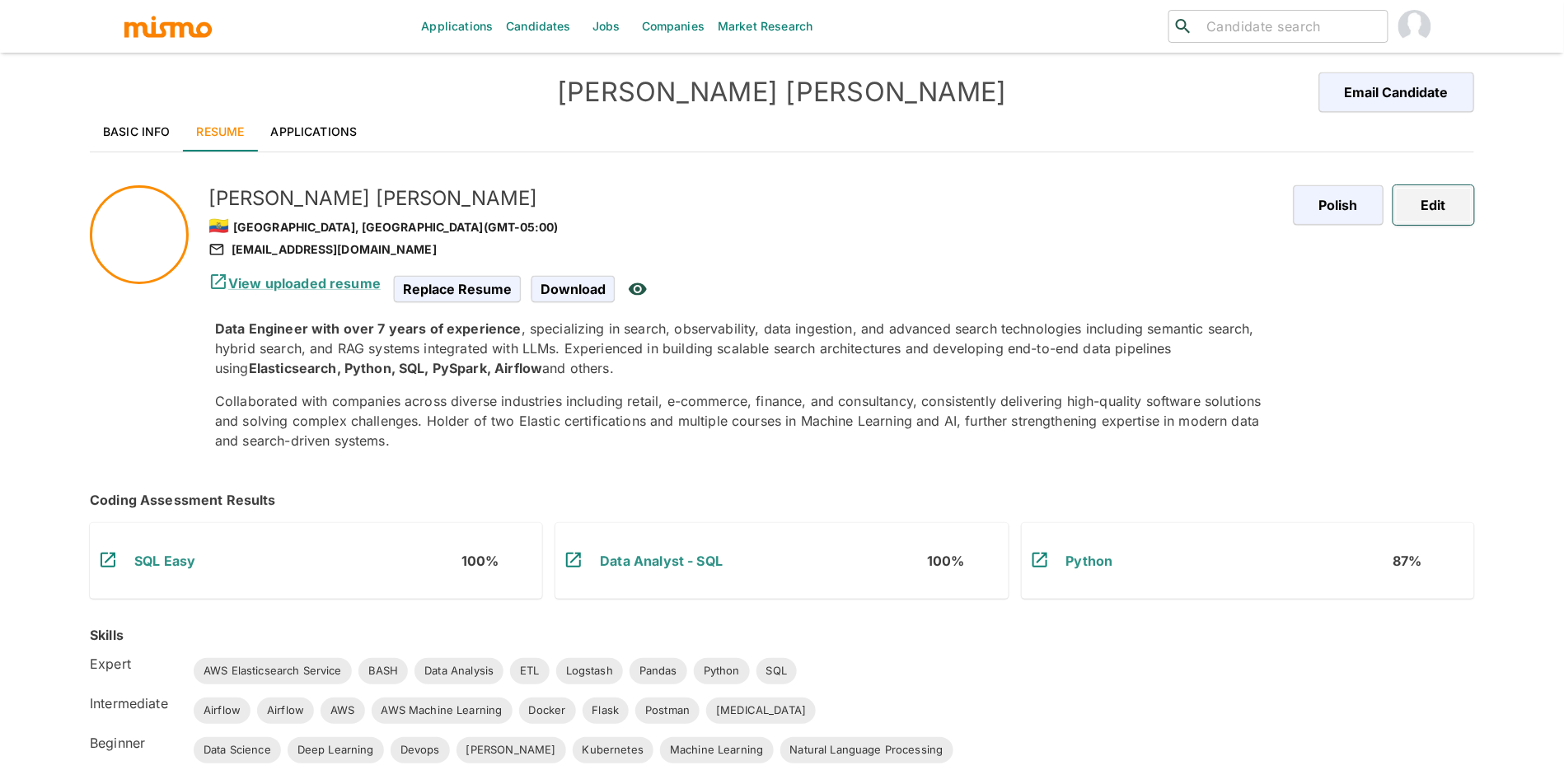
click at [1452, 210] on button "Edit" at bounding box center [1433, 205] width 81 height 40
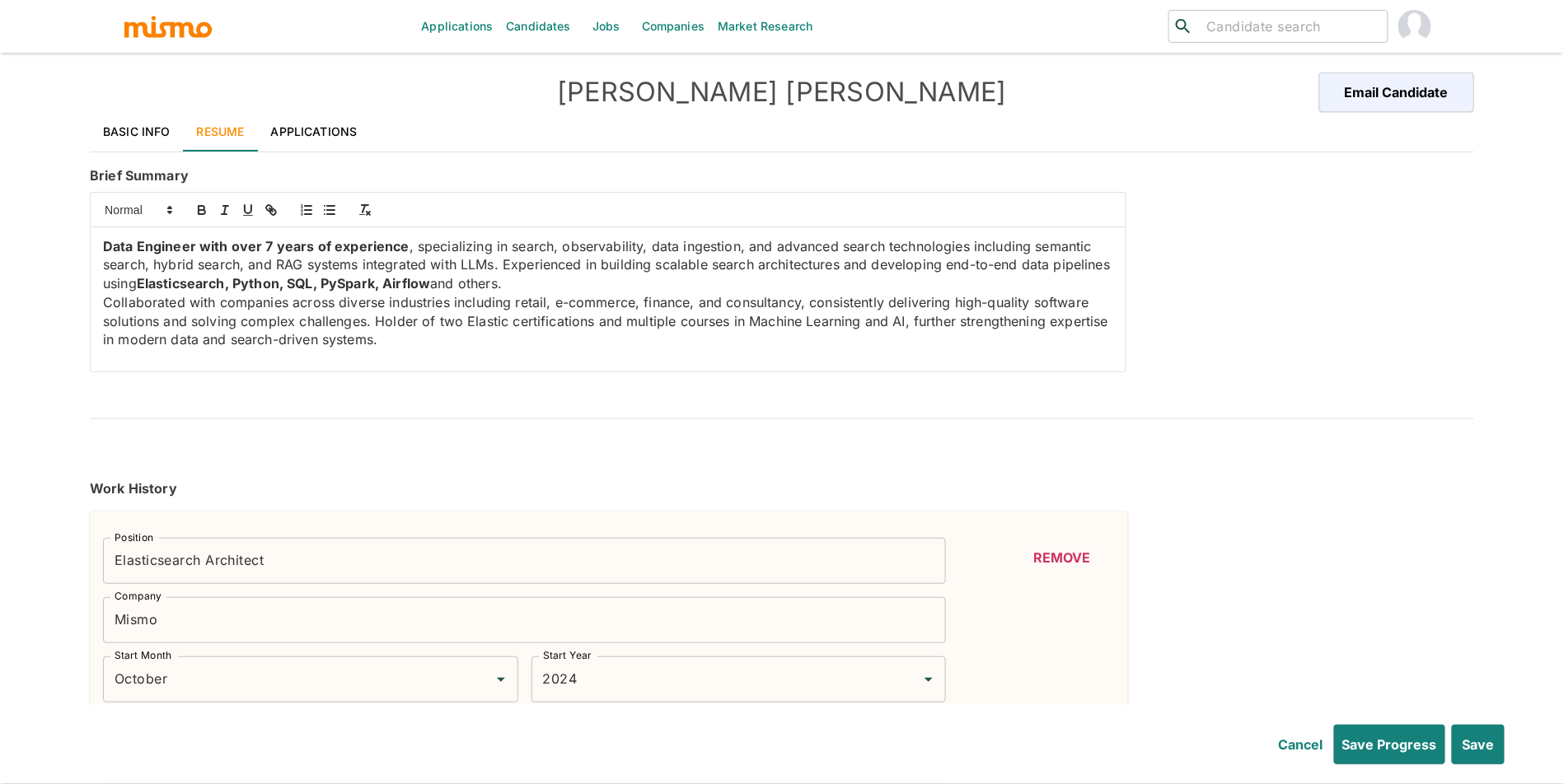
type input "October"
type input "2024"
type input "June"
type input "2024"
type input "October"
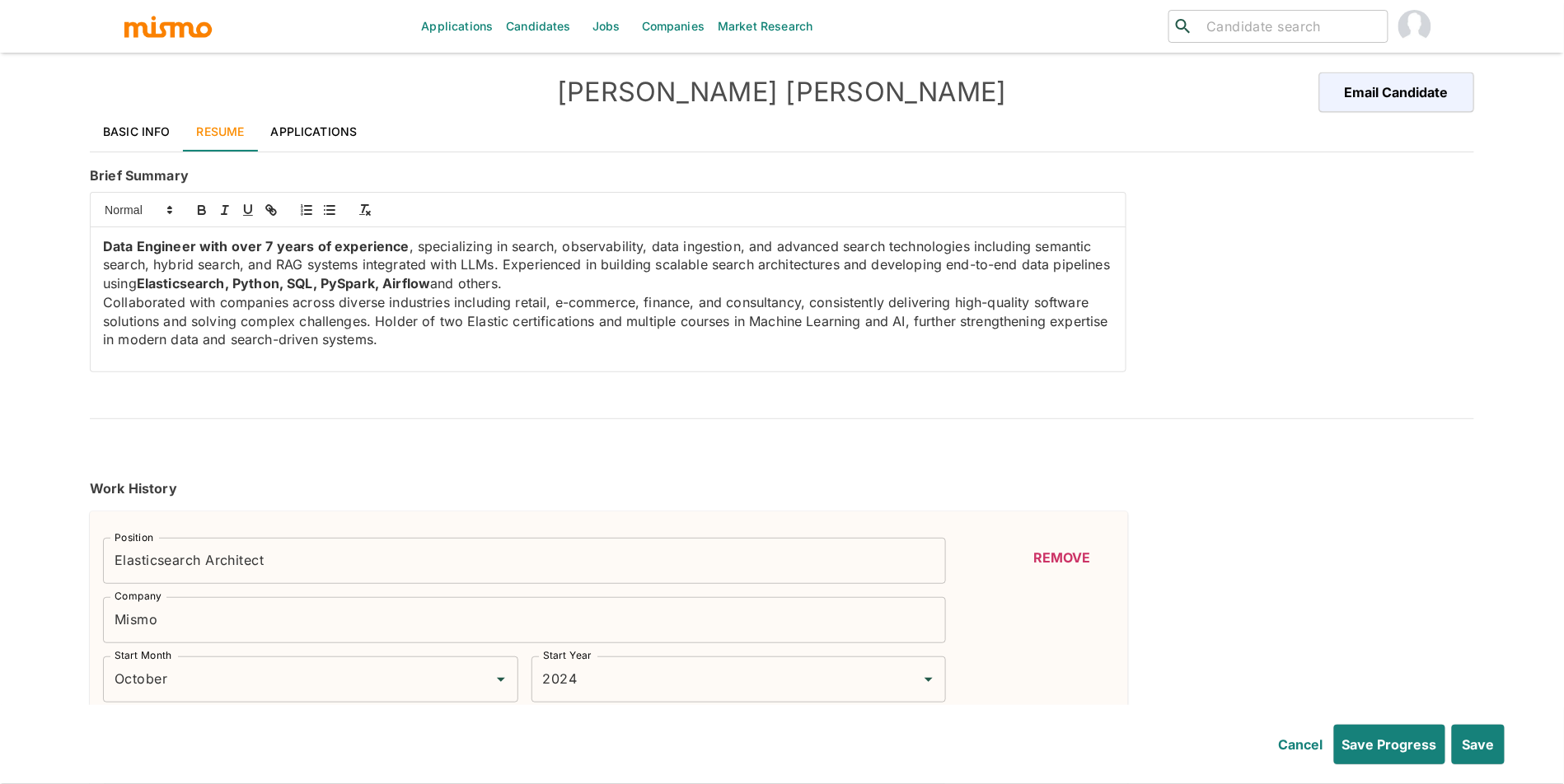
type input "2024"
type input "May"
type input "2022"
type input "May"
type input "2024"
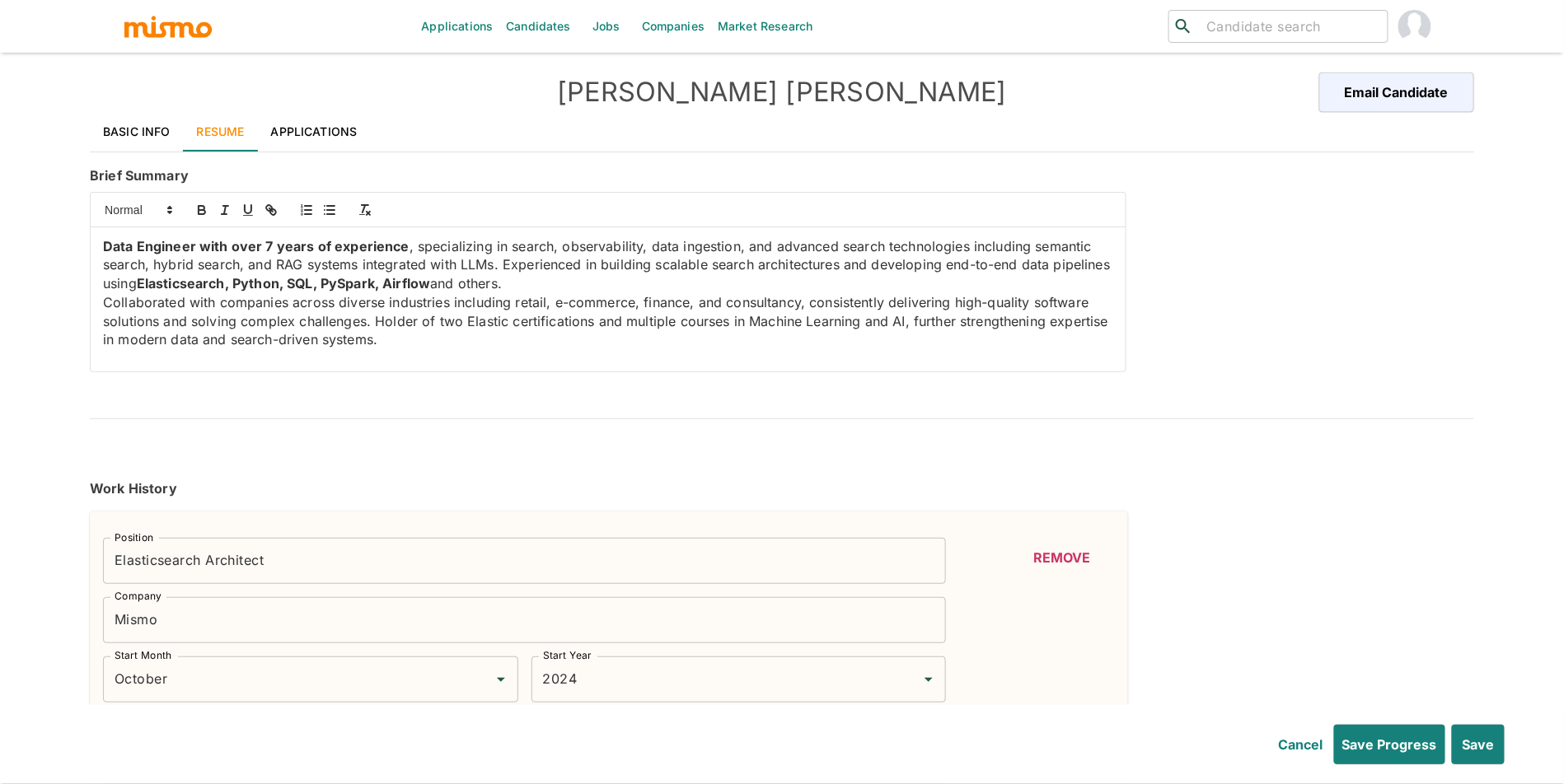
type input "June"
type input "2021"
type input "April"
type input "2022"
type input "October"
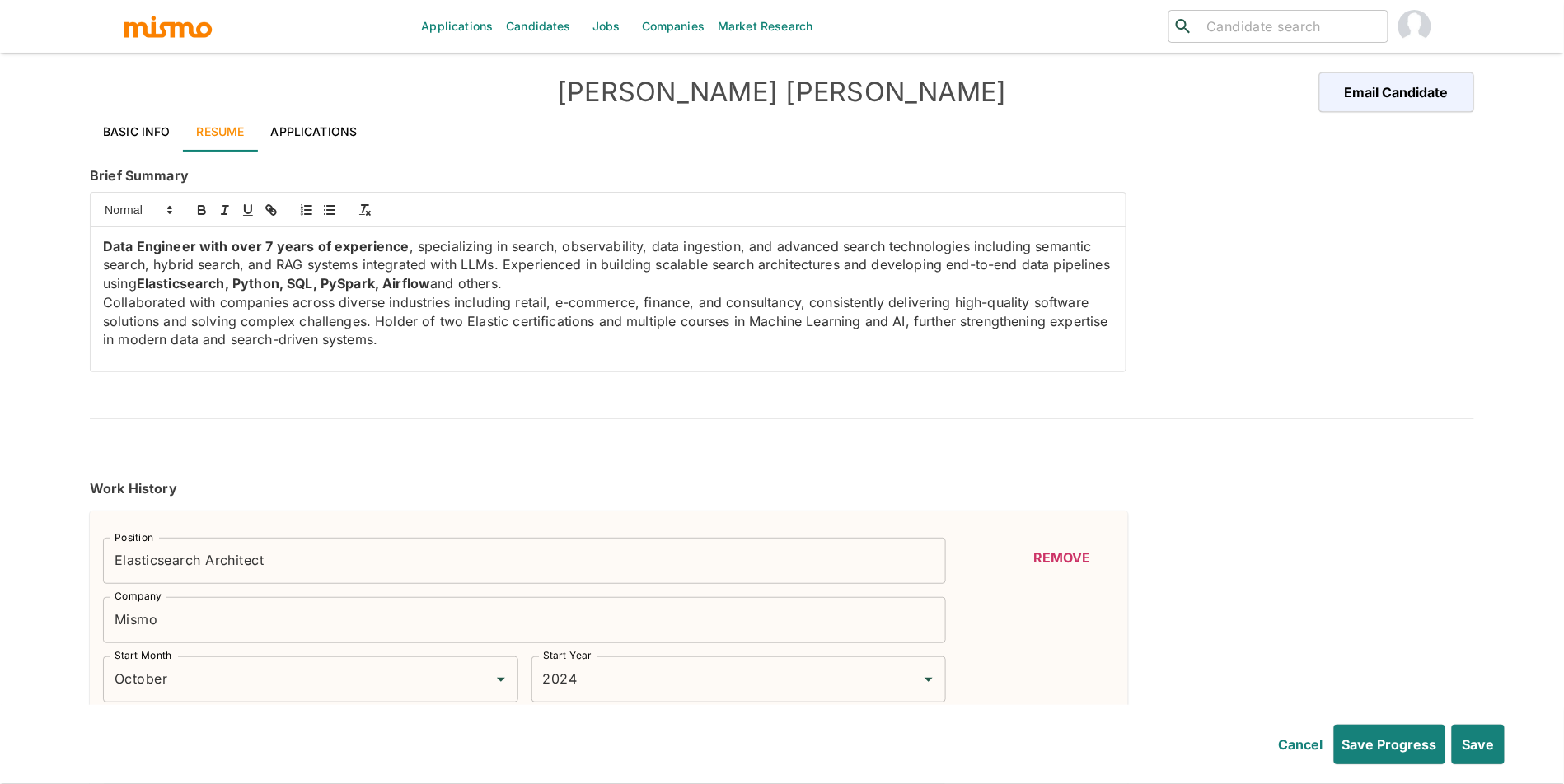
type input "2018"
type input "March"
type input "2021"
type input "April"
type input "2018"
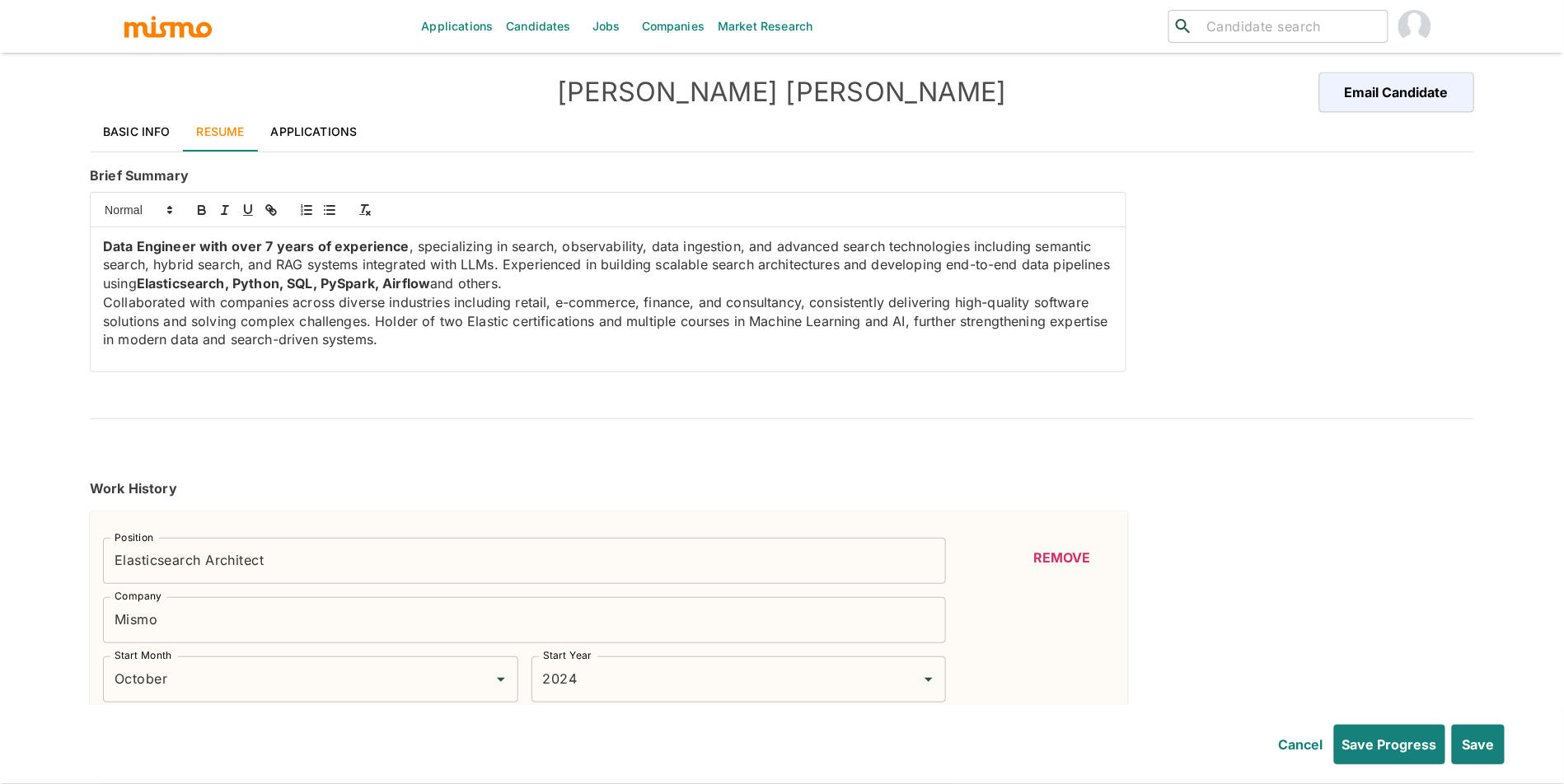
type input "September"
type input "2018"
type input "October"
type input "2017"
type input "March"
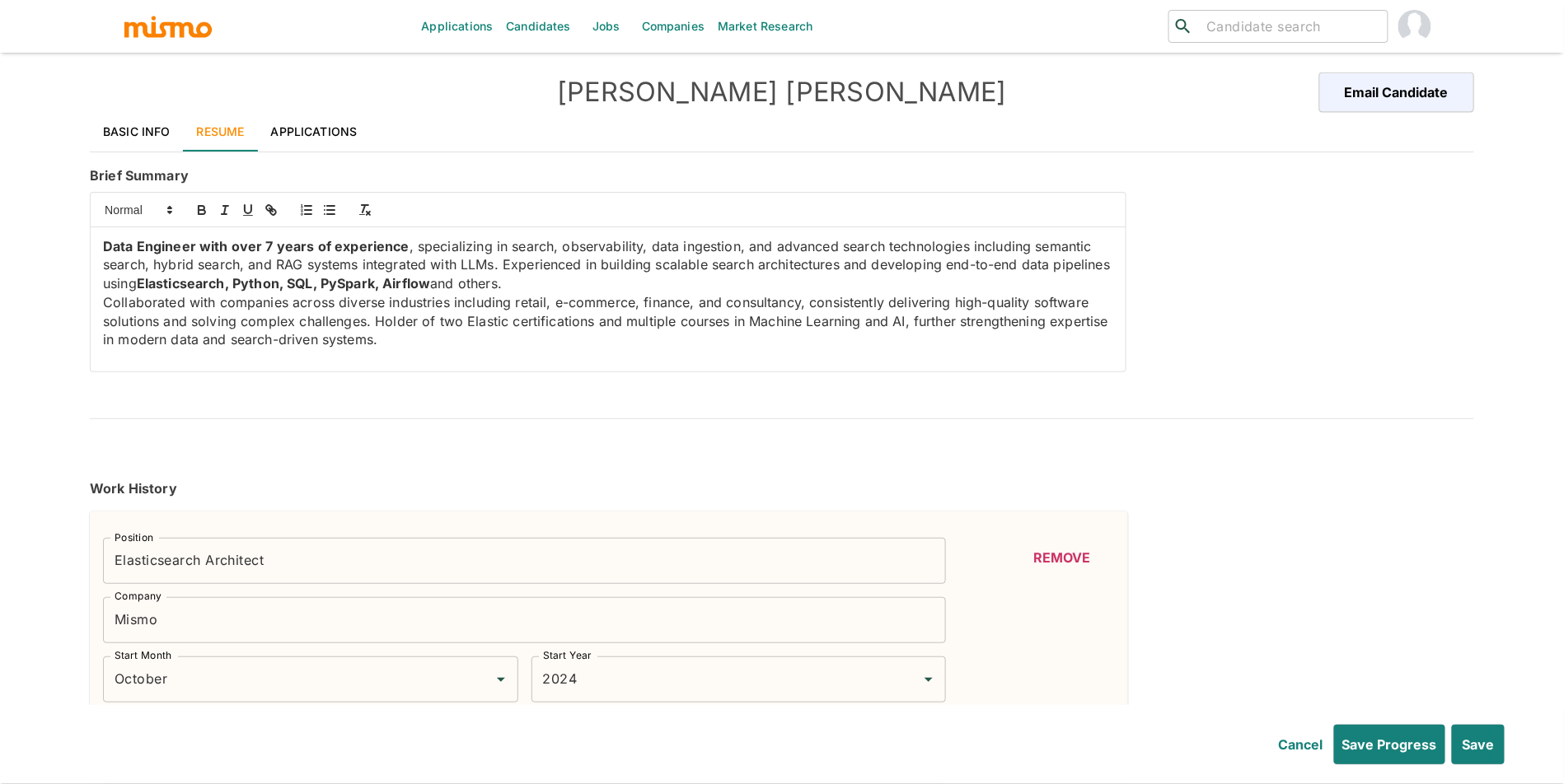
type input "2018"
type input "Data Analysis"
type input "Expert"
type input "6"
type input "AWS Elasticsearch Service"
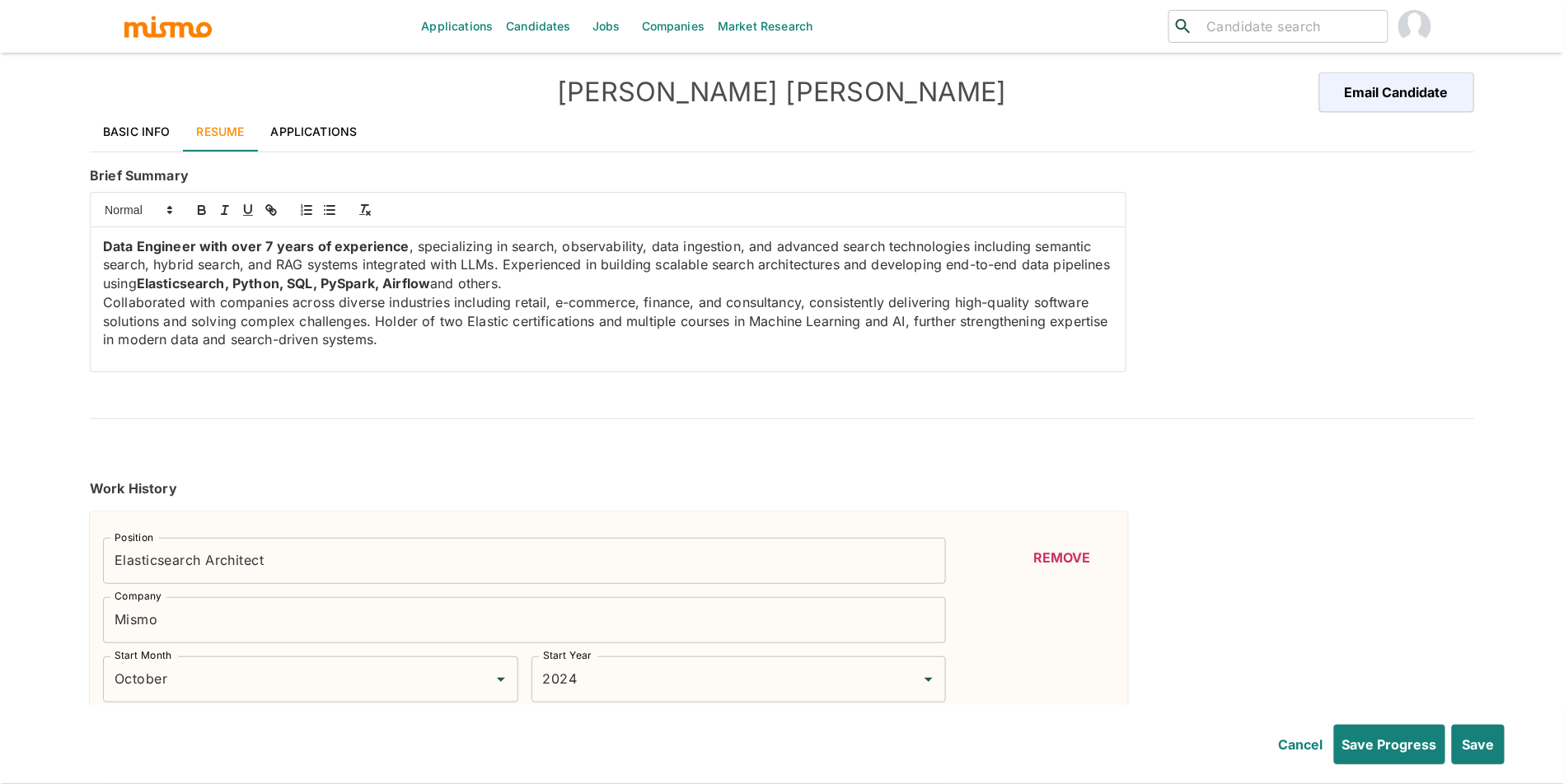
type input "Expert"
type input "6"
type input "BASH"
type input "Expert"
type input "6"
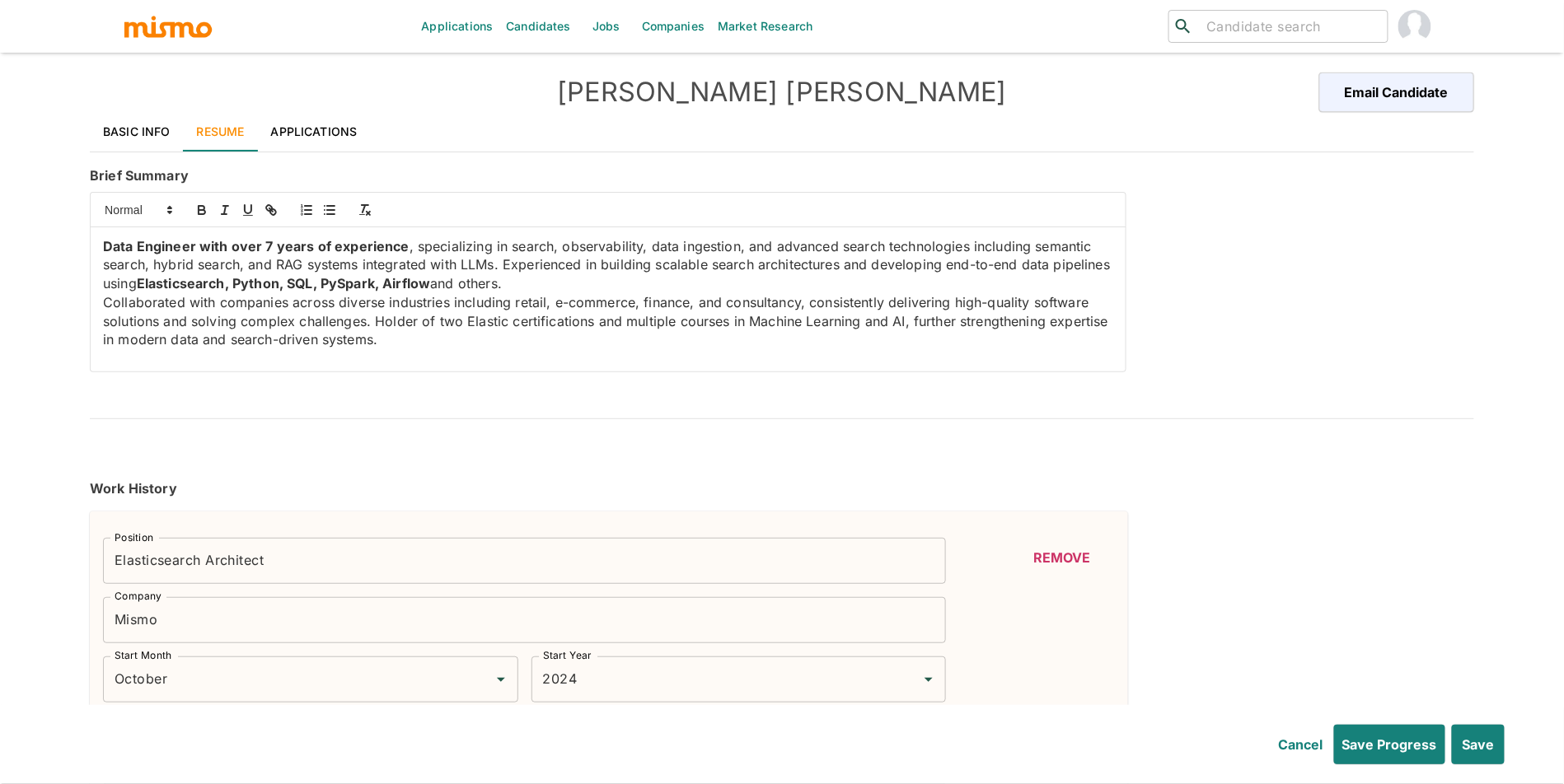
type input "Logstash"
type input "Expert"
type input "6"
type input "Python"
type input "Expert"
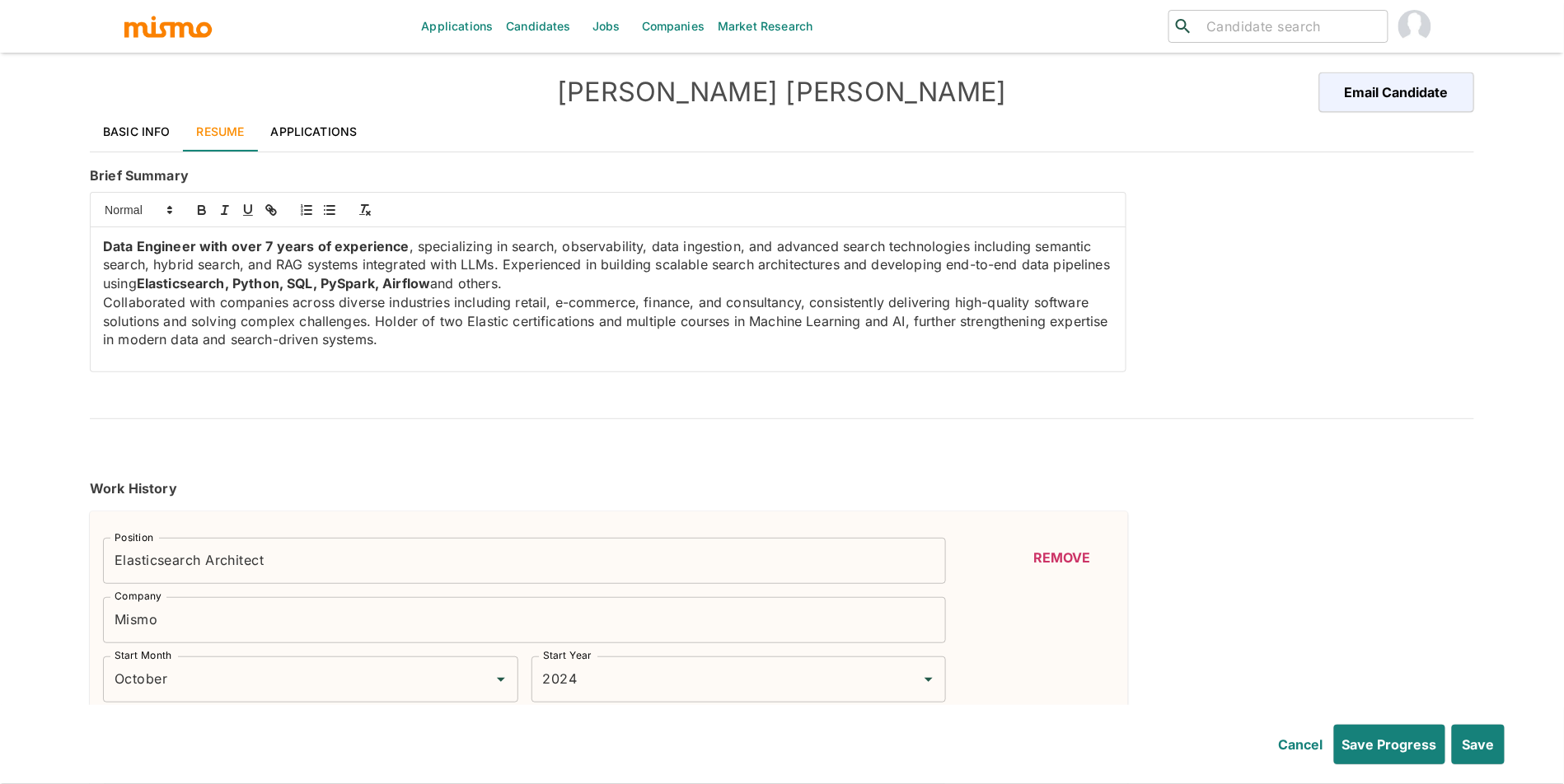
type input "6"
type input "Pandas"
type input "Expert"
type input "5"
type input "SQL"
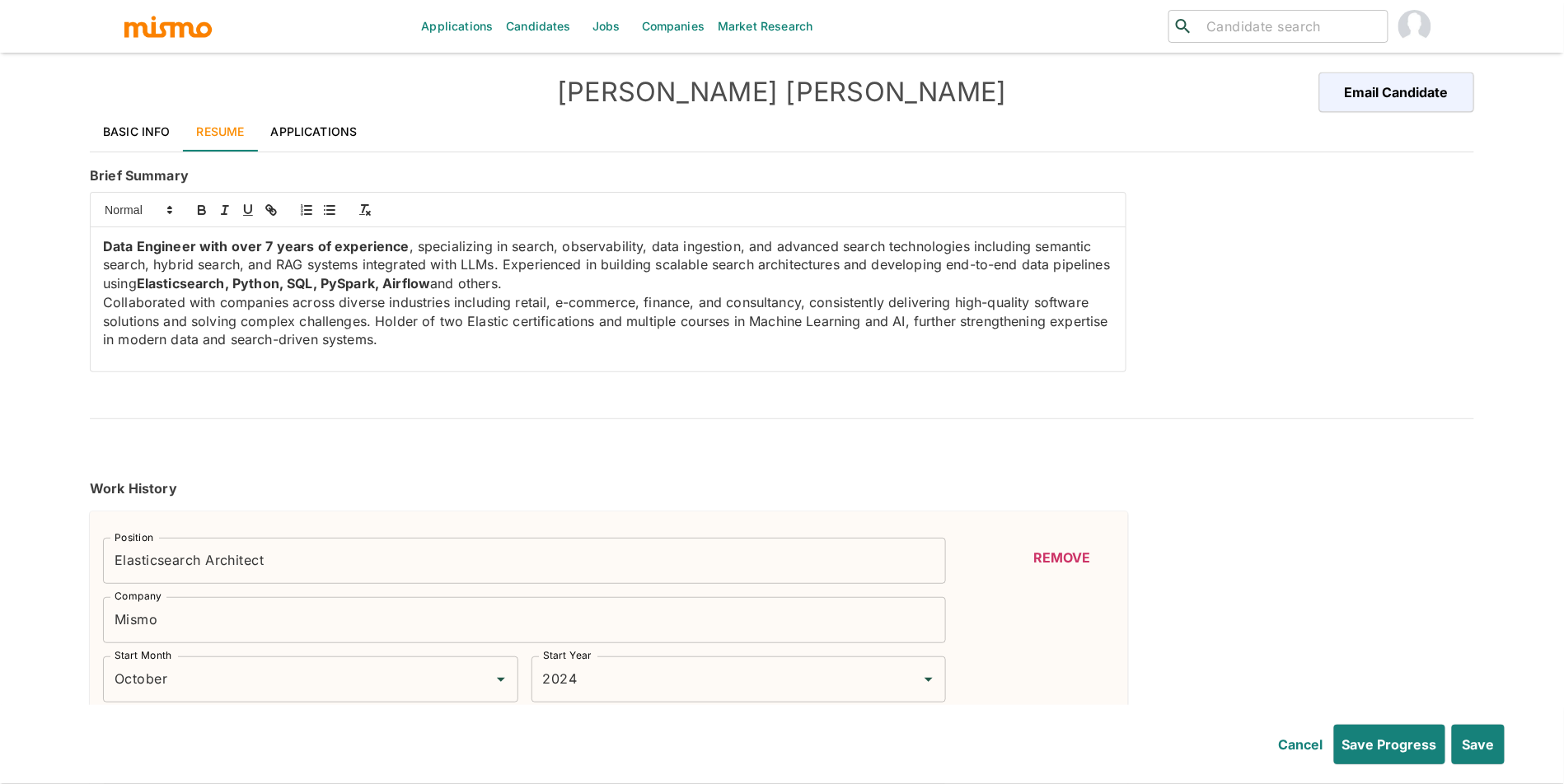
type input "Expert"
type input "4"
type input "ETL"
type input "Expert"
type input "3"
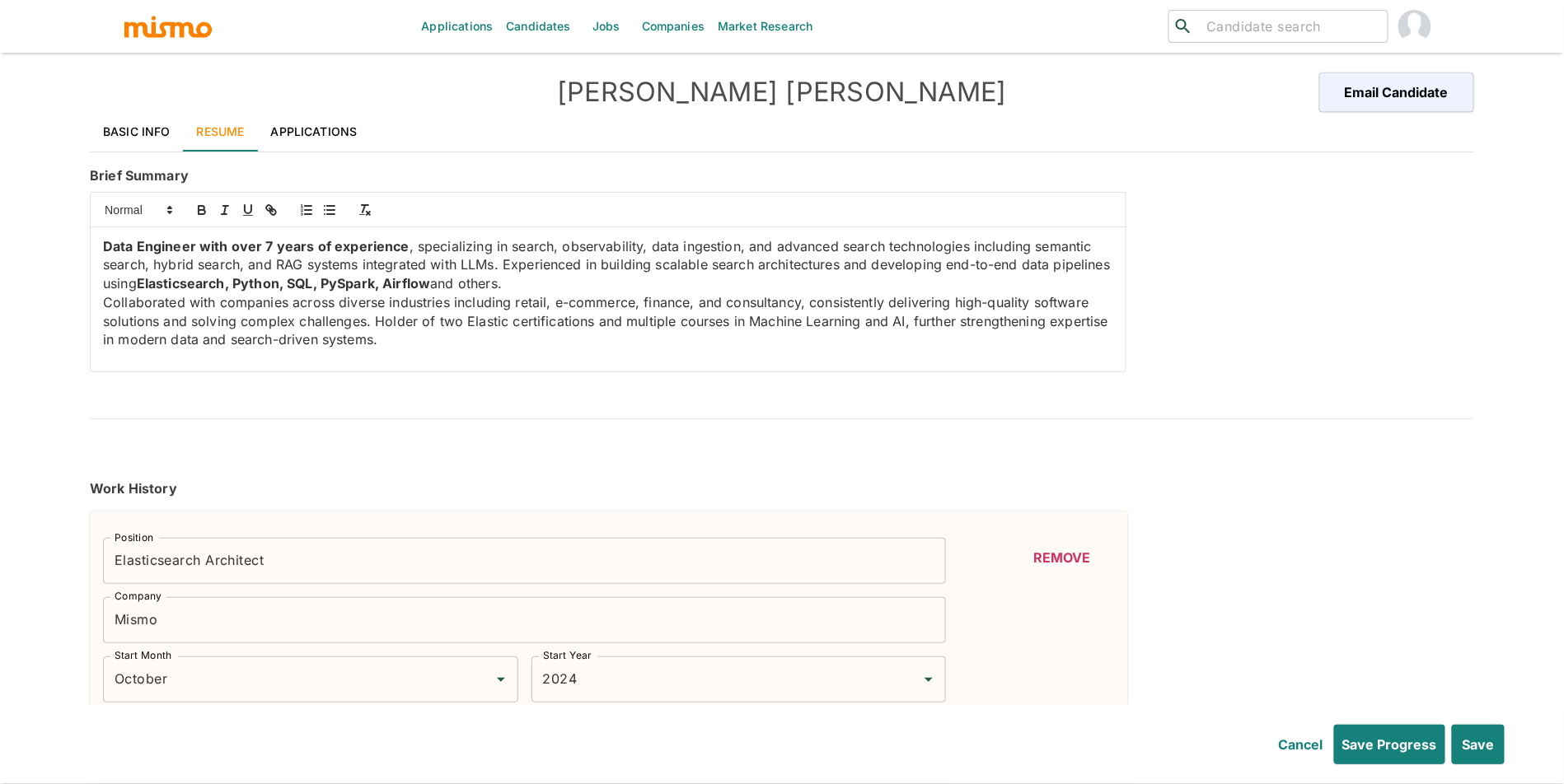
type input "Flask"
type input "Intermediate"
type input "2"
type input "Docker"
type input "Intermediate"
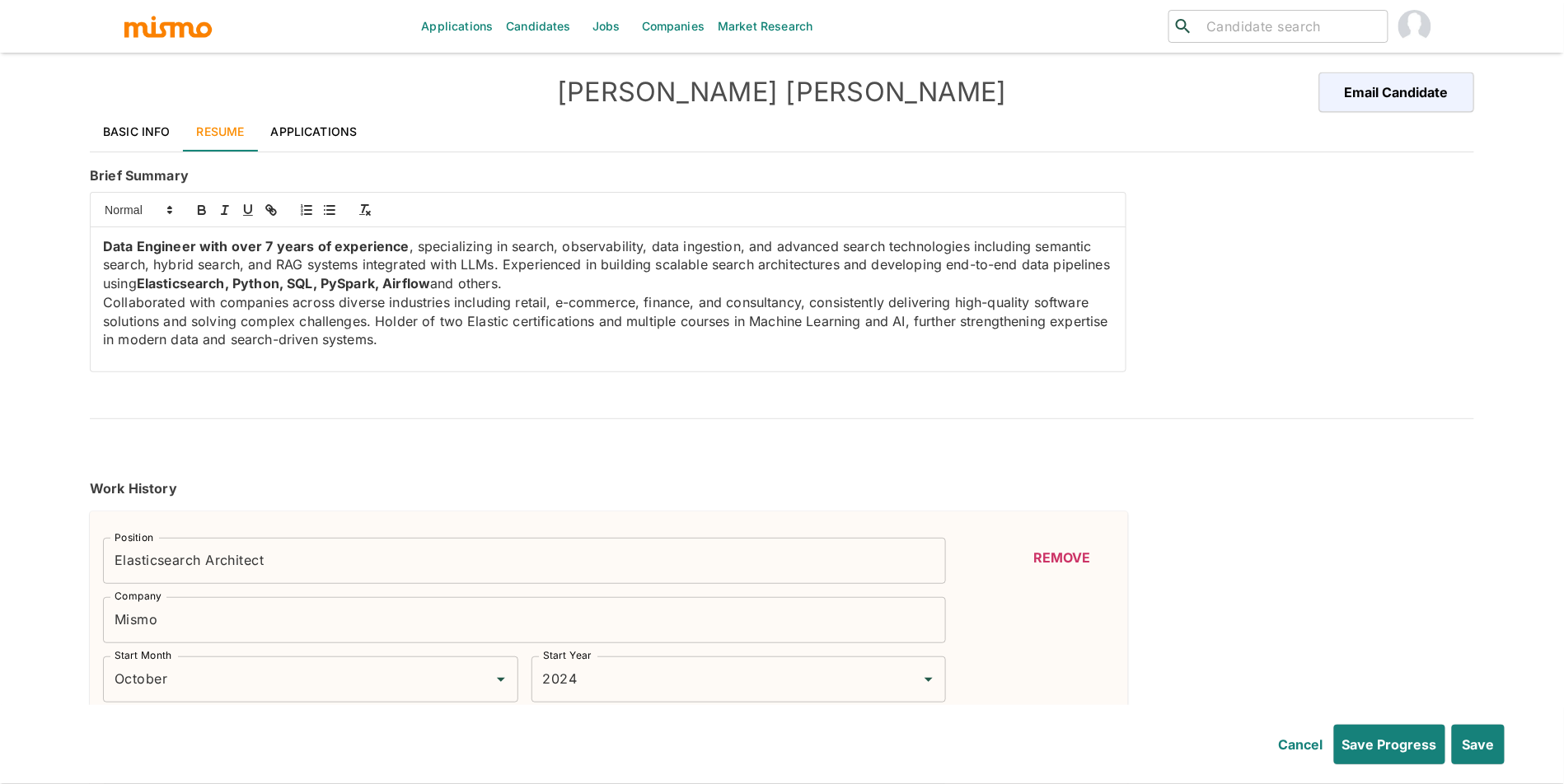
type input "2"
type input "Airflow"
type input "Intermediate"
type input "2"
type input "Postman"
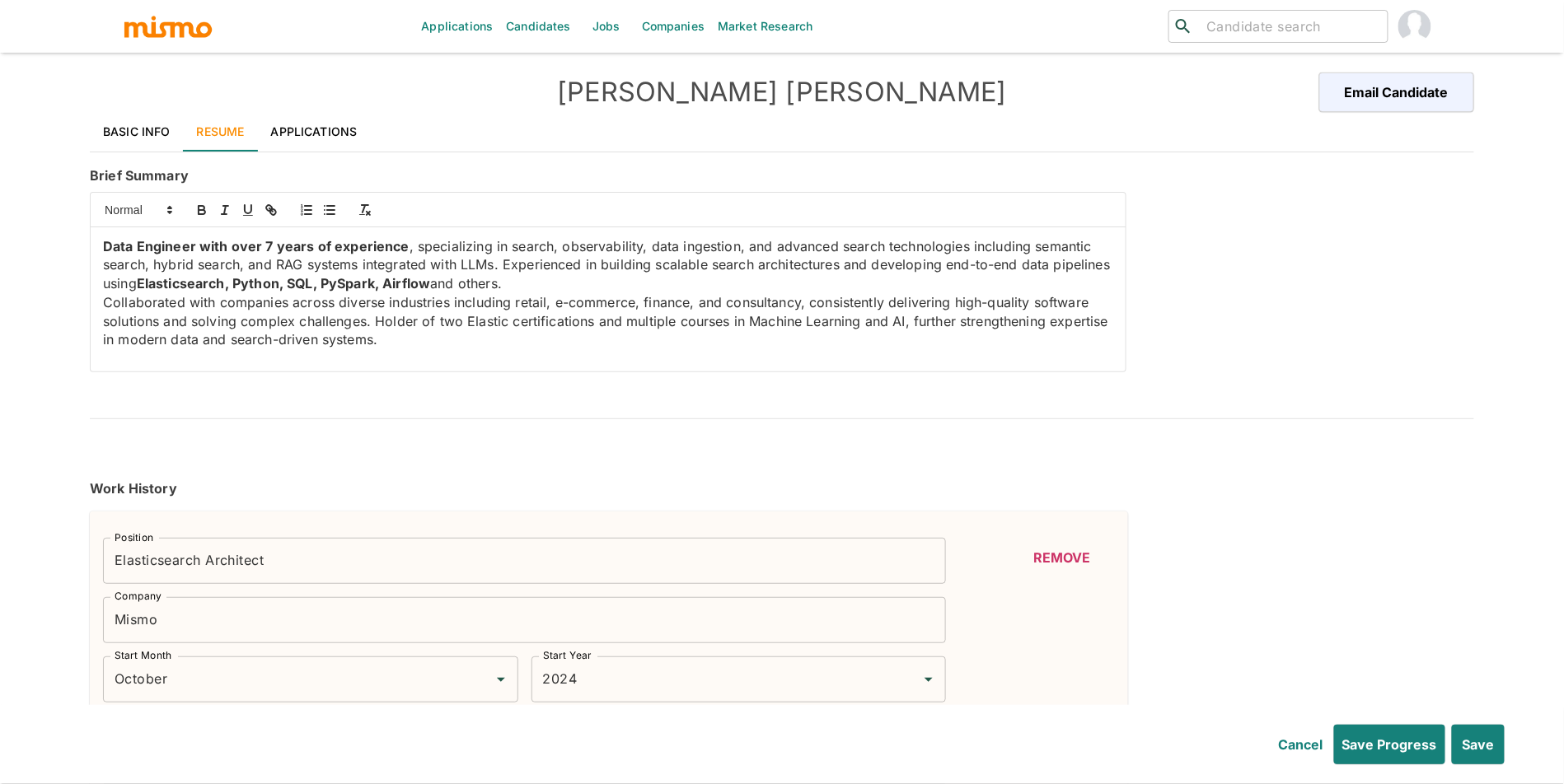
type input "Intermediate"
type input "2"
type input "Pytest"
type input "Intermediate"
type input "2"
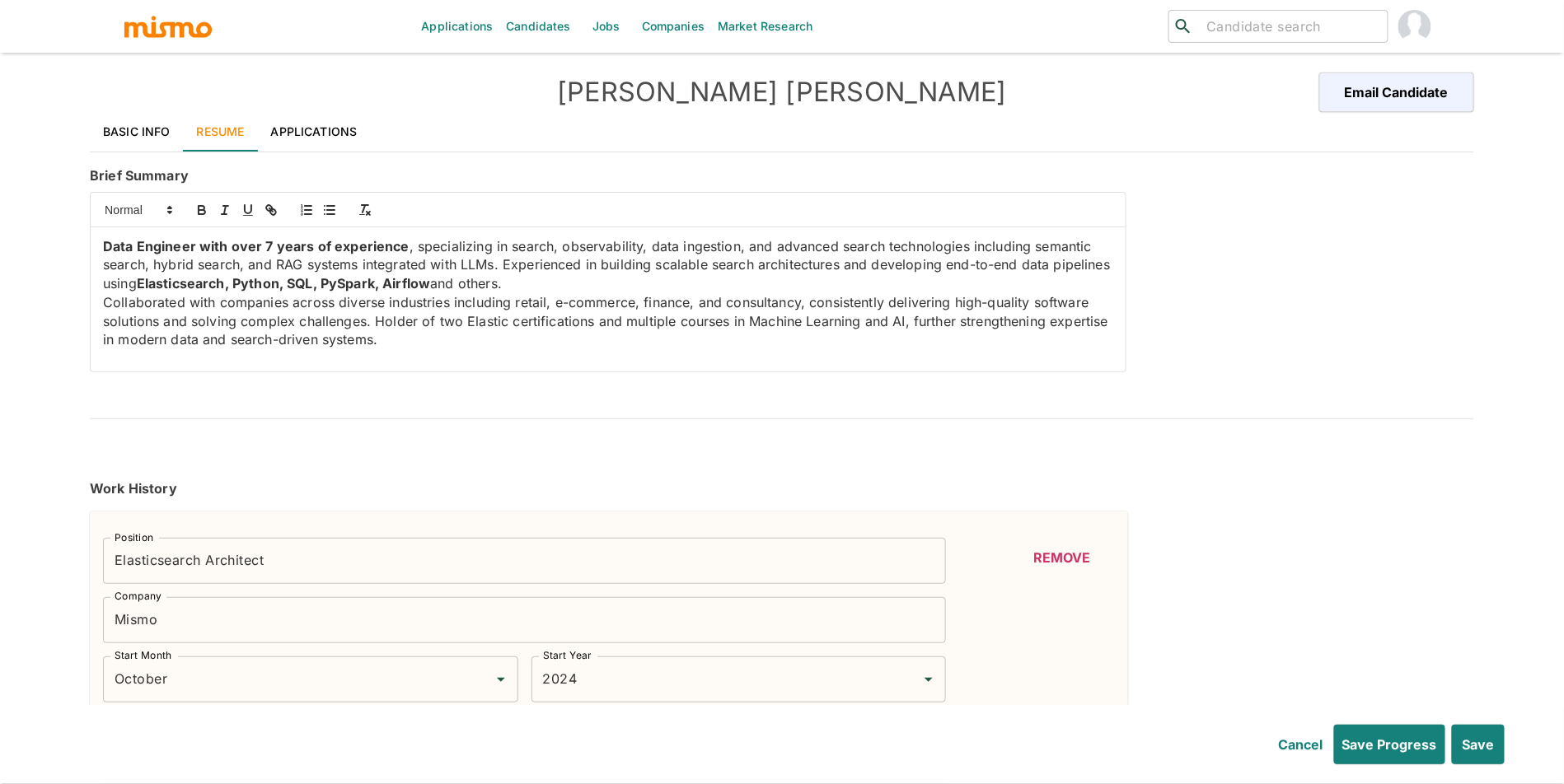
type input "Airflow"
type input "Intermediate"
type input "2"
type input "AWS Machine Learning"
type input "Intermediate"
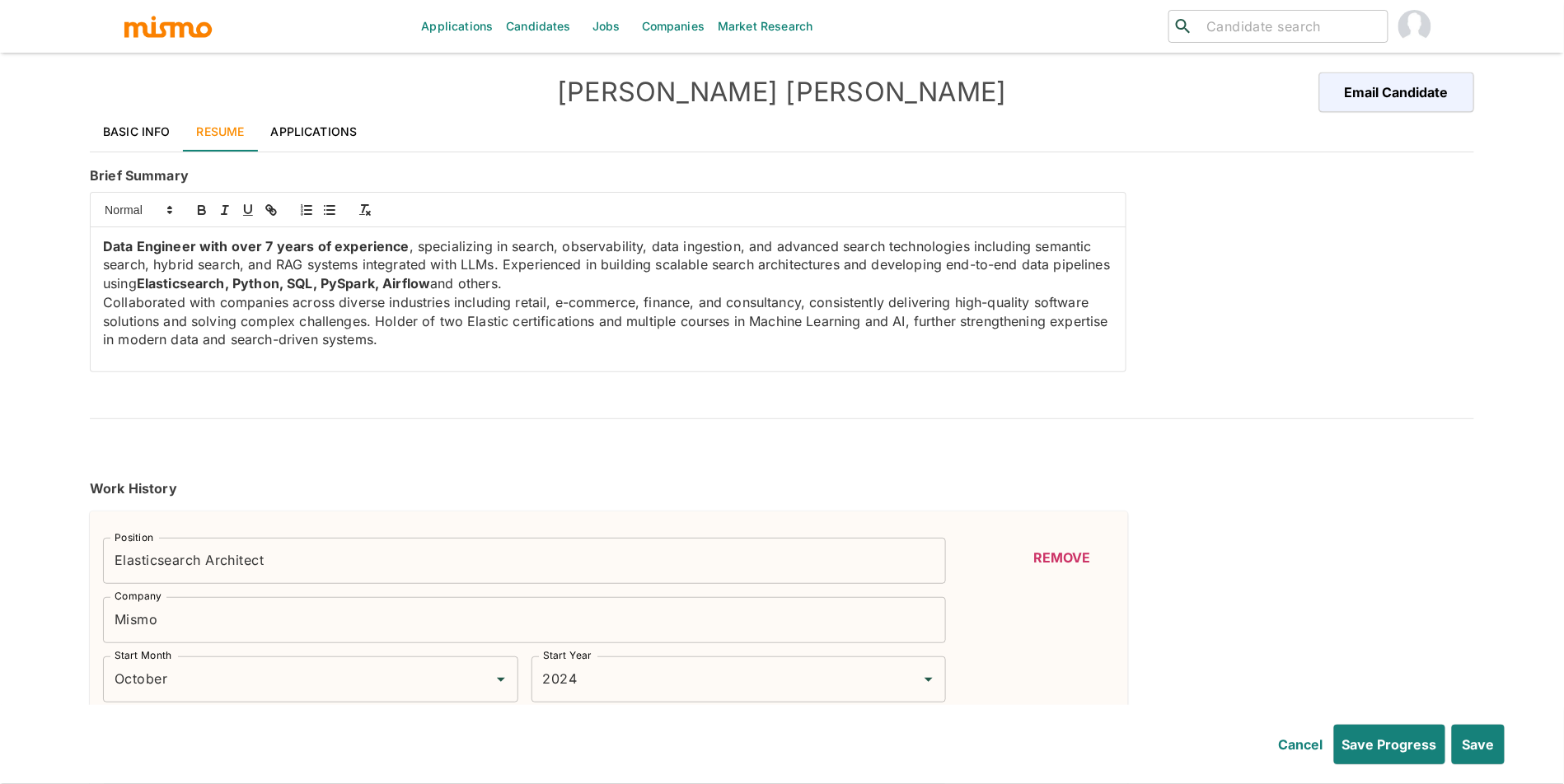
type input "2"
type input "AWS"
type input "Intermediate"
type input "2"
type input "Kafka"
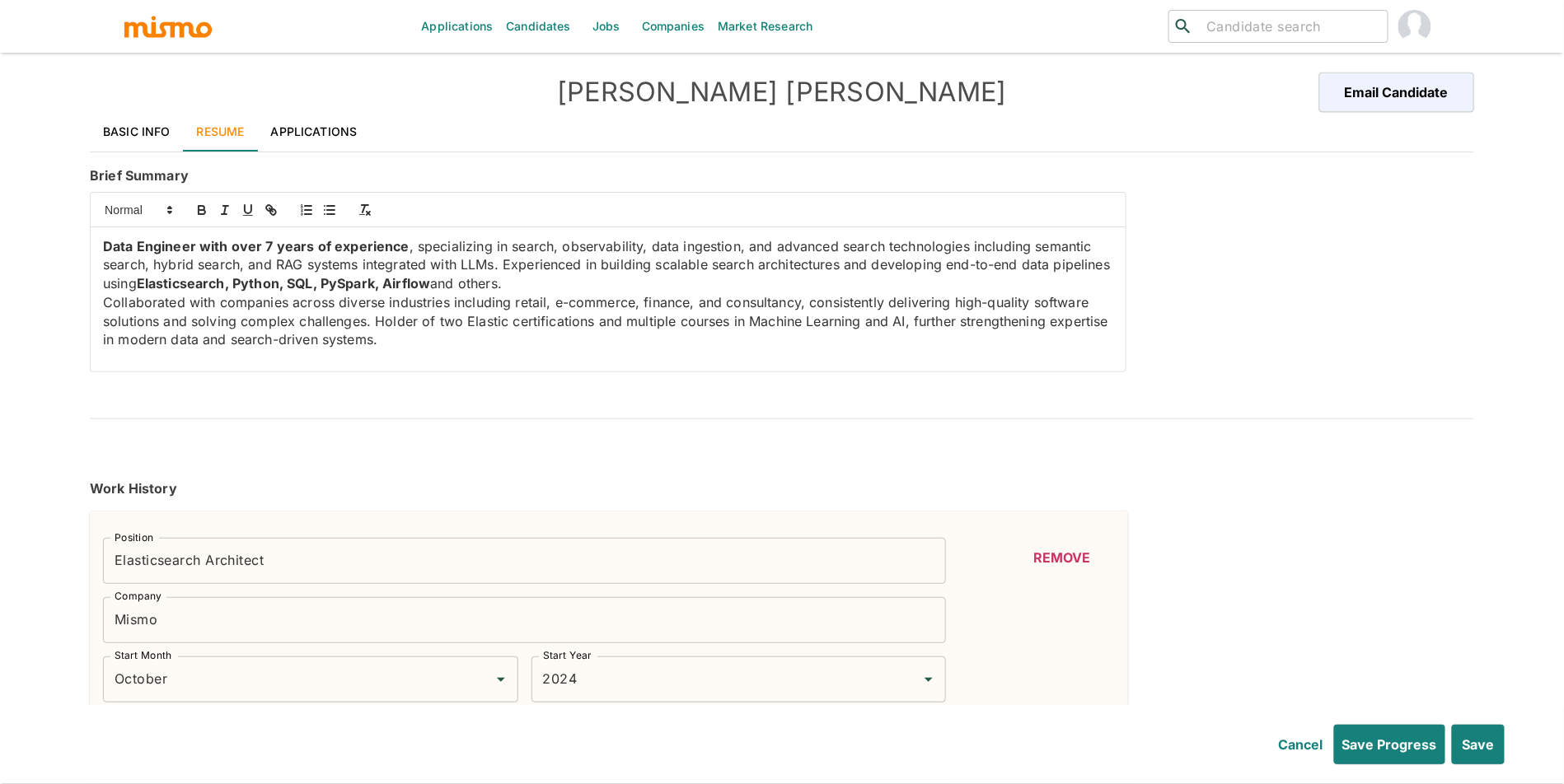
type input "Beginner"
type input "1"
type input "Kubernetes"
type input "Beginner"
type input "1"
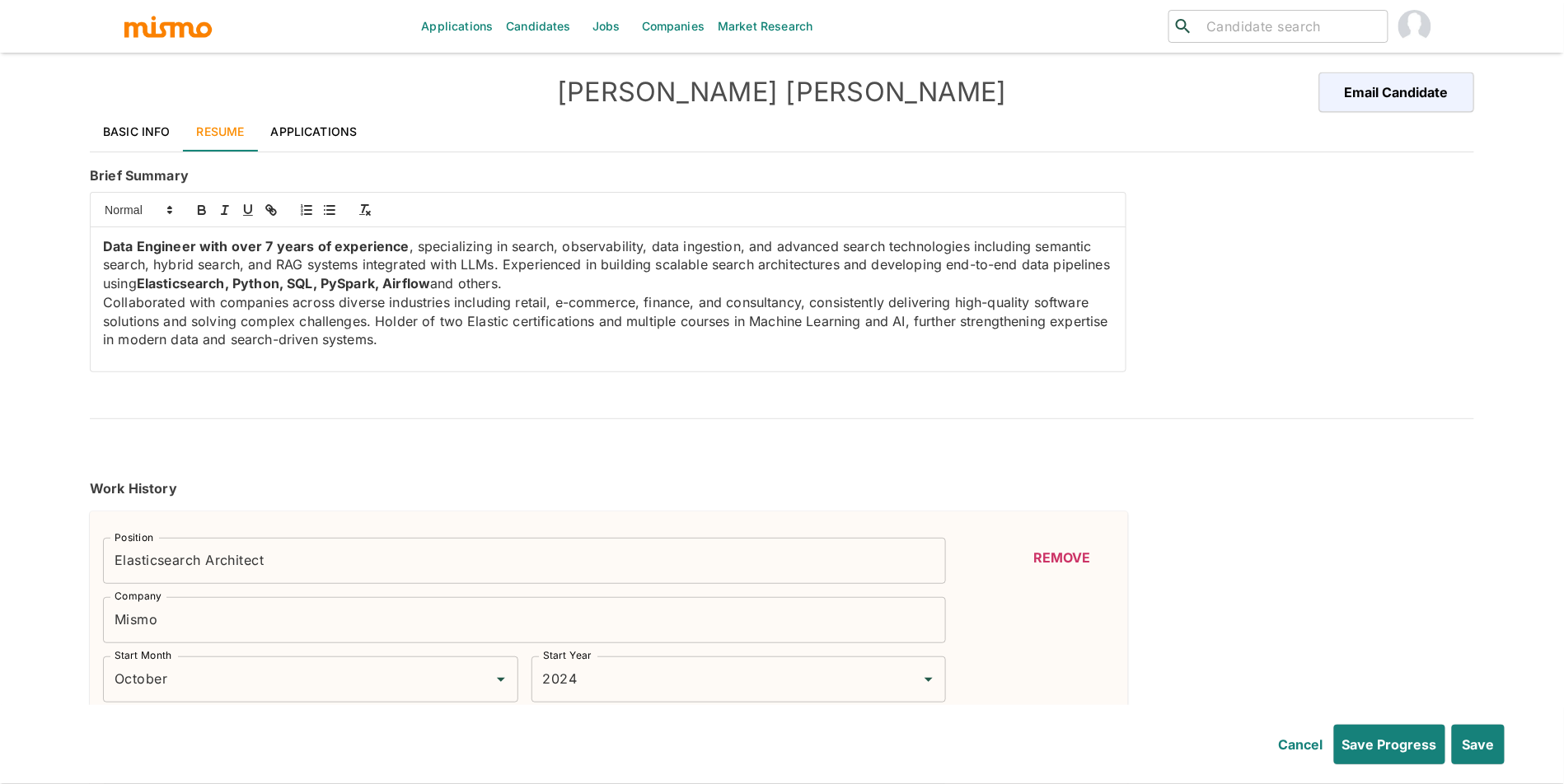
type input "Deep Learning"
type input "Beginner"
type input "1"
type input "Devops"
type input "Beginner"
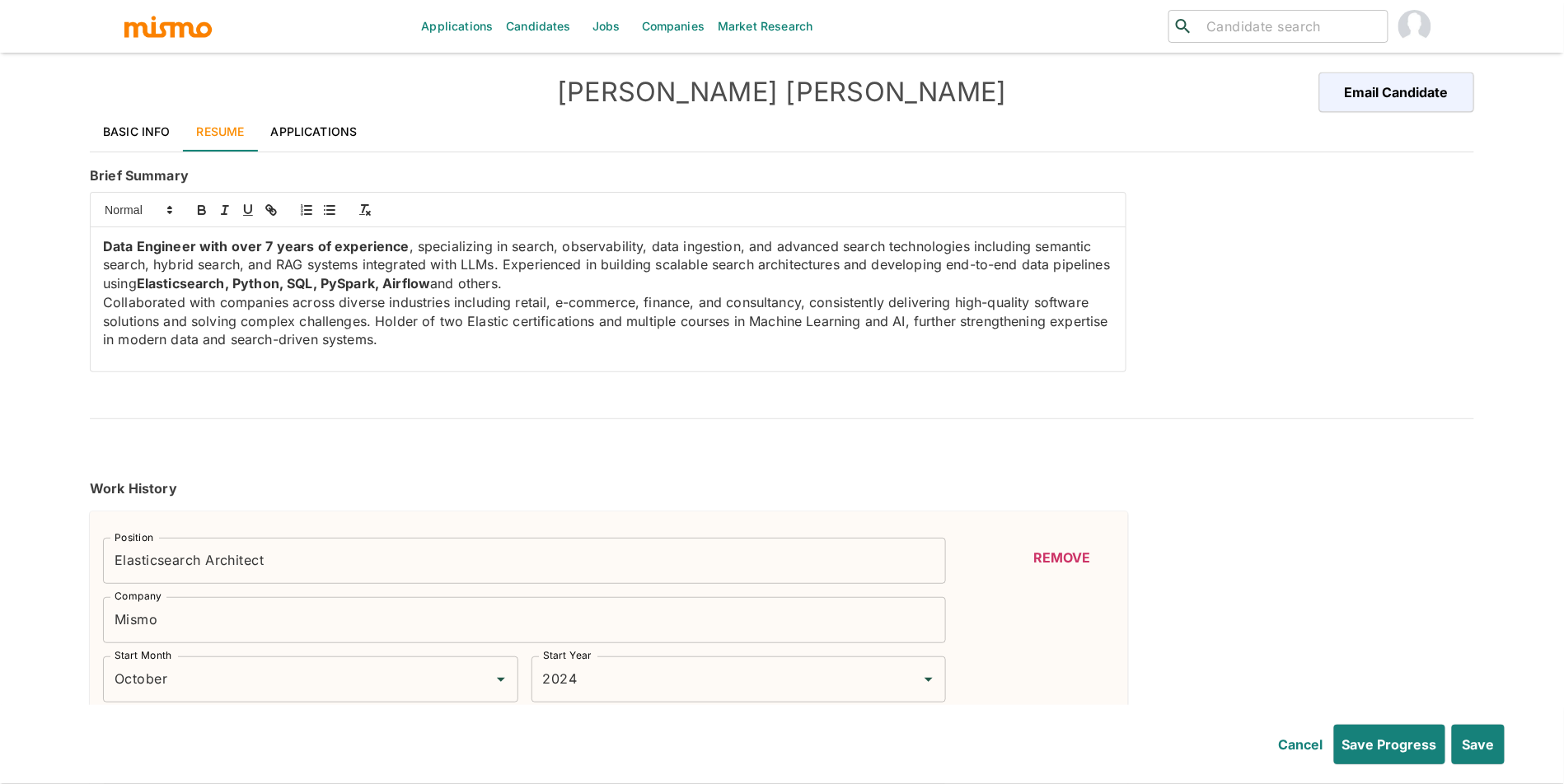
type input "1"
type input "Natural Language Processing"
type input "Beginner"
type input "1"
type input "Machine Learning"
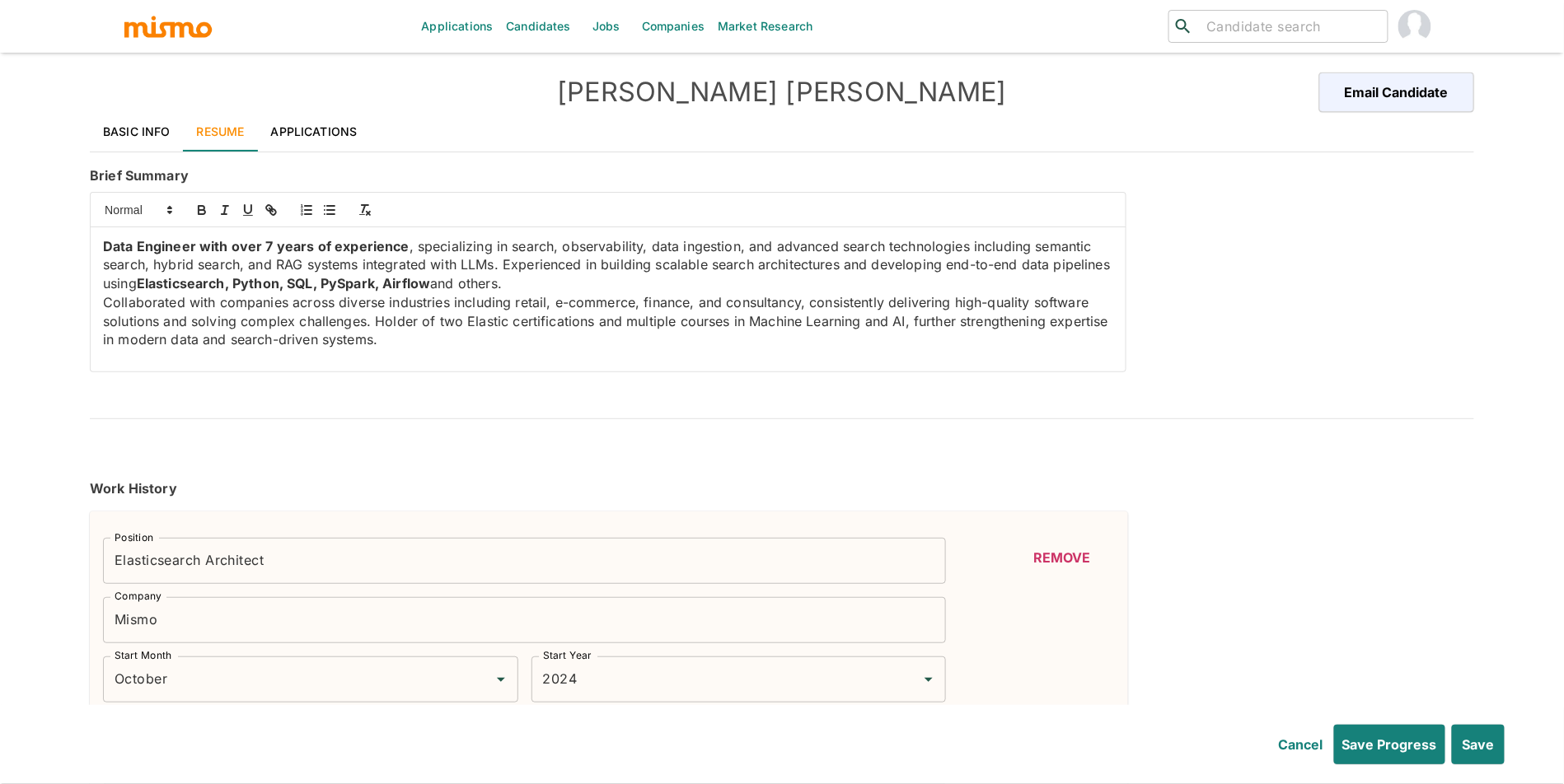
type input "Beginner"
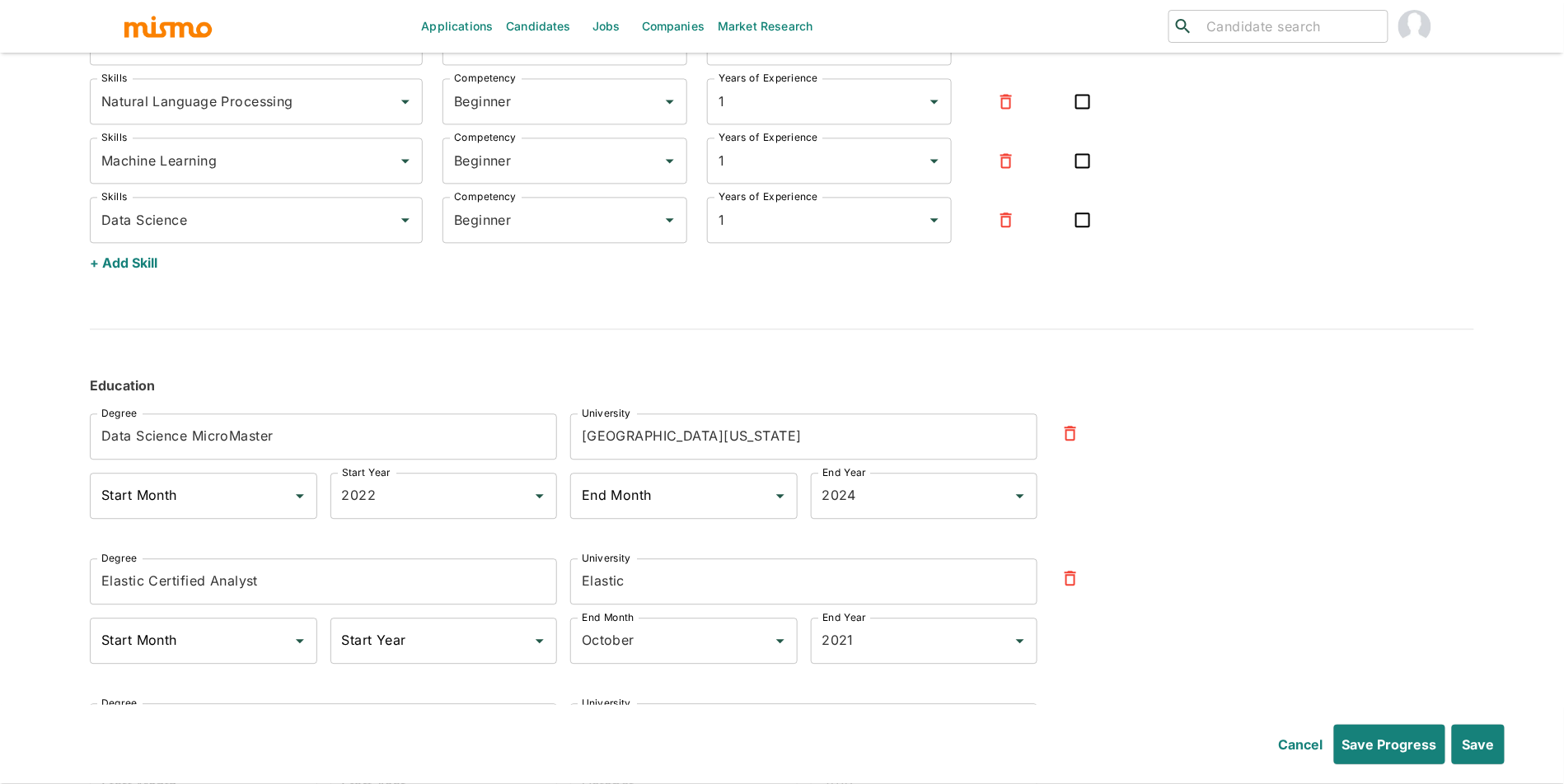
scroll to position [6326, 0]
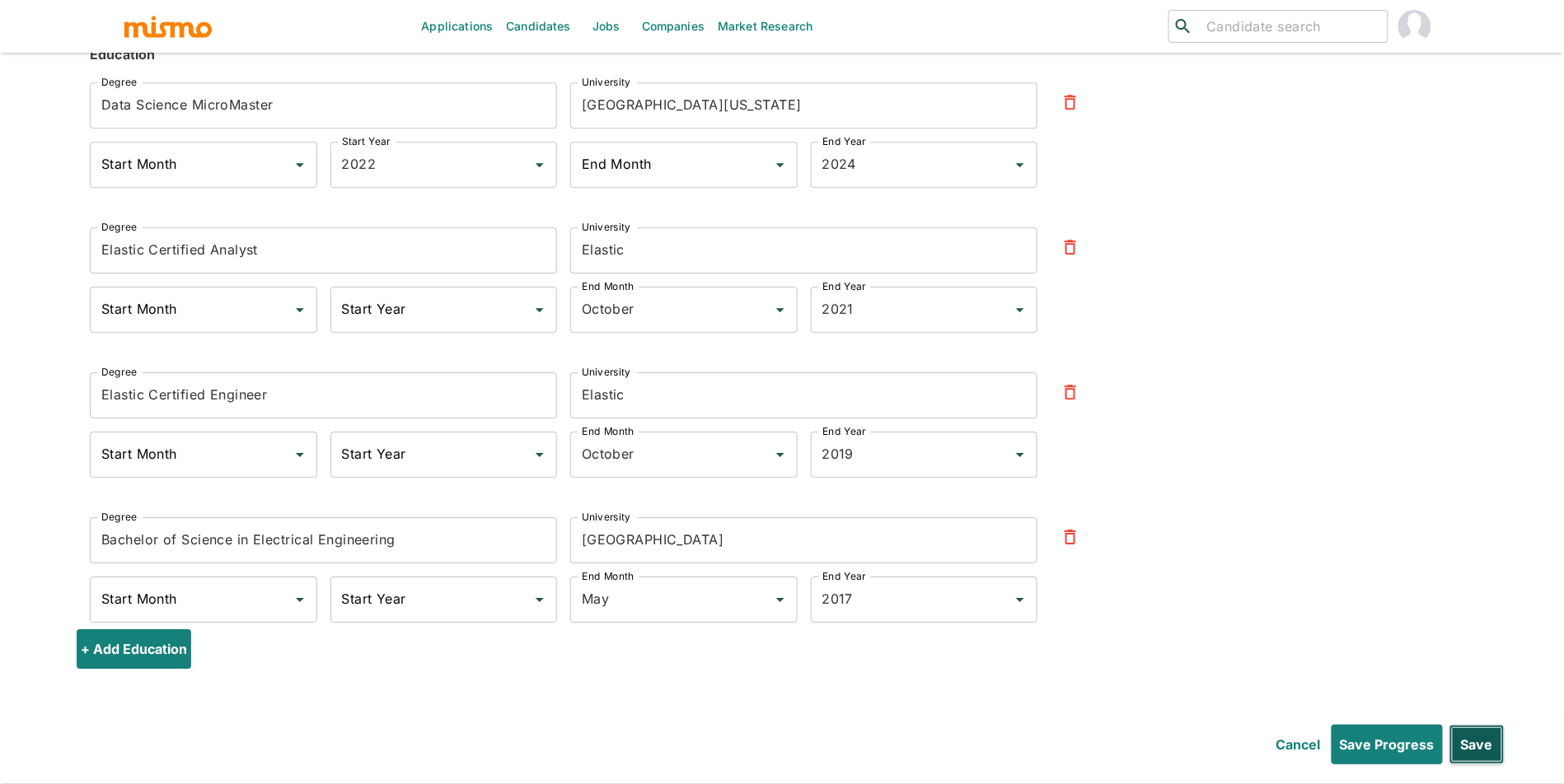
click at [1478, 733] on button "Save" at bounding box center [1477, 744] width 55 height 40
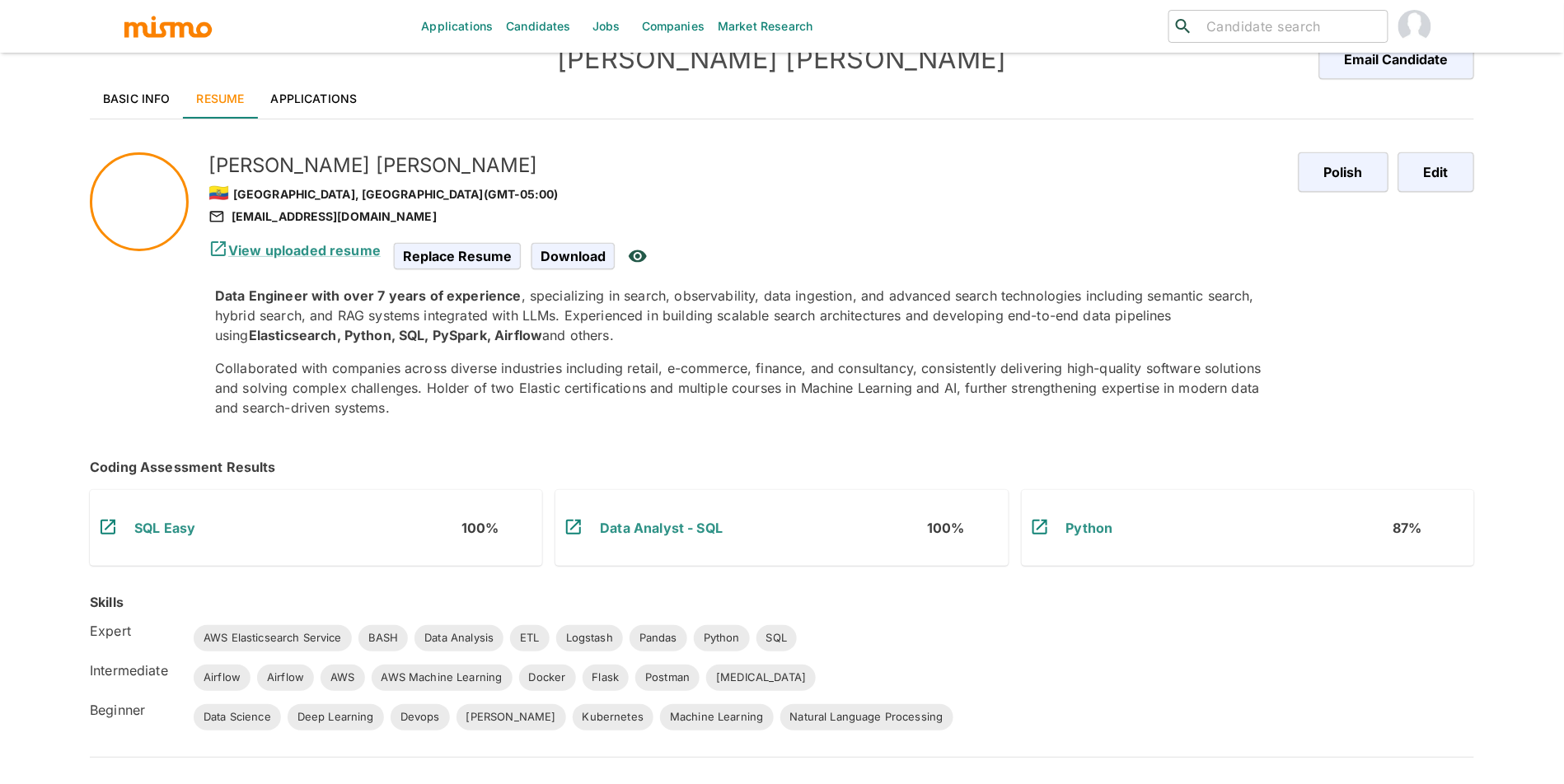
scroll to position [0, 0]
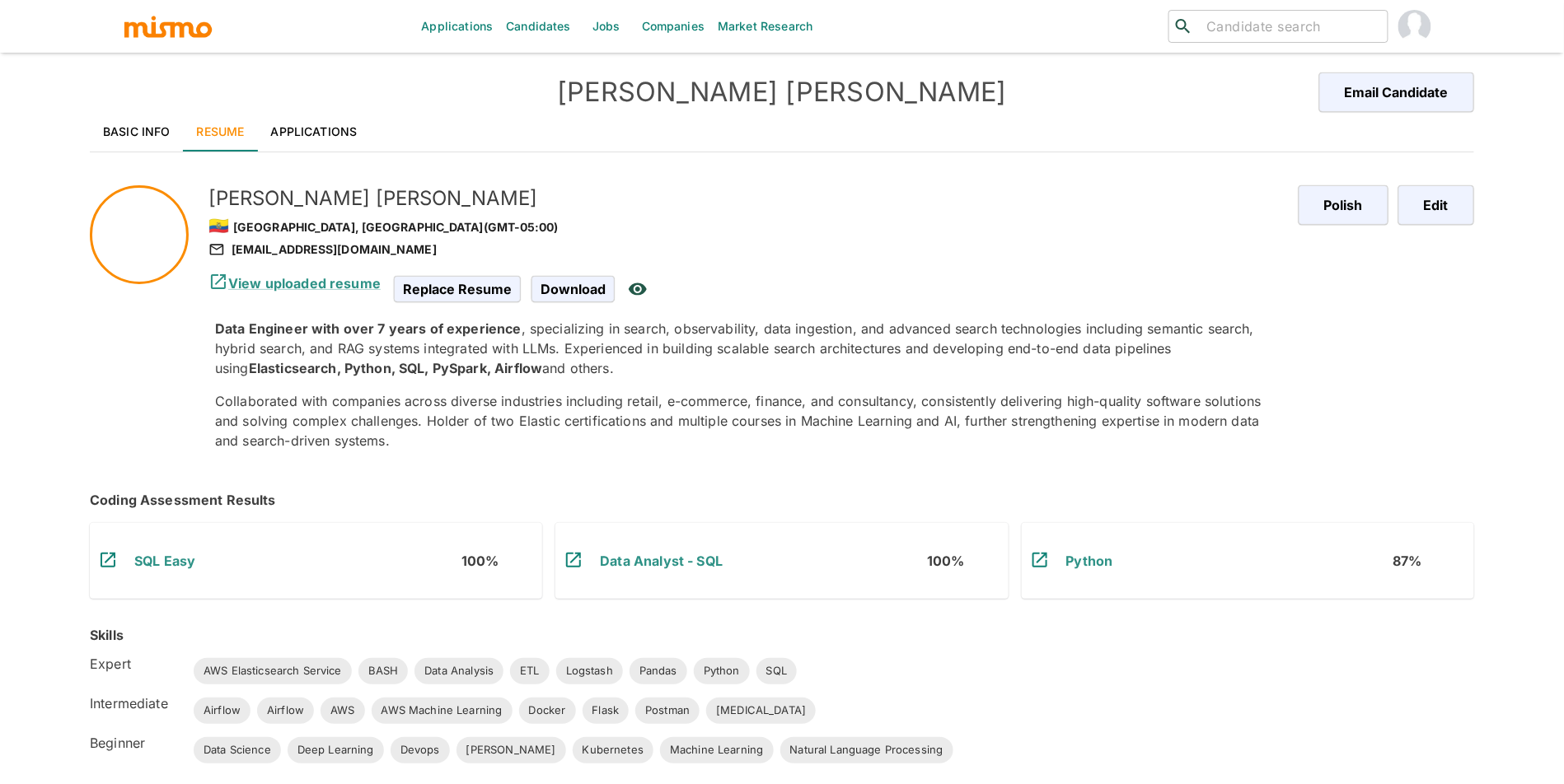
click at [352, 144] on link "Applications" at bounding box center [314, 131] width 113 height 40
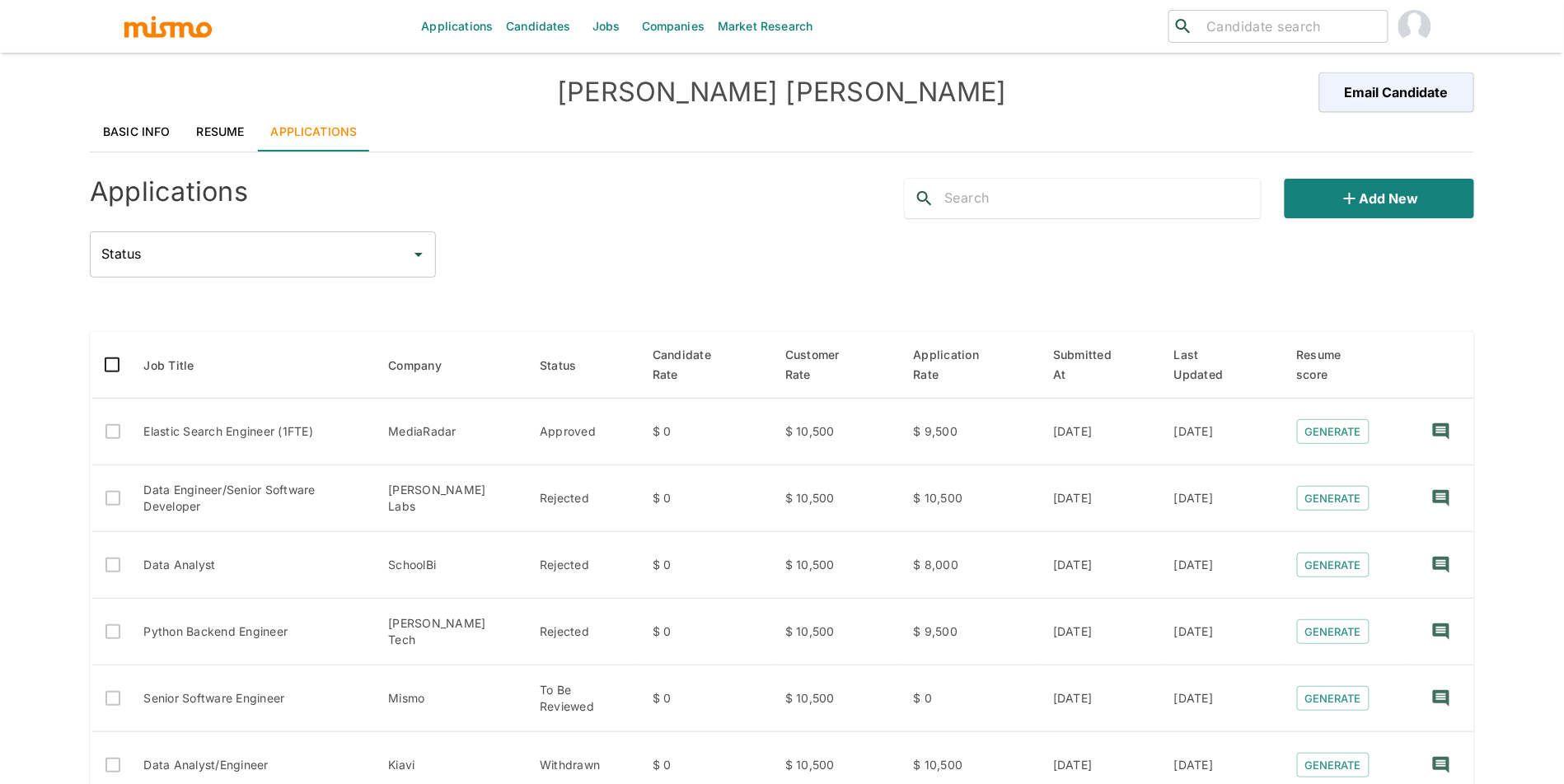
click at [216, 126] on link "Resume" at bounding box center [221, 131] width 74 height 40
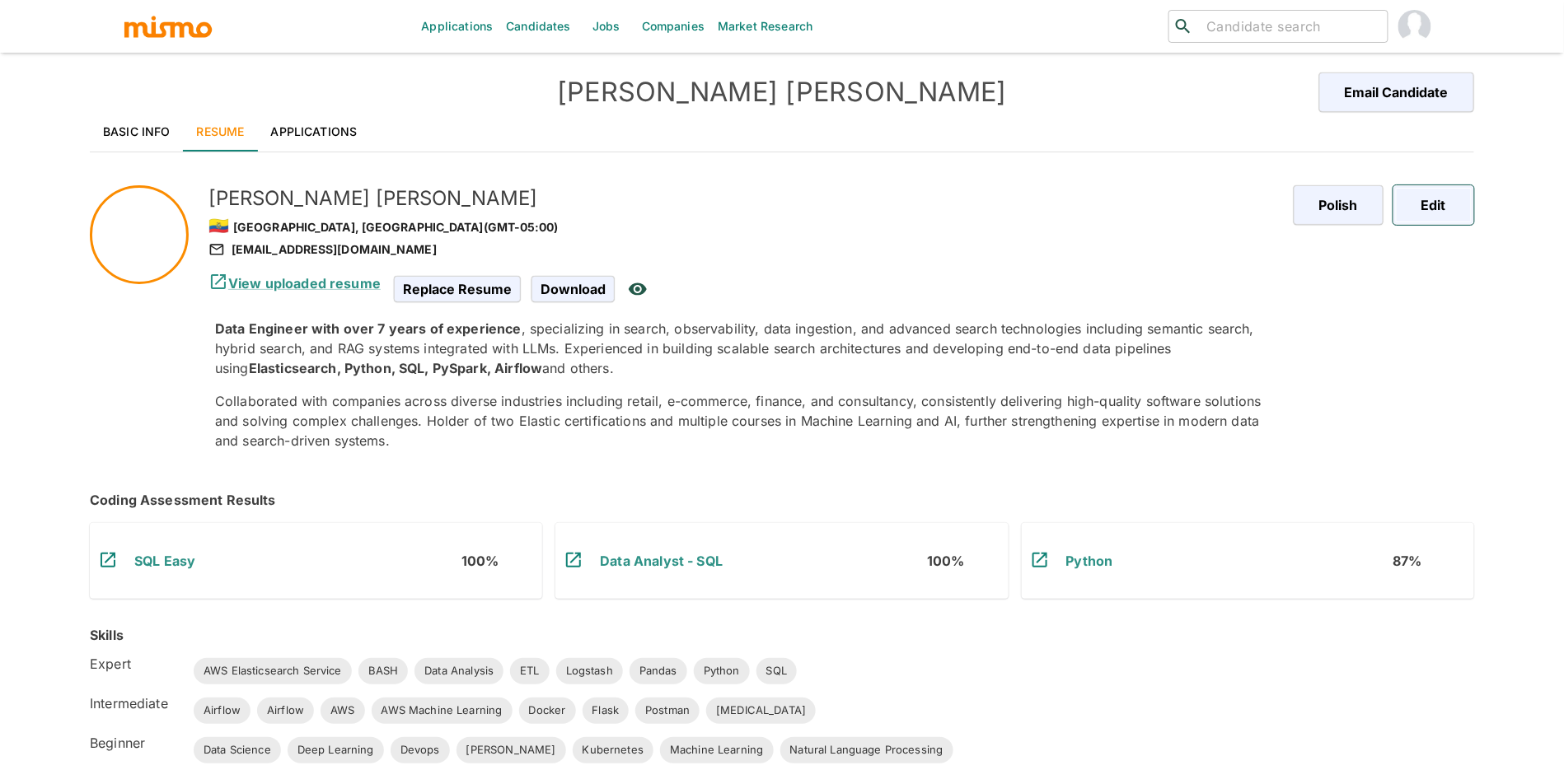
click at [1434, 217] on button "Edit" at bounding box center [1433, 205] width 81 height 40
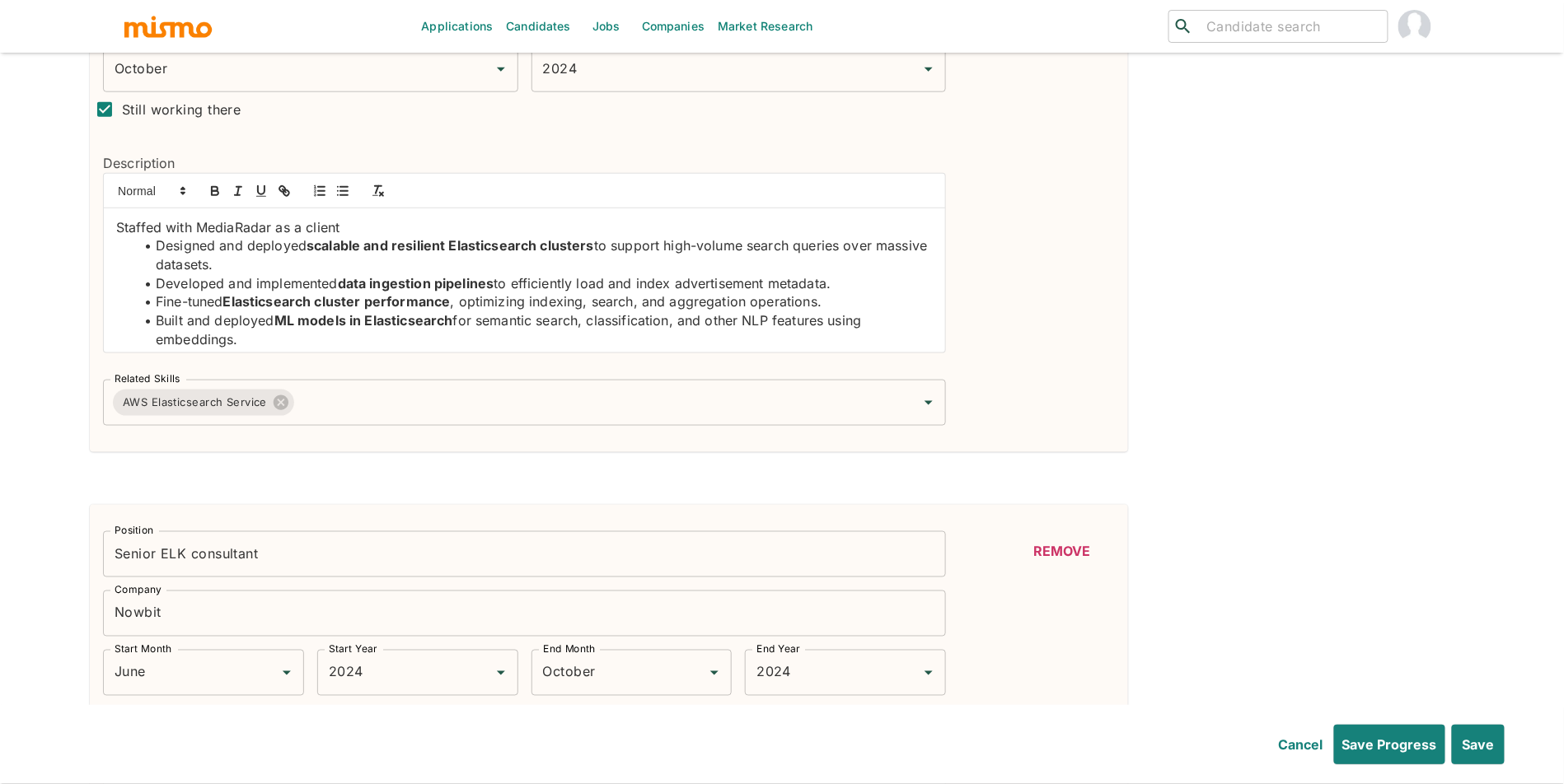
scroll to position [491, 0]
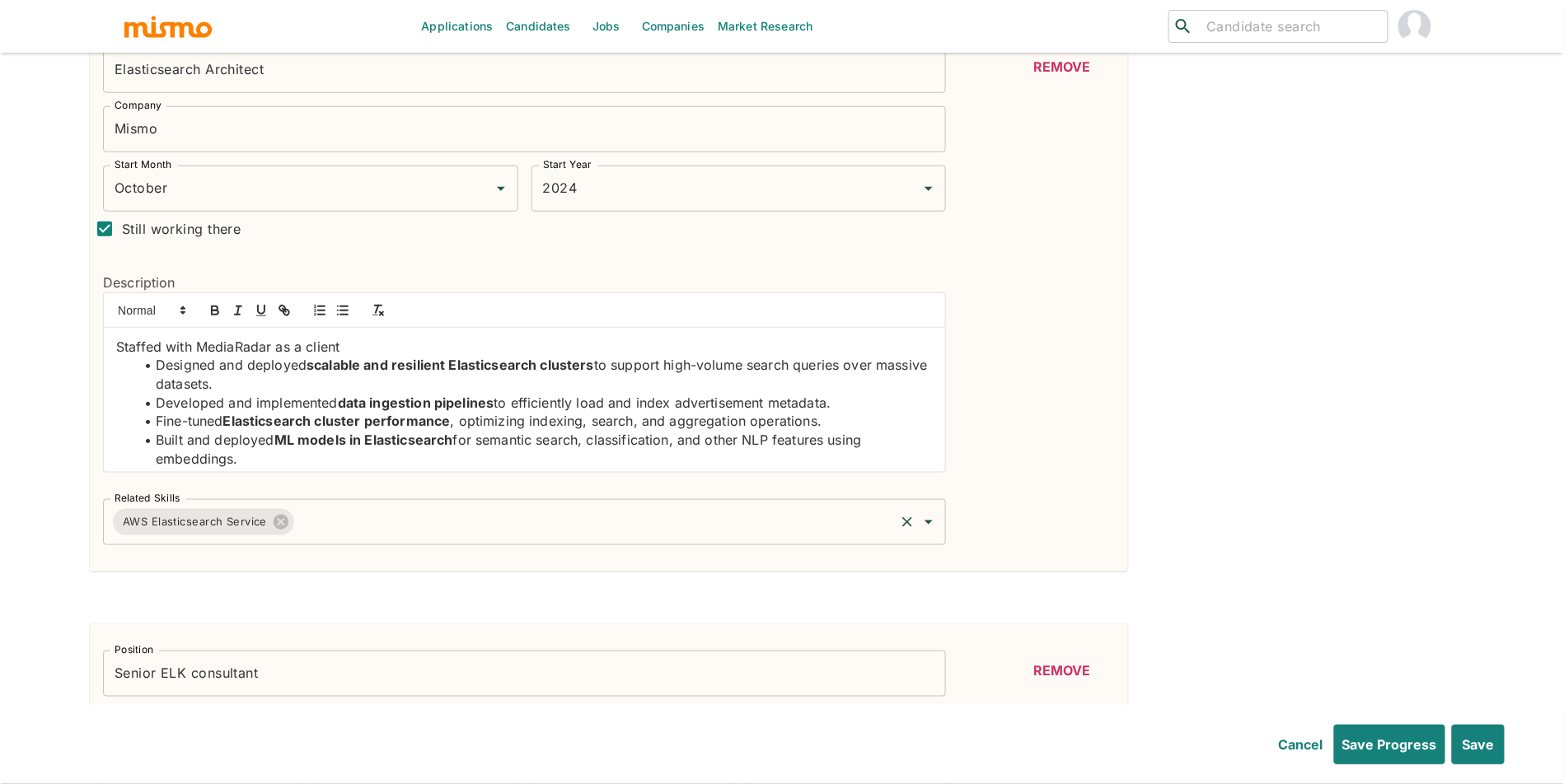
click at [360, 540] on div "AWS Elasticsearch Service Related Skills" at bounding box center [524, 522] width 843 height 46
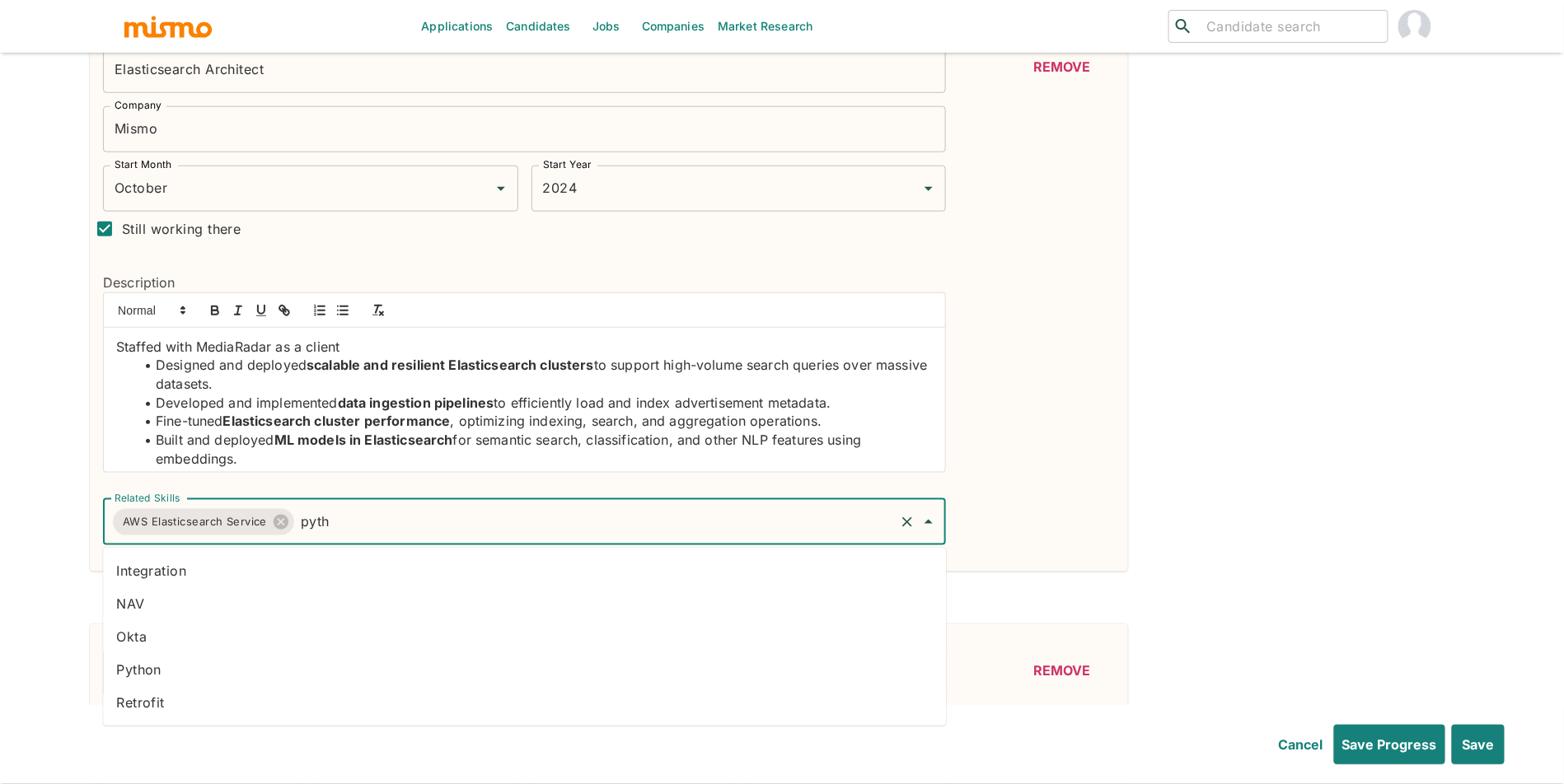
click at [148, 674] on li "Python" at bounding box center [524, 670] width 843 height 33
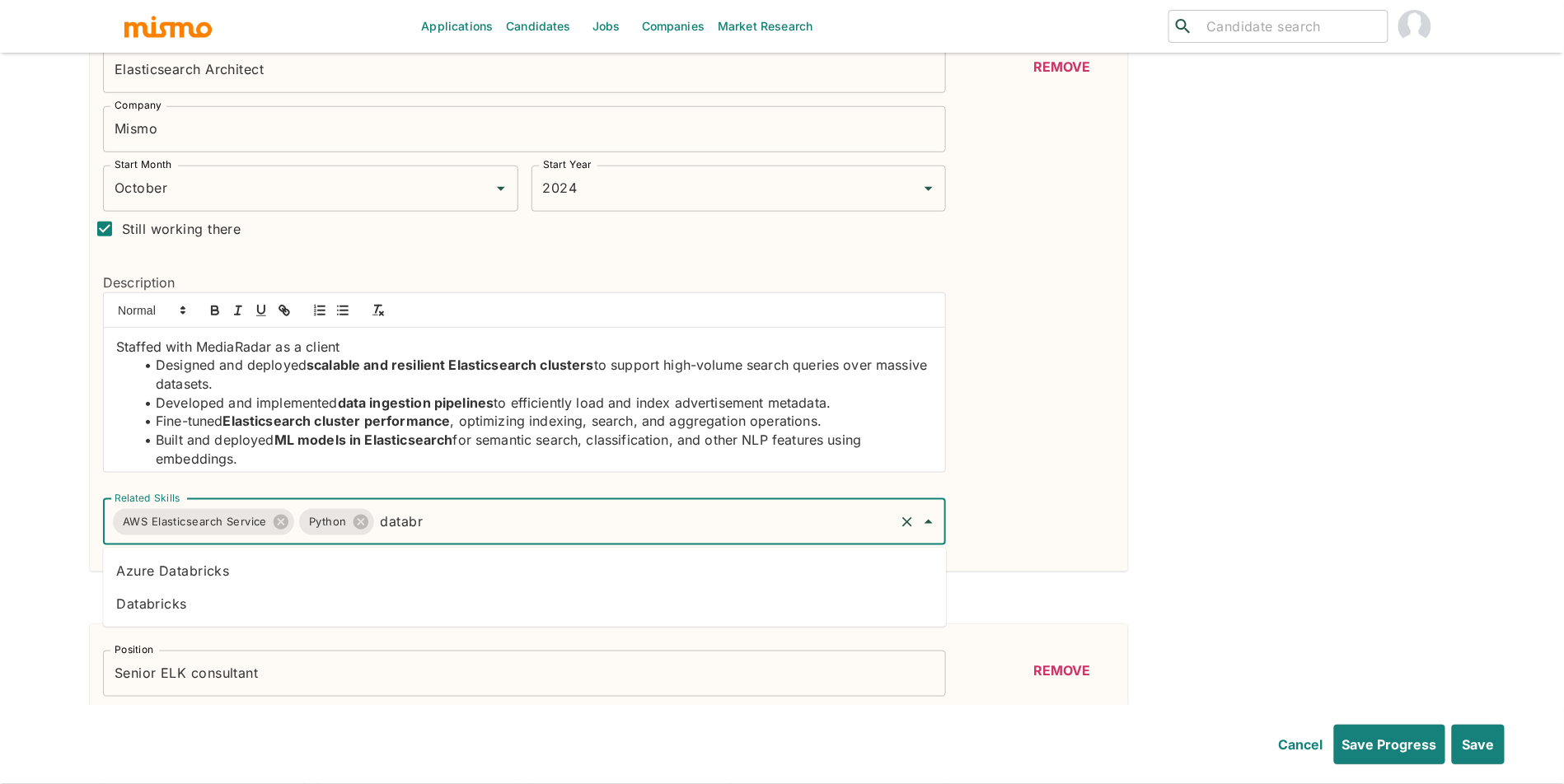
click at [204, 617] on li "Databricks" at bounding box center [524, 604] width 843 height 33
click at [548, 584] on li "C++" at bounding box center [524, 571] width 843 height 33
click at [784, 575] on li "Pyspark" at bounding box center [524, 571] width 843 height 33
click at [1494, 762] on button "Save" at bounding box center [1477, 744] width 55 height 40
click at [1497, 738] on button "Save" at bounding box center [1477, 744] width 55 height 40
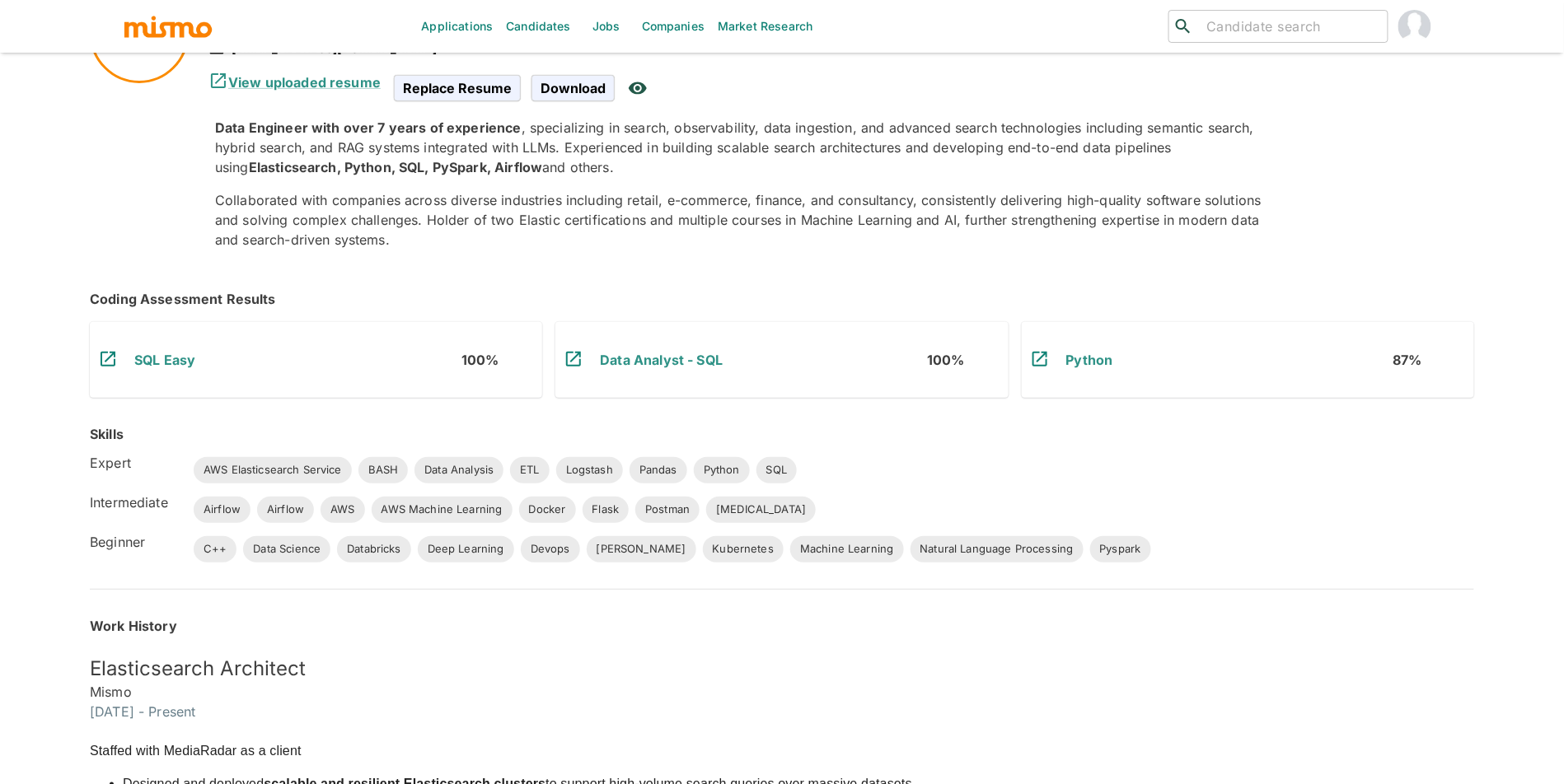
scroll to position [25, 0]
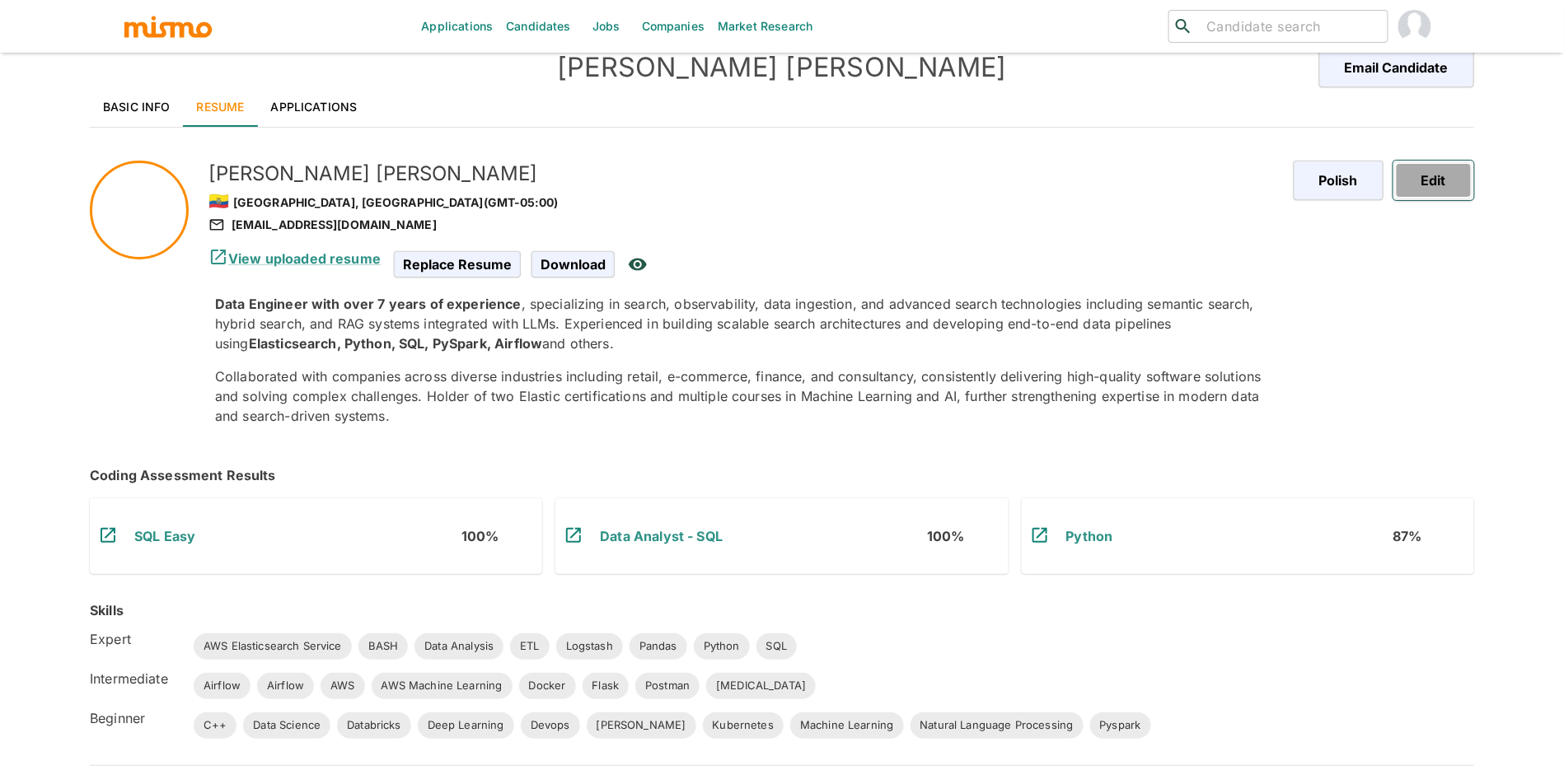
click at [1459, 192] on button "Edit" at bounding box center [1433, 180] width 81 height 40
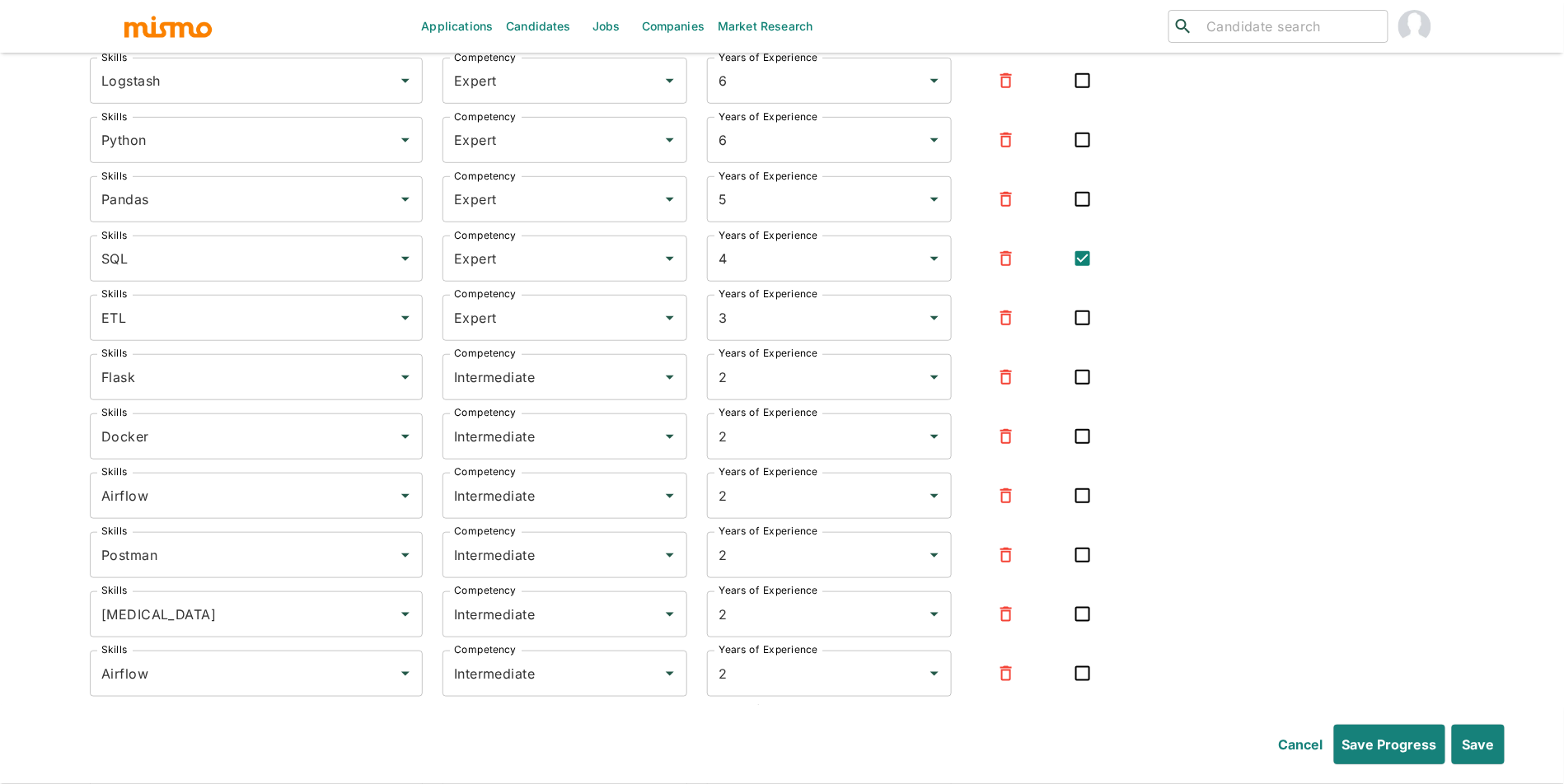
scroll to position [5162, 0]
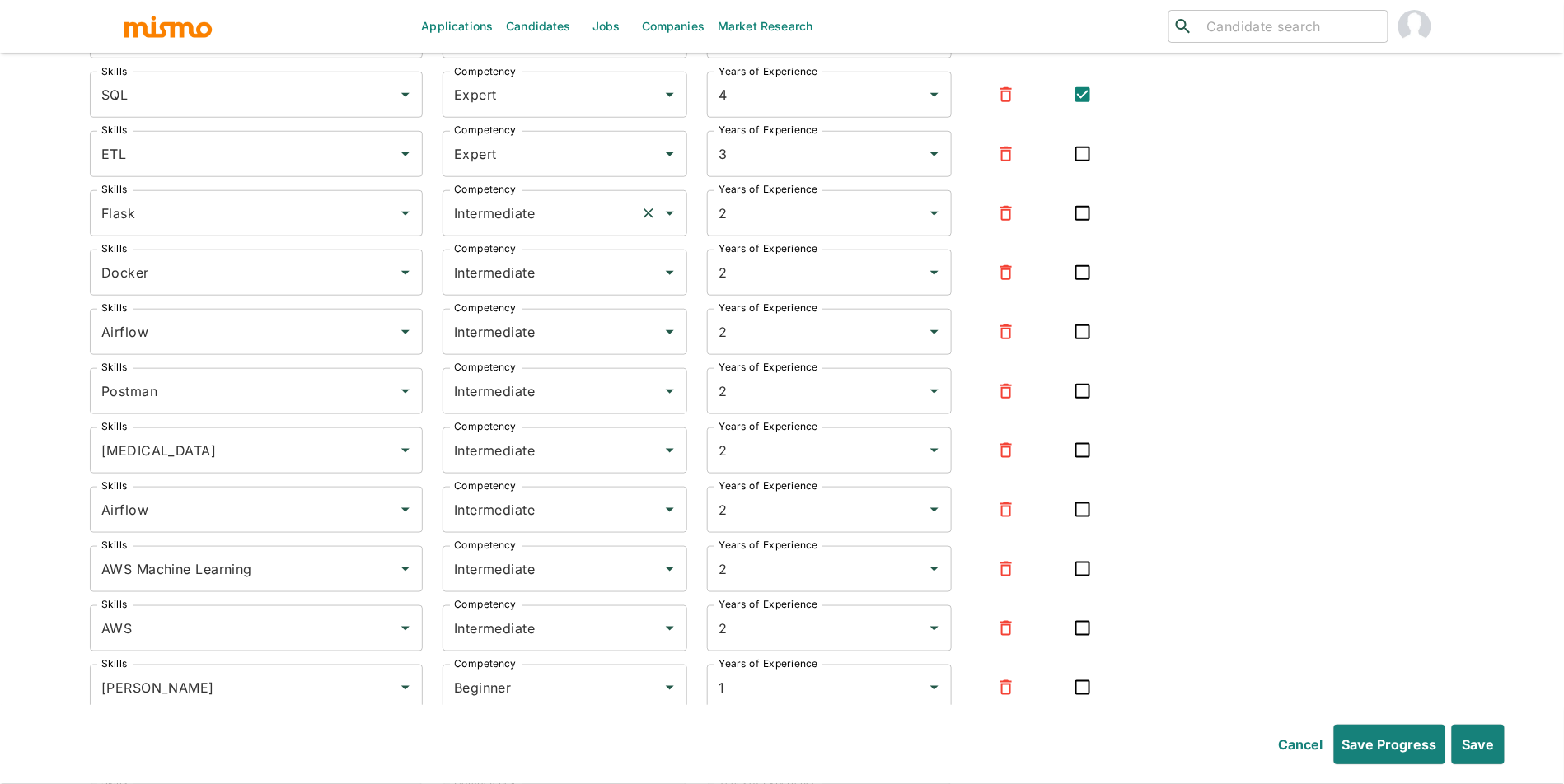
click at [537, 229] on input "Intermediate" at bounding box center [542, 213] width 184 height 31
click at [533, 284] on li "Beginner" at bounding box center [565, 270] width 245 height 33
click at [542, 222] on input "Beginner" at bounding box center [542, 213] width 184 height 31
click at [535, 298] on li "Expert" at bounding box center [565, 303] width 245 height 33
click at [542, 289] on input "Intermediate" at bounding box center [542, 273] width 184 height 31
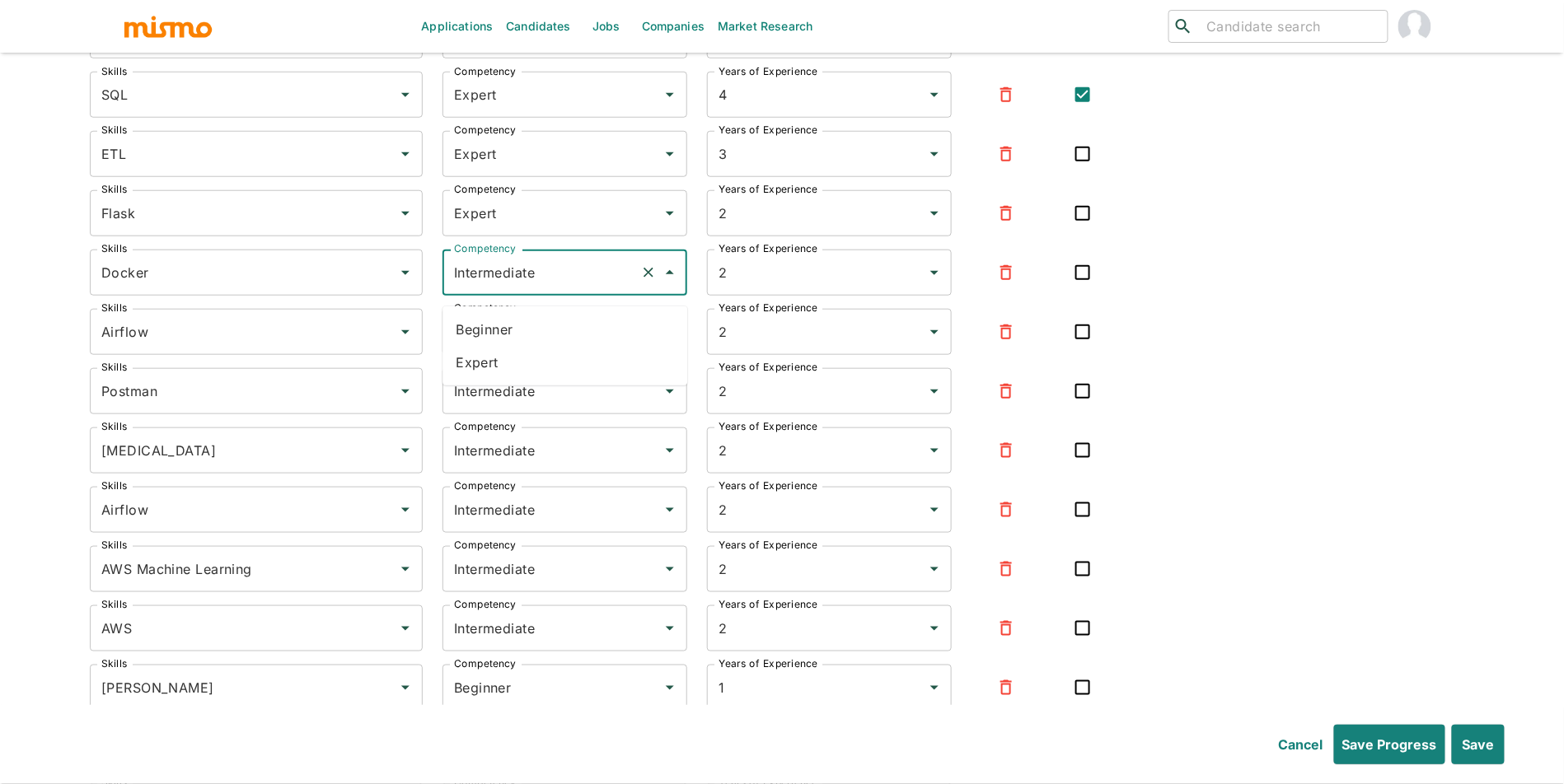
click at [542, 358] on li "Expert" at bounding box center [565, 362] width 245 height 33
click at [566, 347] on input "Intermediate" at bounding box center [542, 332] width 184 height 31
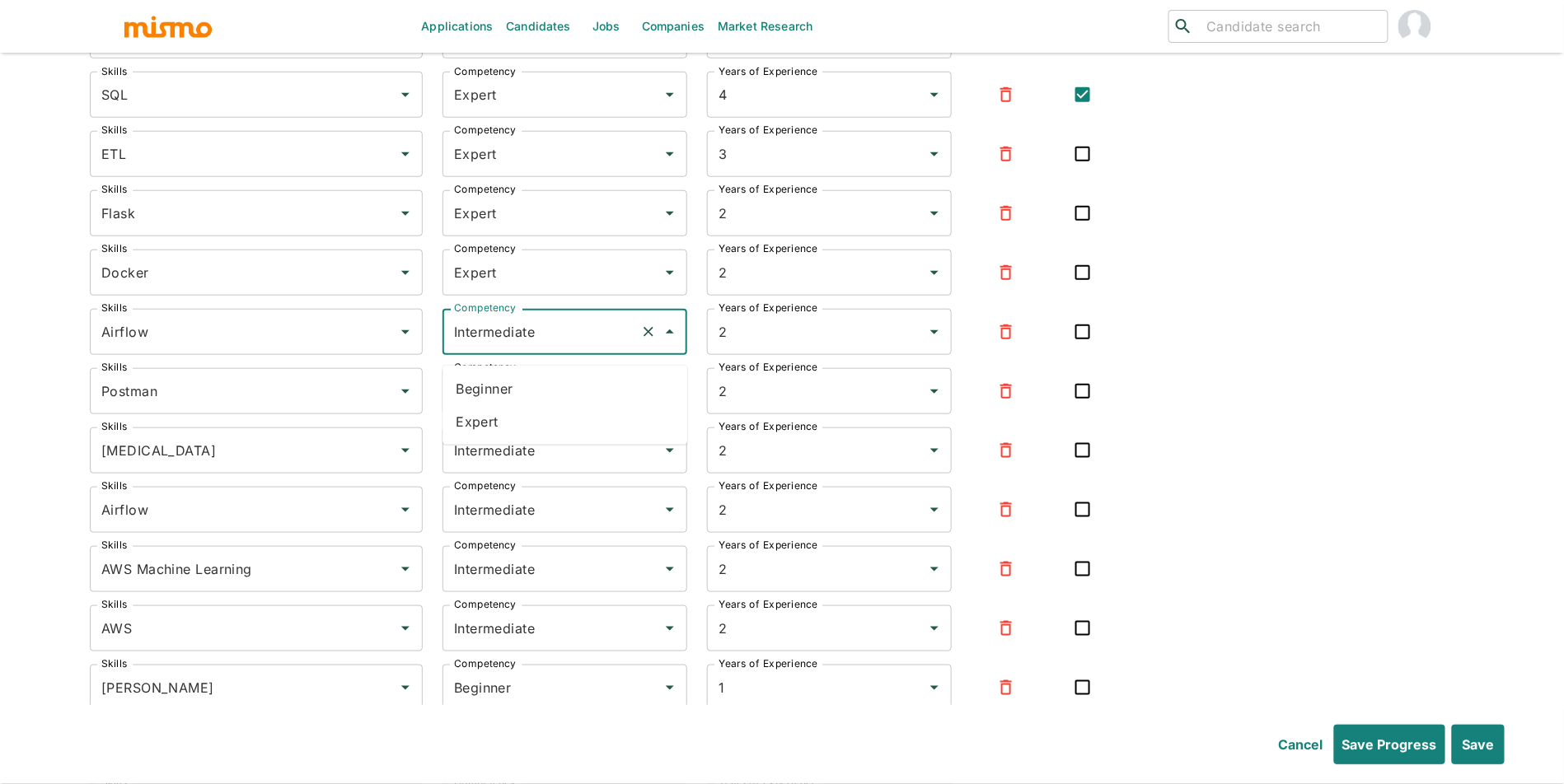
click at [567, 417] on li "Expert" at bounding box center [565, 422] width 245 height 33
click at [576, 460] on input "Intermediate" at bounding box center [542, 450] width 184 height 31
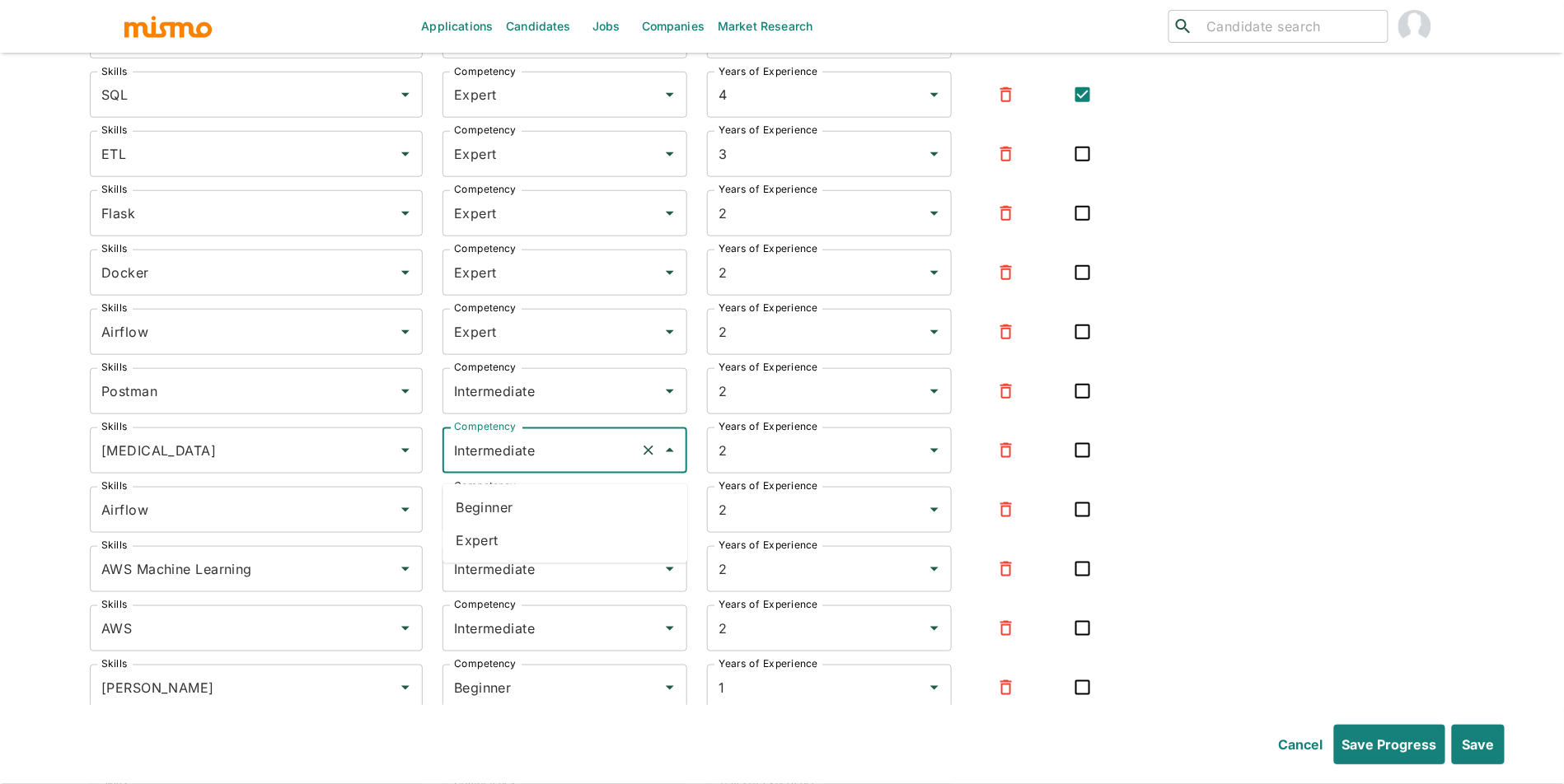
click at [551, 543] on li "Expert" at bounding box center [565, 540] width 245 height 33
click at [587, 526] on input "Intermediate" at bounding box center [542, 510] width 184 height 31
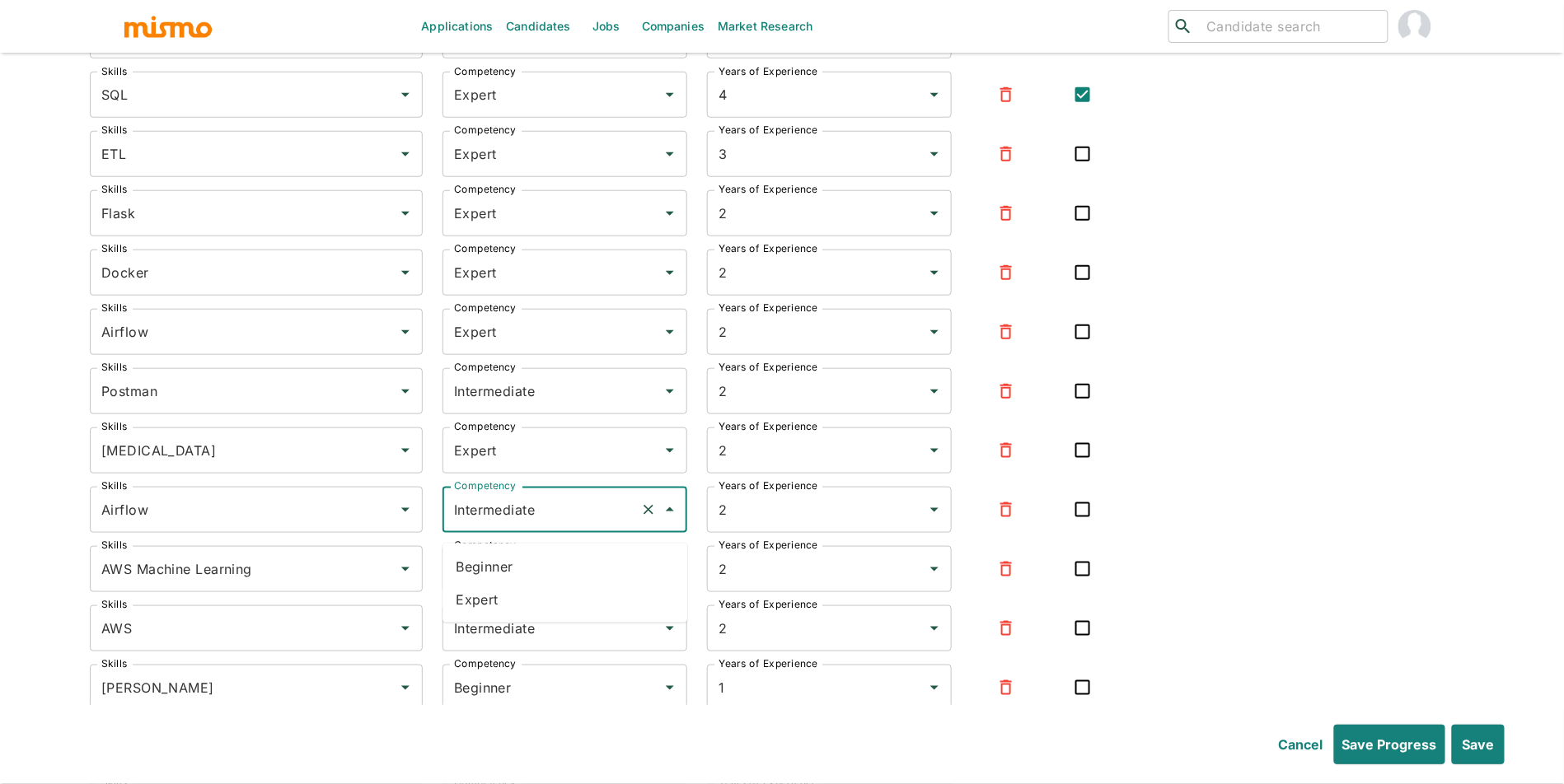
click at [555, 603] on li "Expert" at bounding box center [565, 599] width 245 height 33
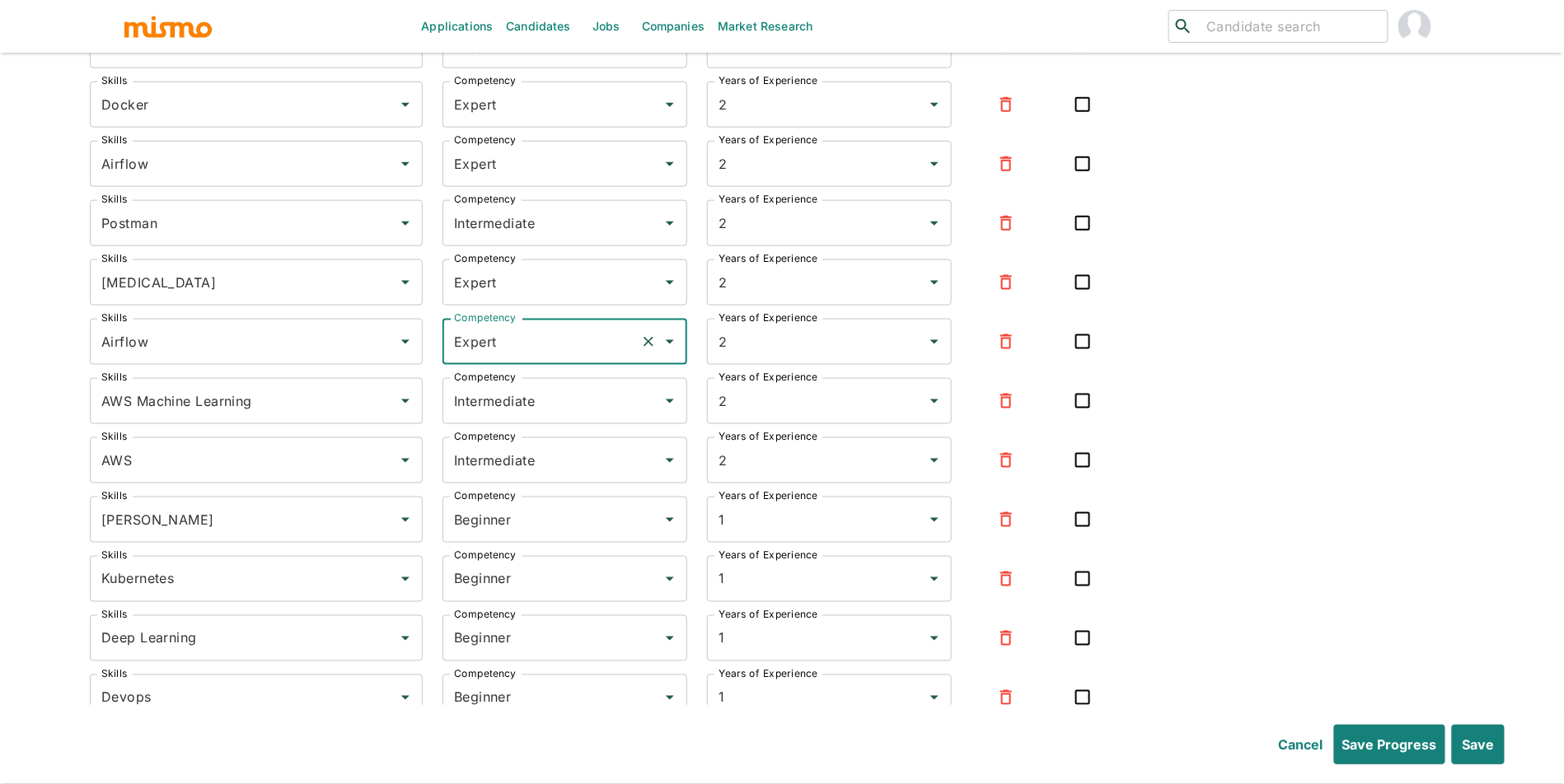
scroll to position [5401, 0]
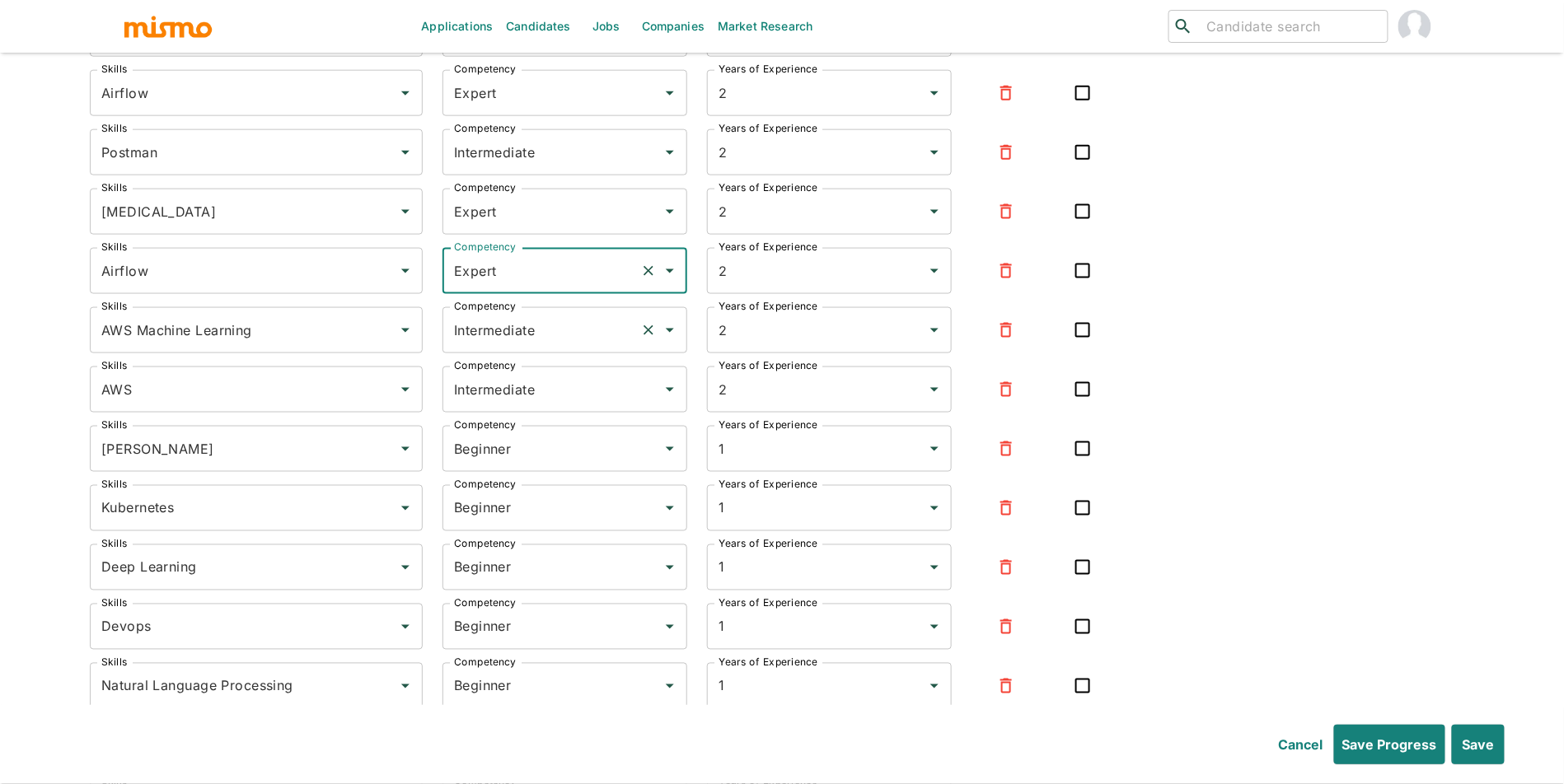
click at [574, 346] on input "Intermediate" at bounding box center [542, 330] width 184 height 31
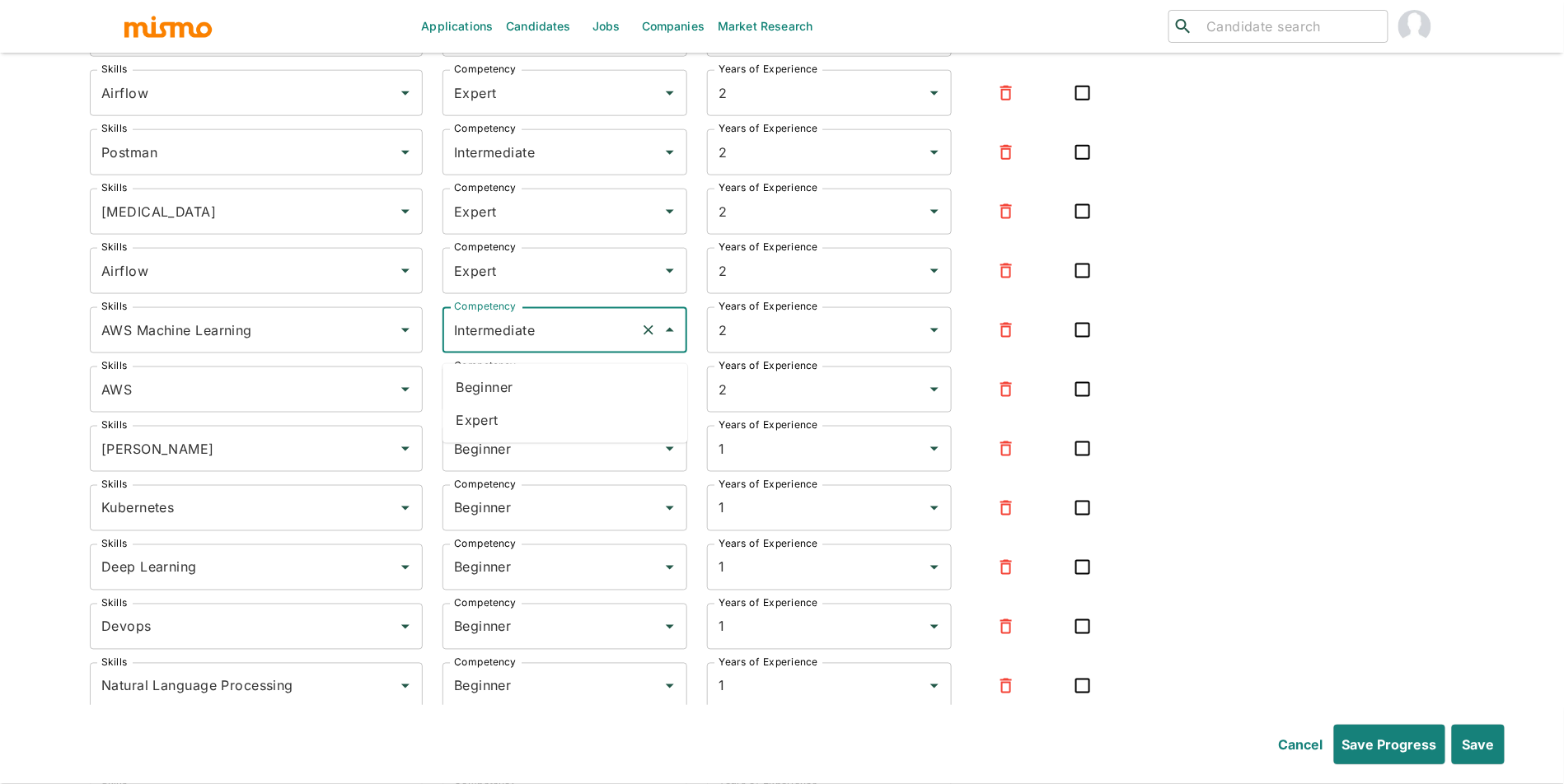
click at [554, 421] on li "Expert" at bounding box center [565, 420] width 245 height 33
click at [566, 402] on input "Intermediate" at bounding box center [542, 390] width 184 height 31
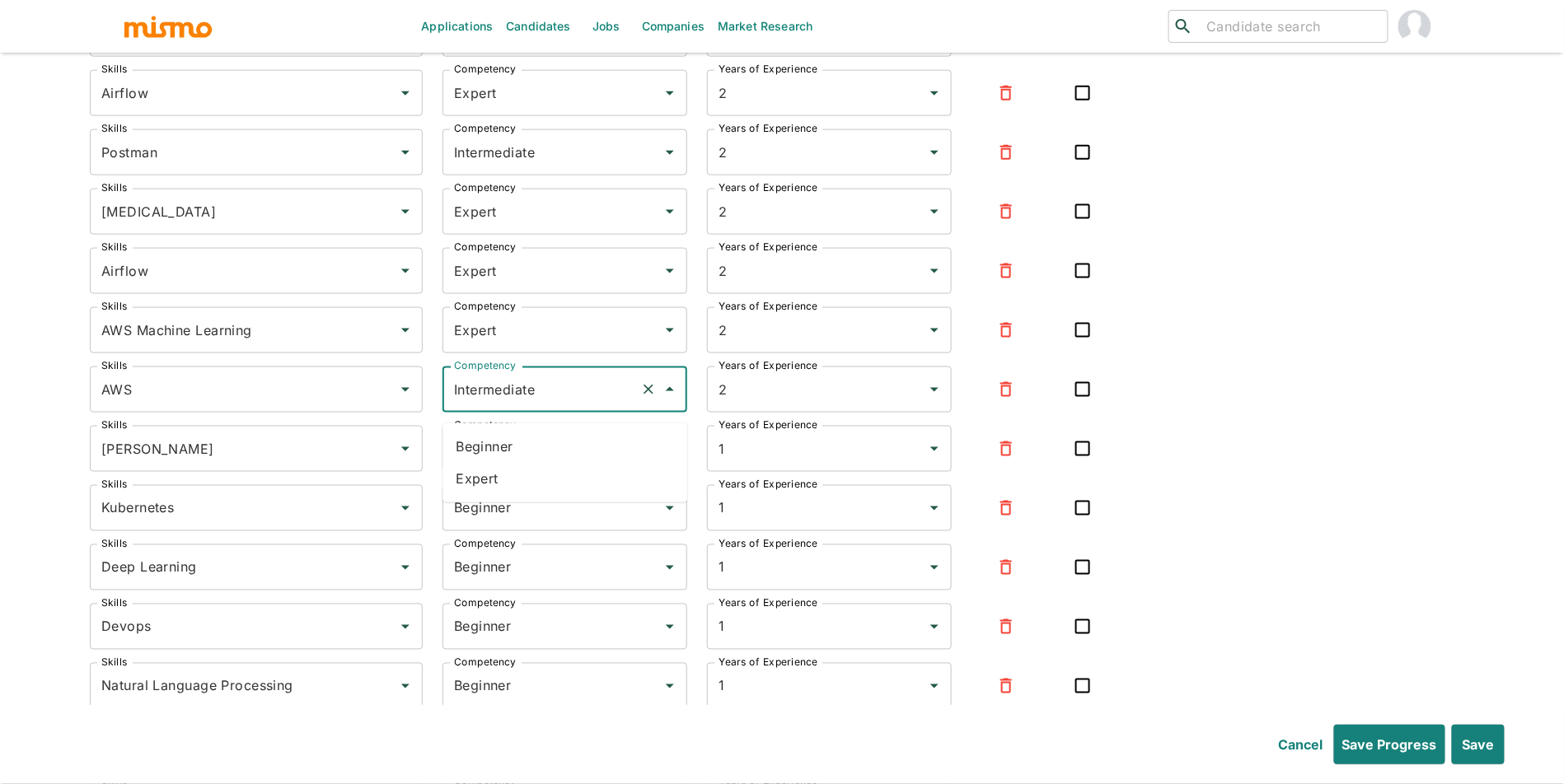
click at [554, 465] on li "Expert" at bounding box center [565, 480] width 245 height 33
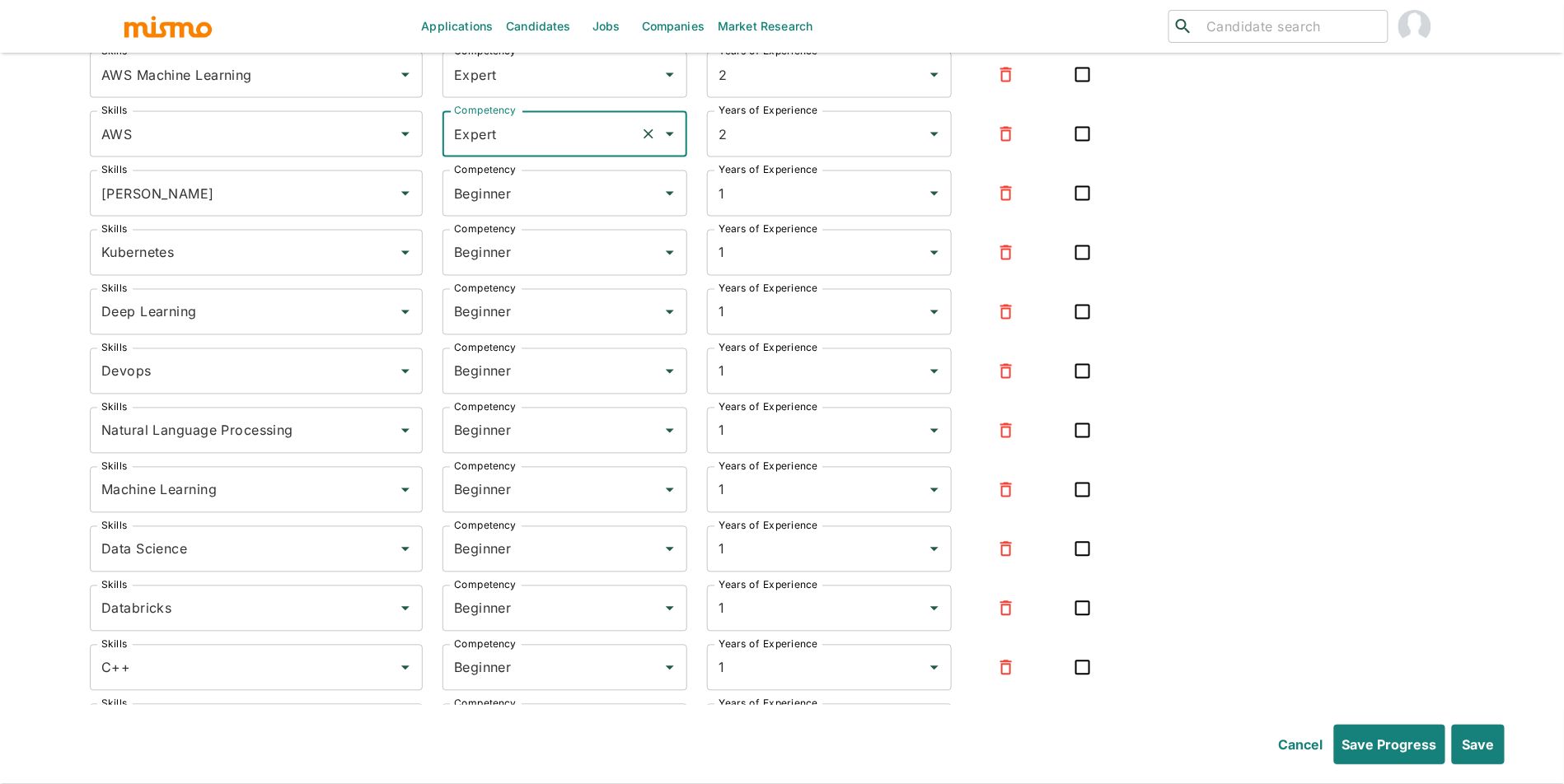
scroll to position [5676, 0]
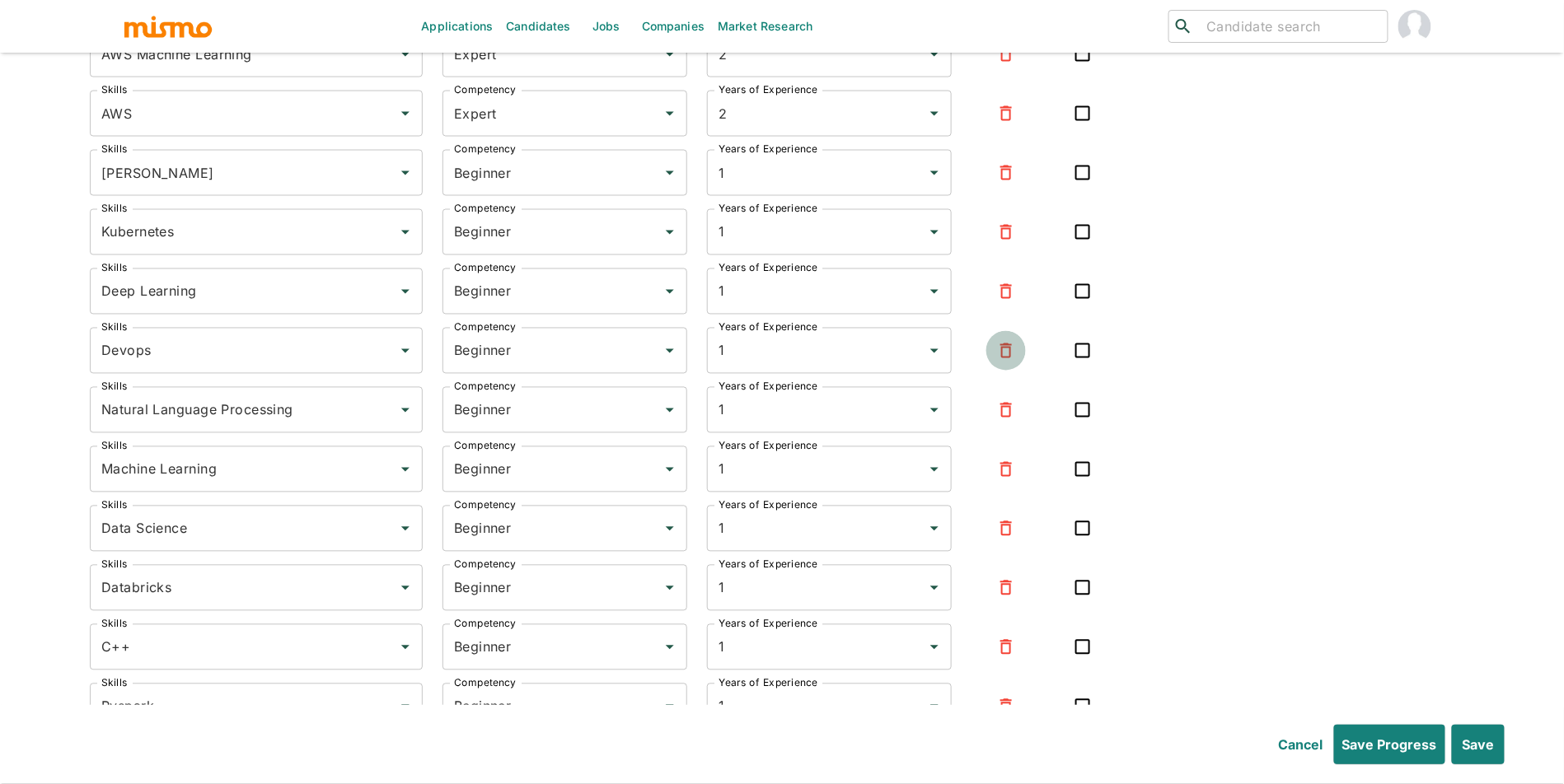
click at [1001, 360] on icon "button" at bounding box center [1006, 351] width 20 height 20
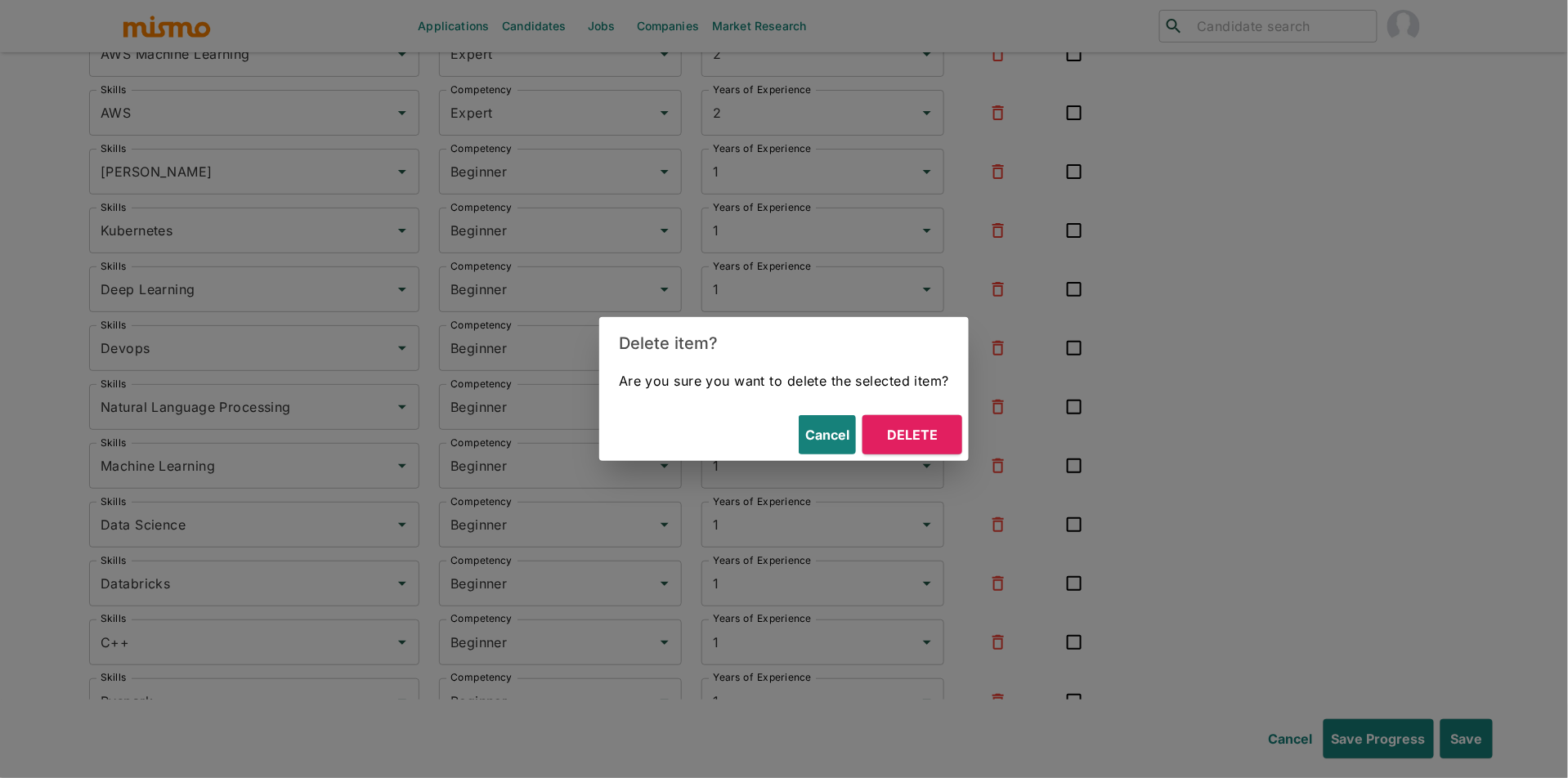
click at [915, 435] on button "Delete" at bounding box center [911, 434] width 99 height 39
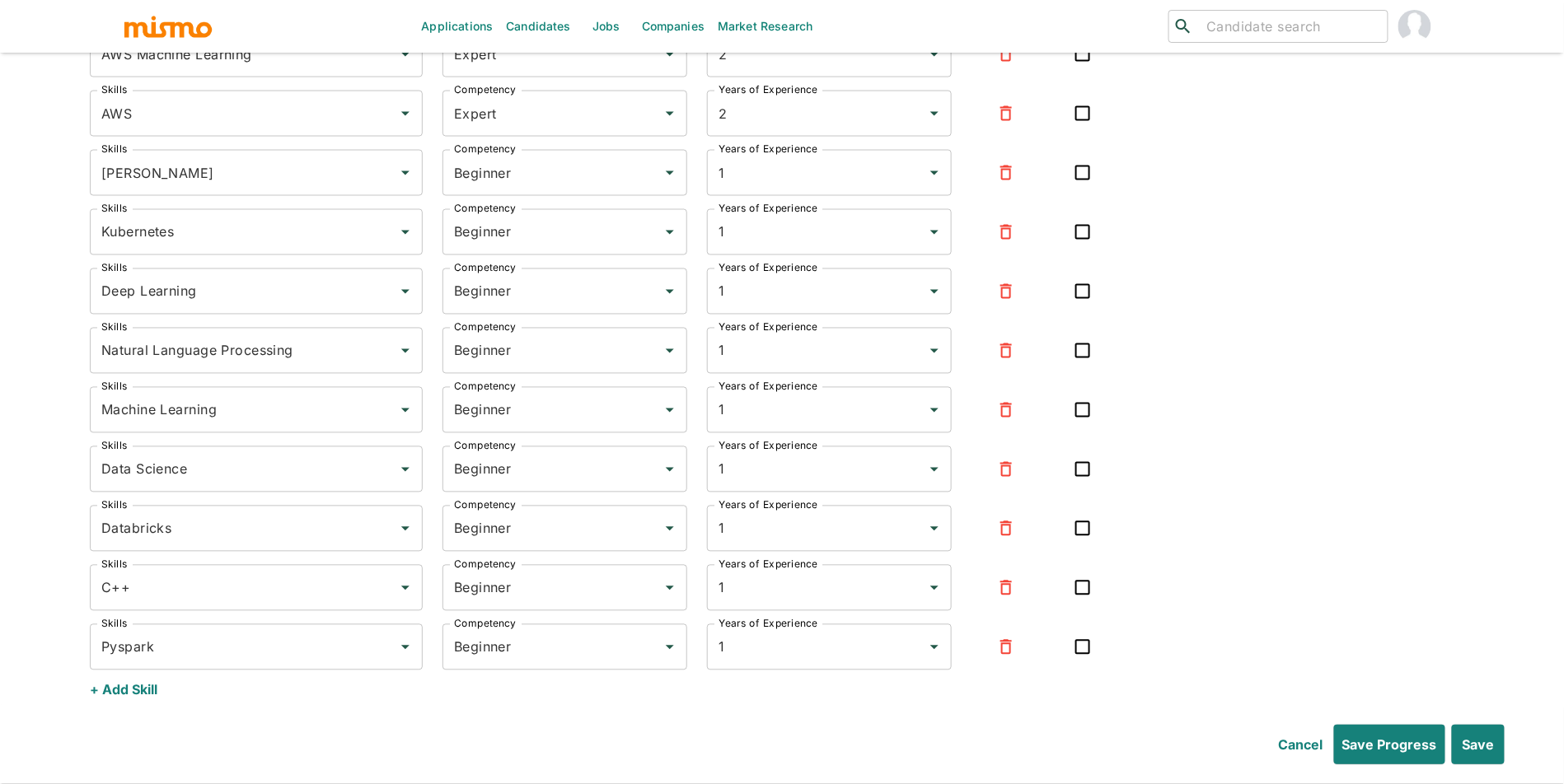
click at [1010, 358] on icon "button" at bounding box center [1006, 351] width 12 height 15
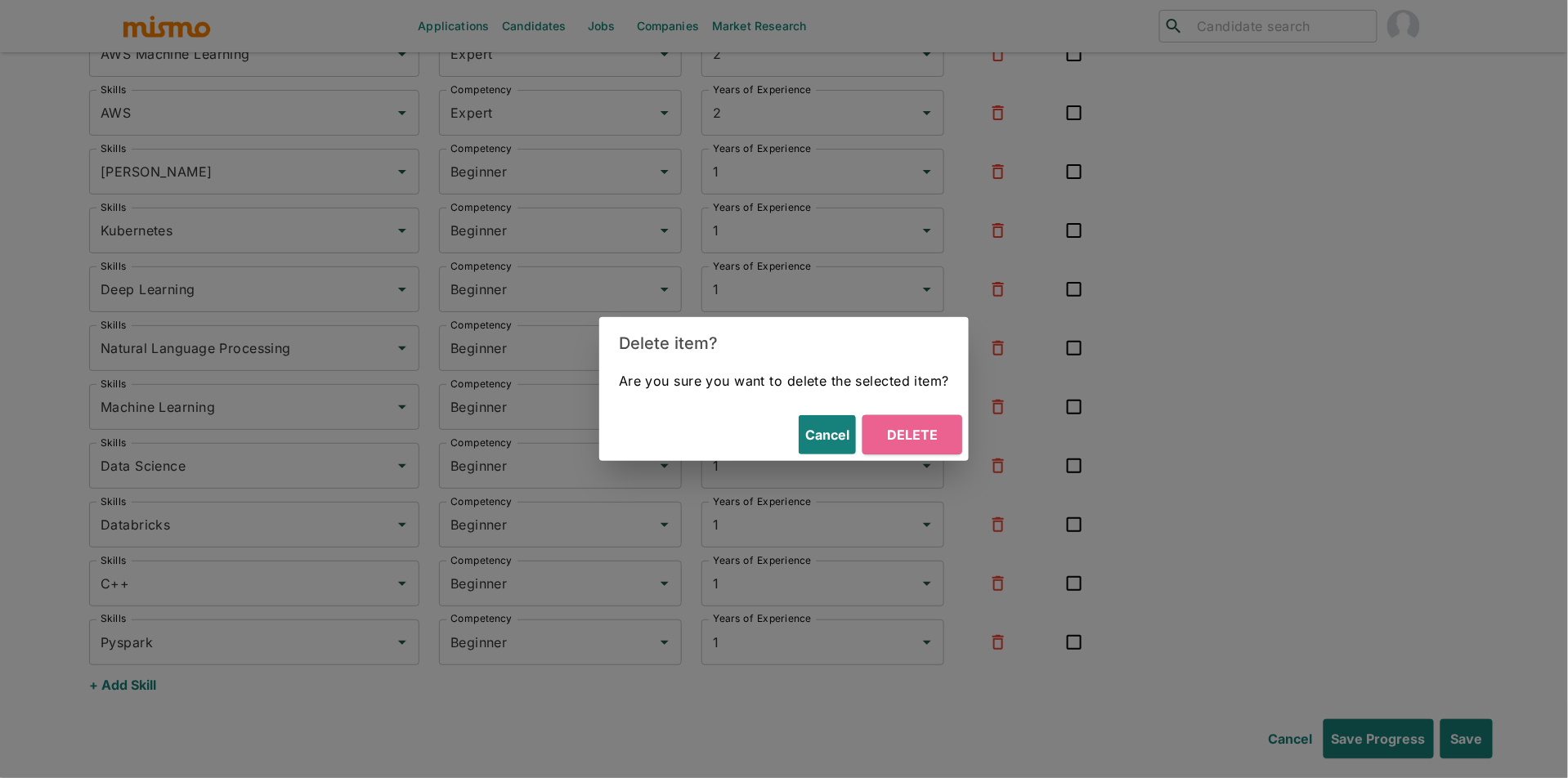
click at [940, 436] on button "Delete" at bounding box center [911, 434] width 99 height 39
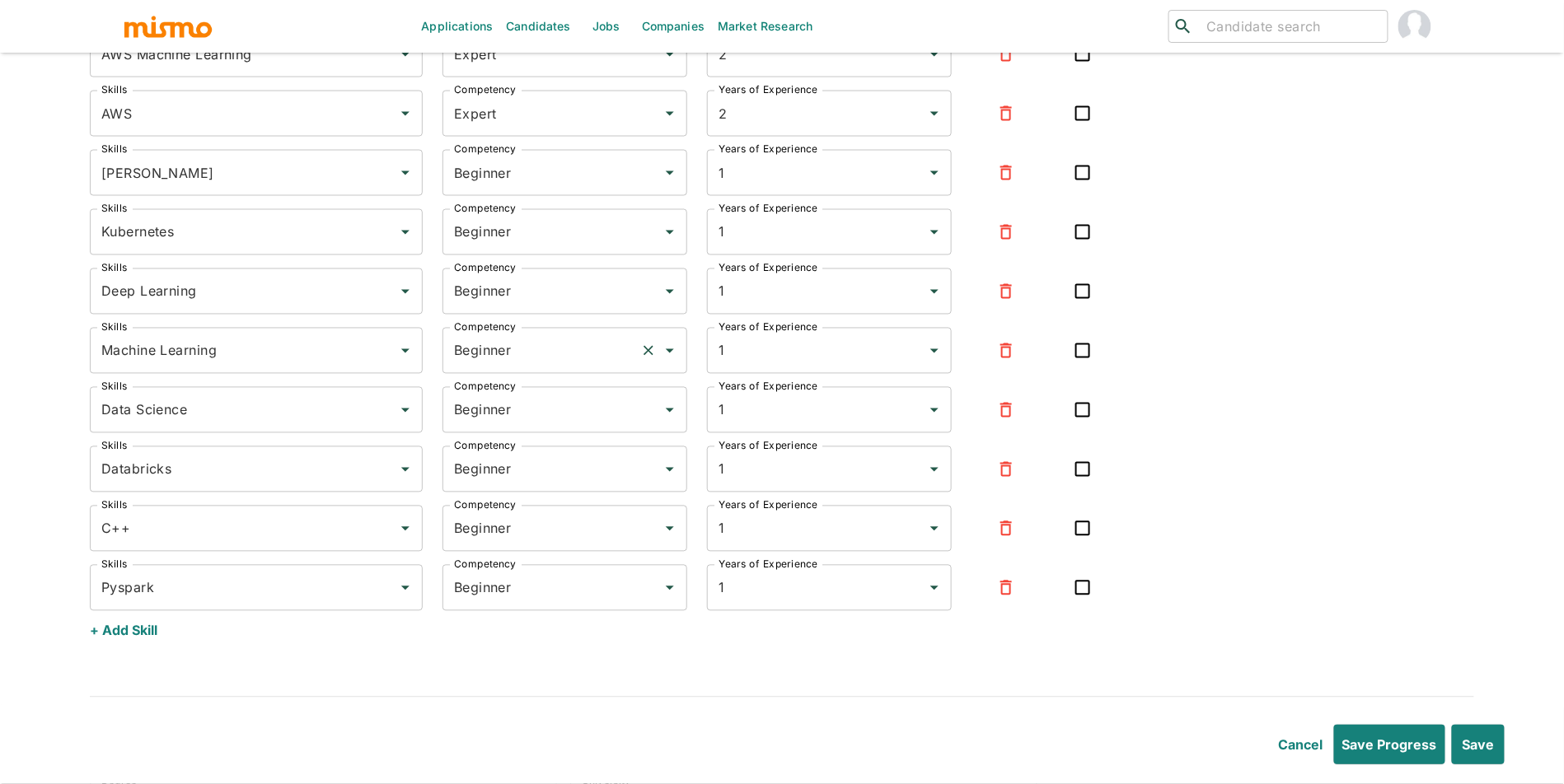
click at [503, 360] on input "Beginner" at bounding box center [542, 351] width 184 height 31
click at [499, 446] on li "Expert" at bounding box center [565, 440] width 245 height 33
click at [549, 419] on input "Beginner" at bounding box center [542, 410] width 184 height 31
click at [533, 501] on li "Expert" at bounding box center [565, 500] width 245 height 33
click at [560, 485] on input "Beginner" at bounding box center [542, 470] width 184 height 31
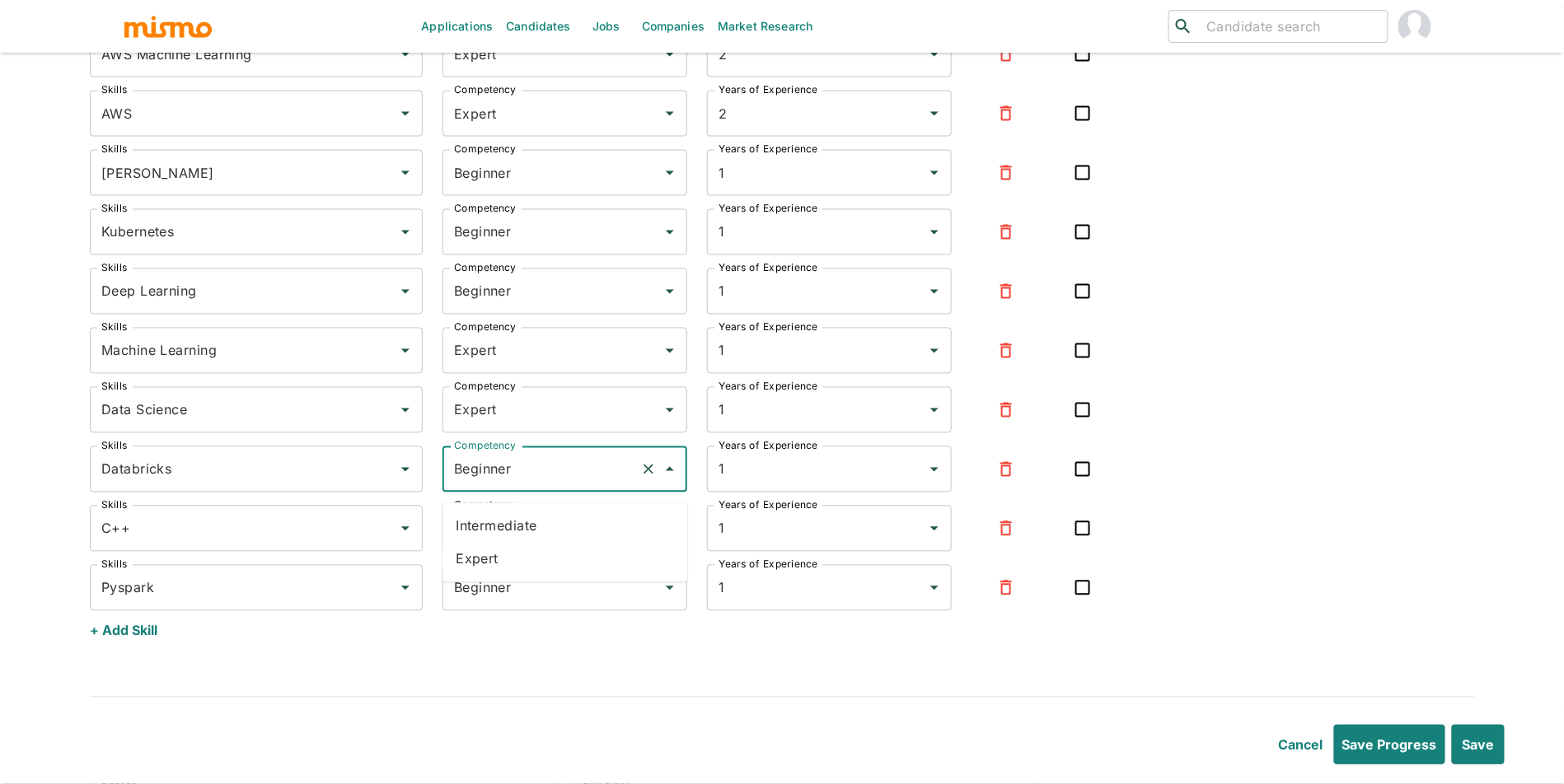
click at [552, 548] on li "Expert" at bounding box center [565, 559] width 245 height 33
click at [564, 544] on input "Beginner" at bounding box center [542, 528] width 184 height 31
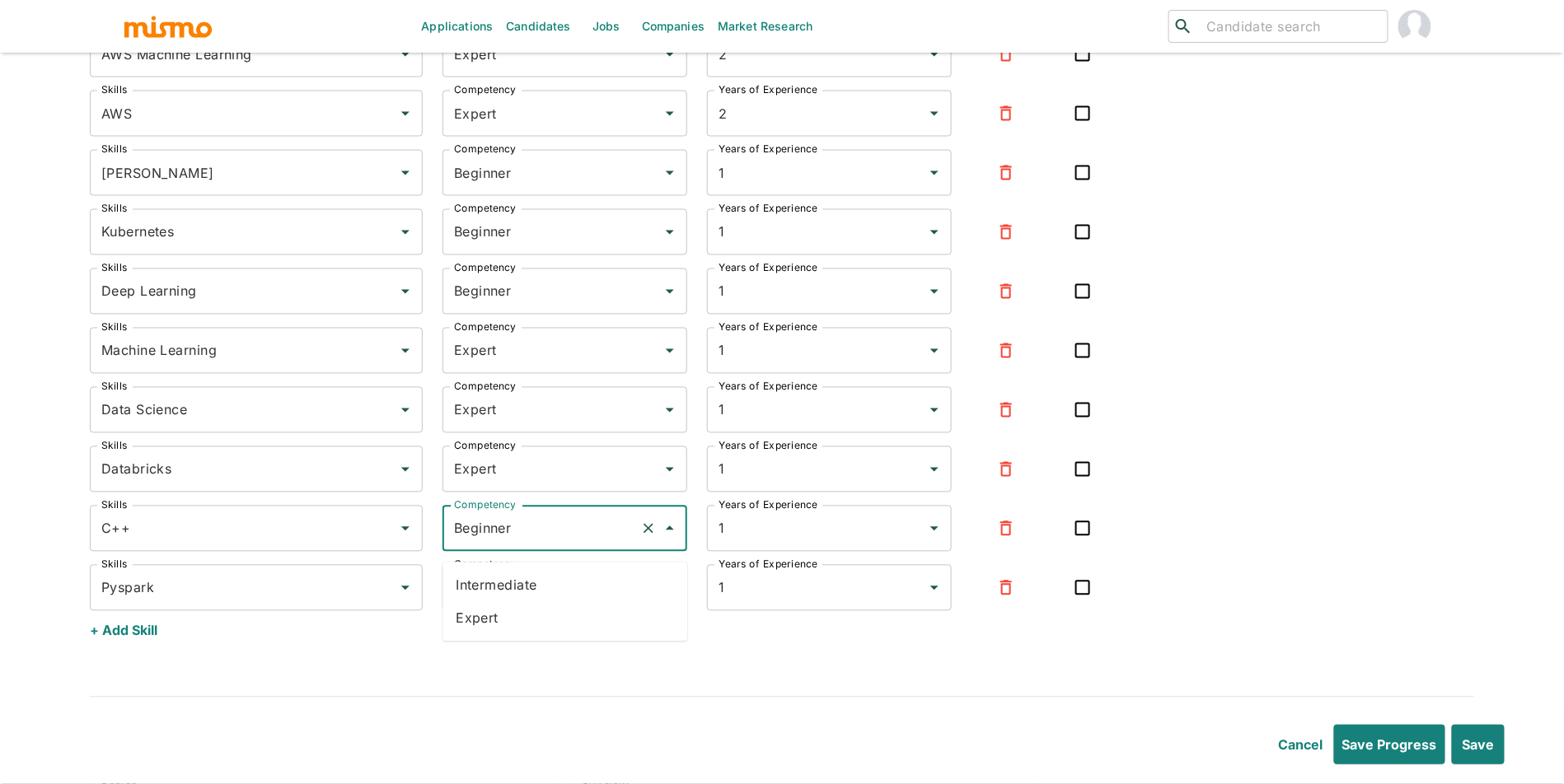
click at [561, 616] on li "Expert" at bounding box center [565, 619] width 245 height 33
click at [569, 611] on div "Beginner Competency" at bounding box center [565, 588] width 245 height 46
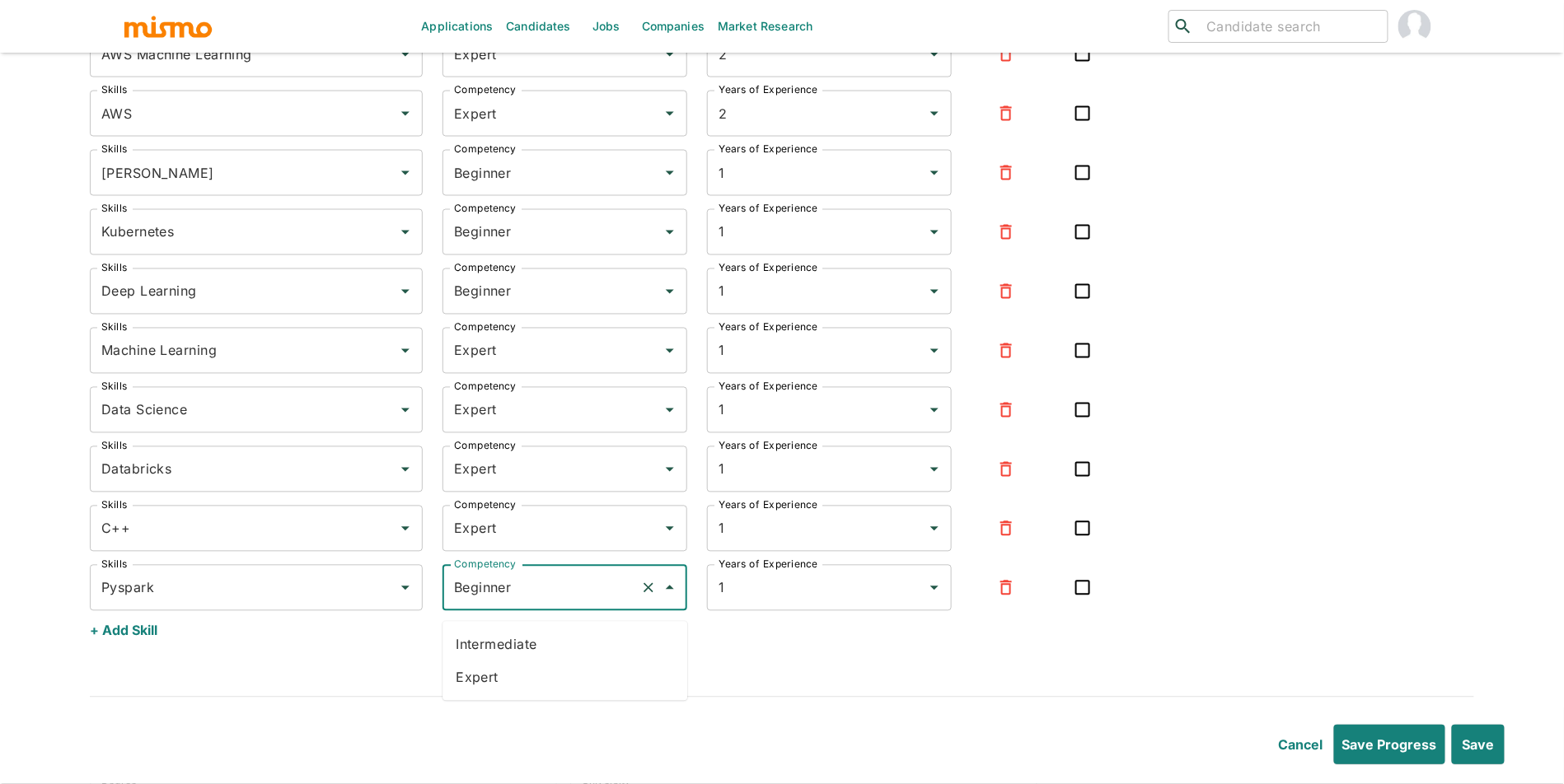
click at [560, 671] on li "Expert" at bounding box center [565, 677] width 245 height 33
click at [508, 188] on input "Beginner" at bounding box center [542, 173] width 184 height 31
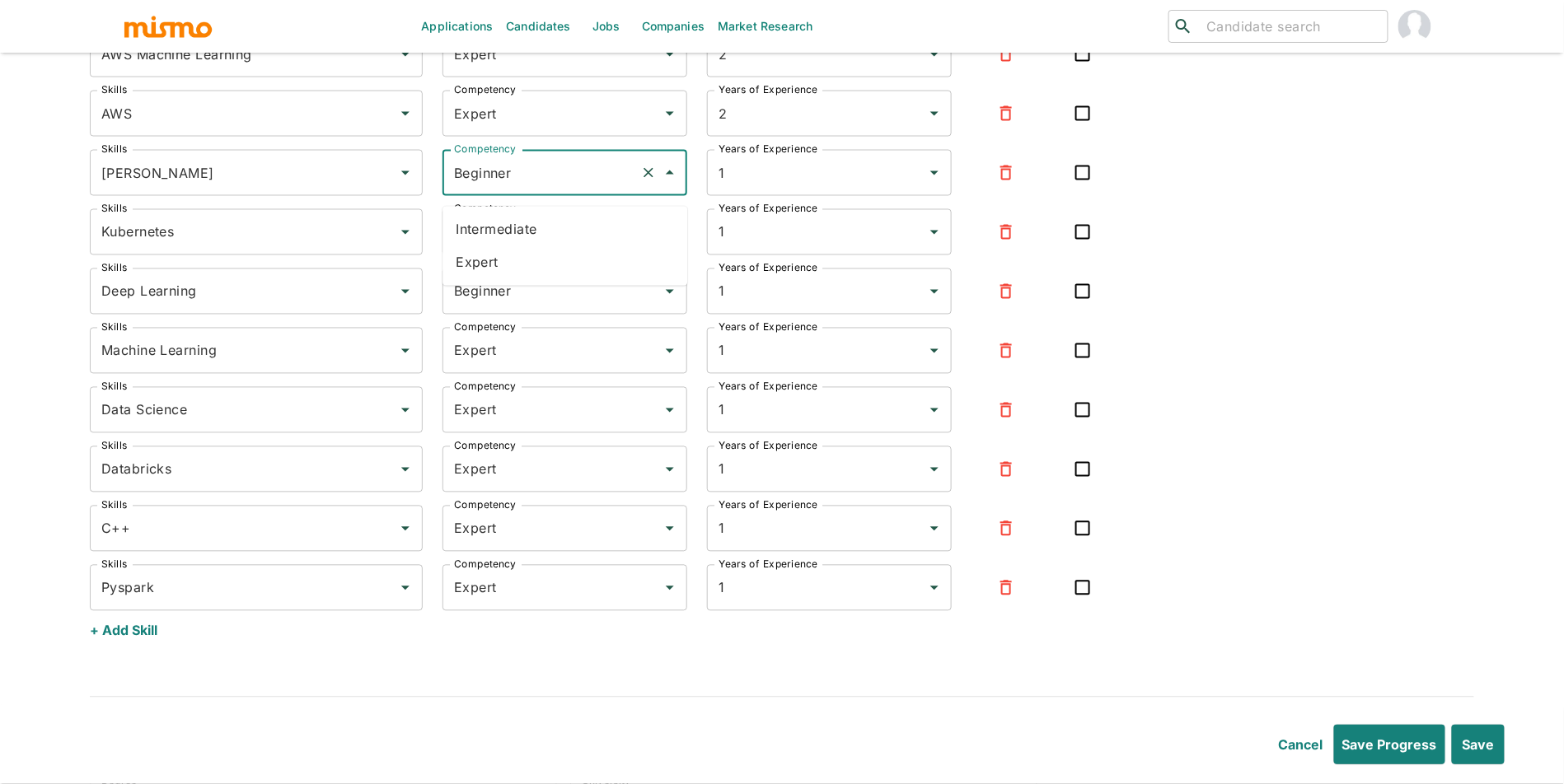
click at [504, 234] on li "Intermediate" at bounding box center [565, 230] width 245 height 33
click at [516, 242] on input "Beginner" at bounding box center [542, 233] width 184 height 31
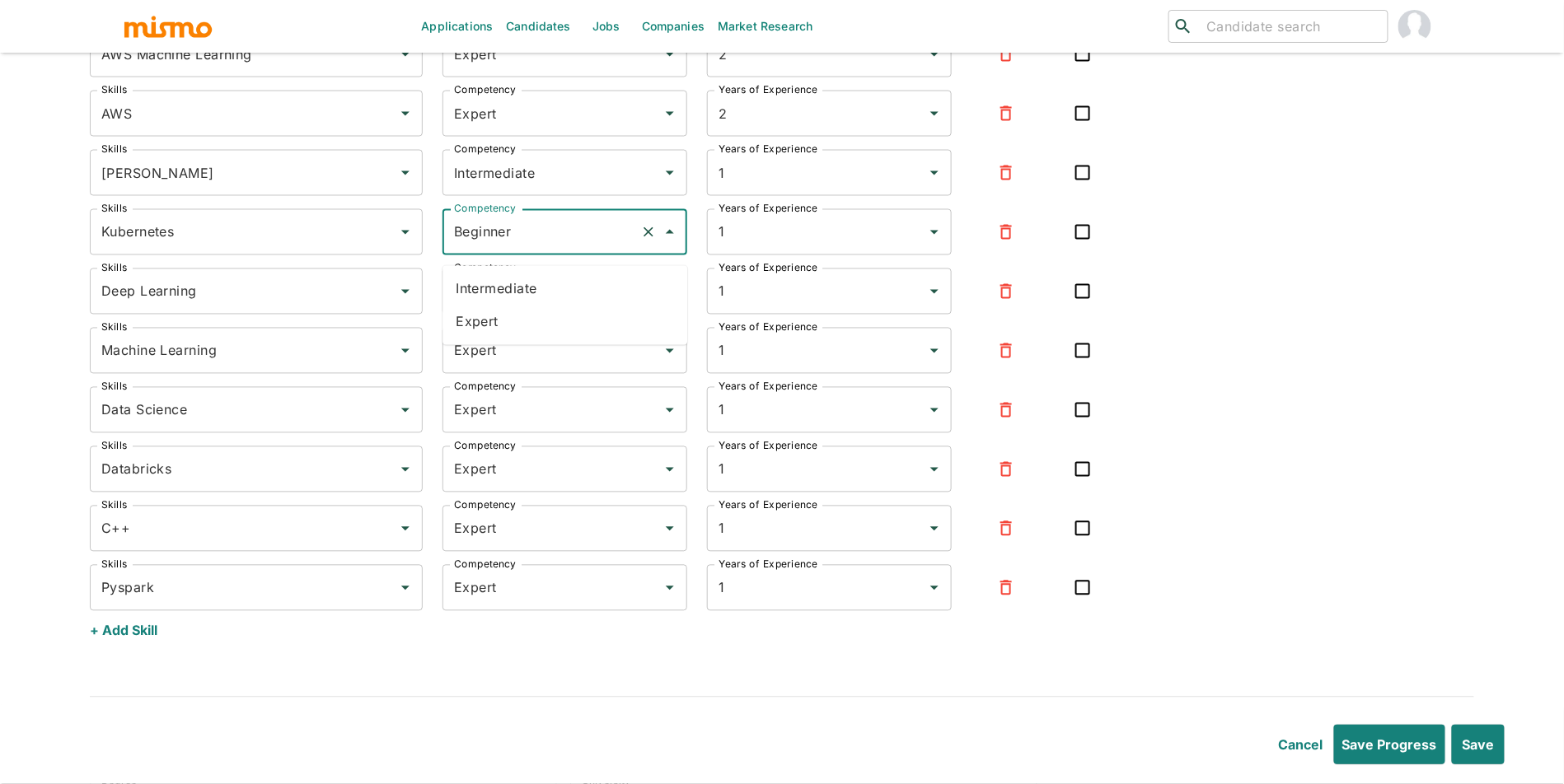
click at [519, 289] on li "Intermediate" at bounding box center [565, 290] width 245 height 33
click at [534, 300] on input "Beginner" at bounding box center [542, 291] width 184 height 31
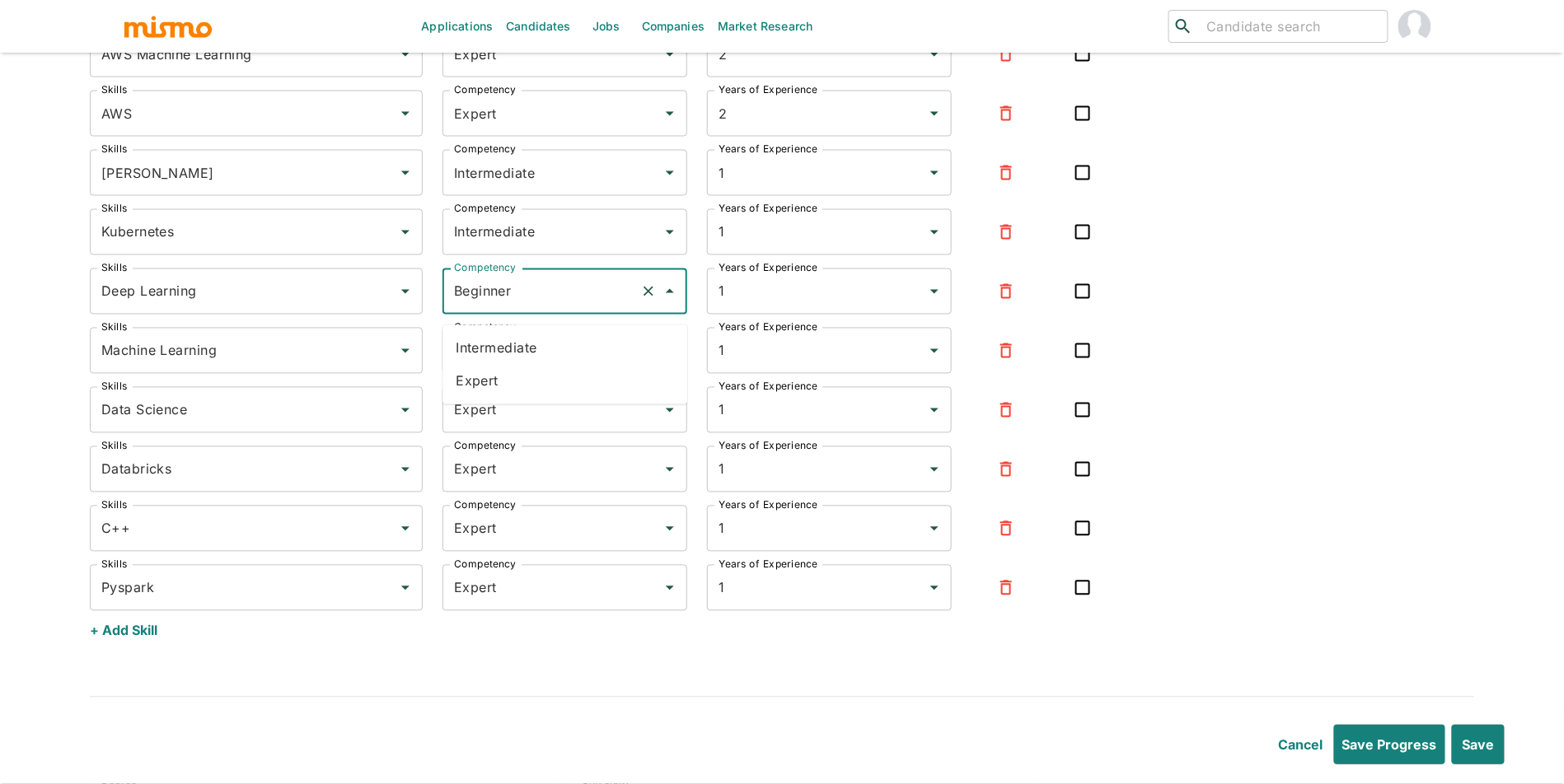
click at [532, 338] on li "Intermediate" at bounding box center [565, 348] width 245 height 33
click at [1491, 740] on button "Save" at bounding box center [1477, 744] width 55 height 40
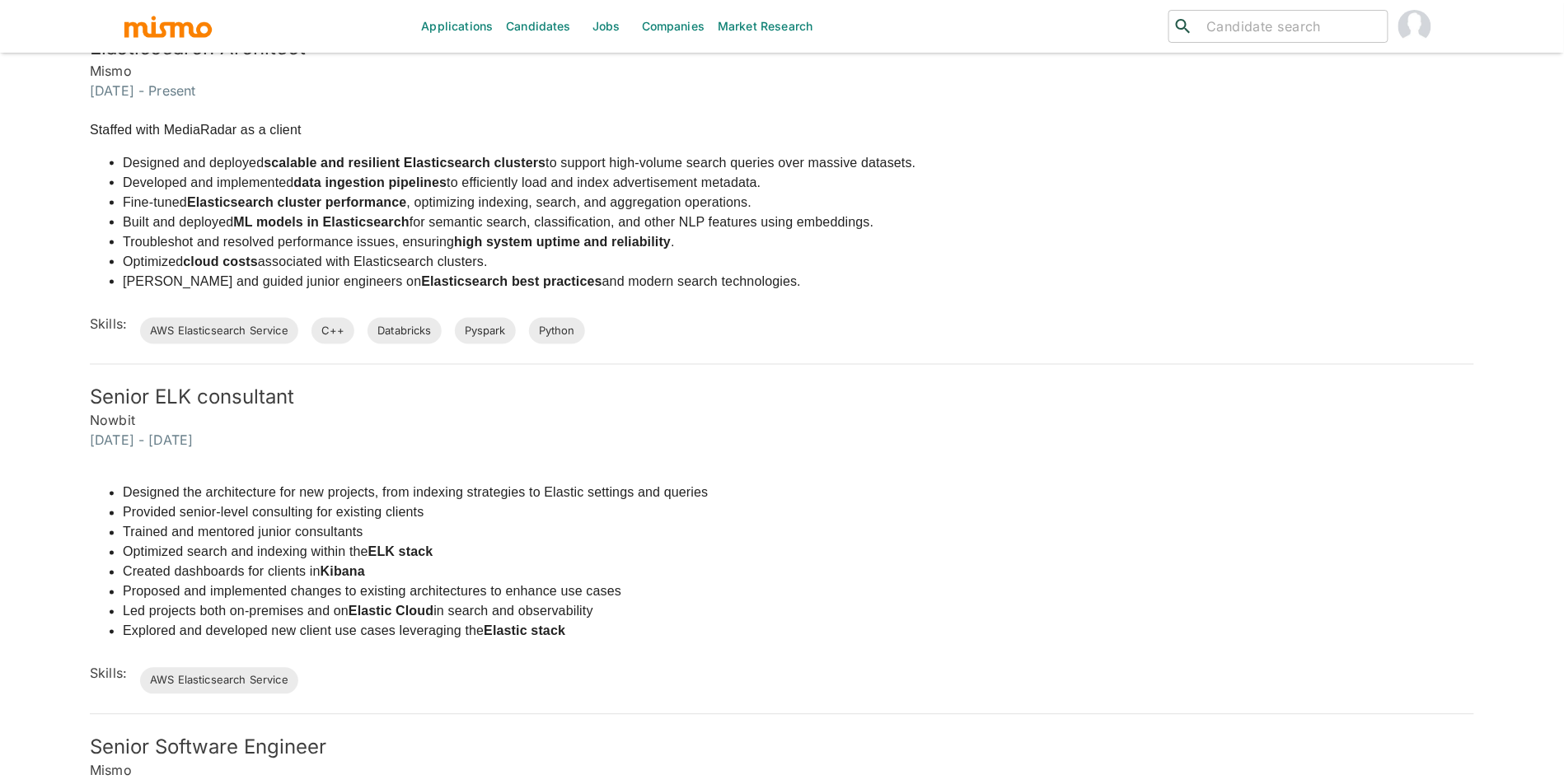
scroll to position [0, 0]
